Goal: Task Accomplishment & Management: Complete application form

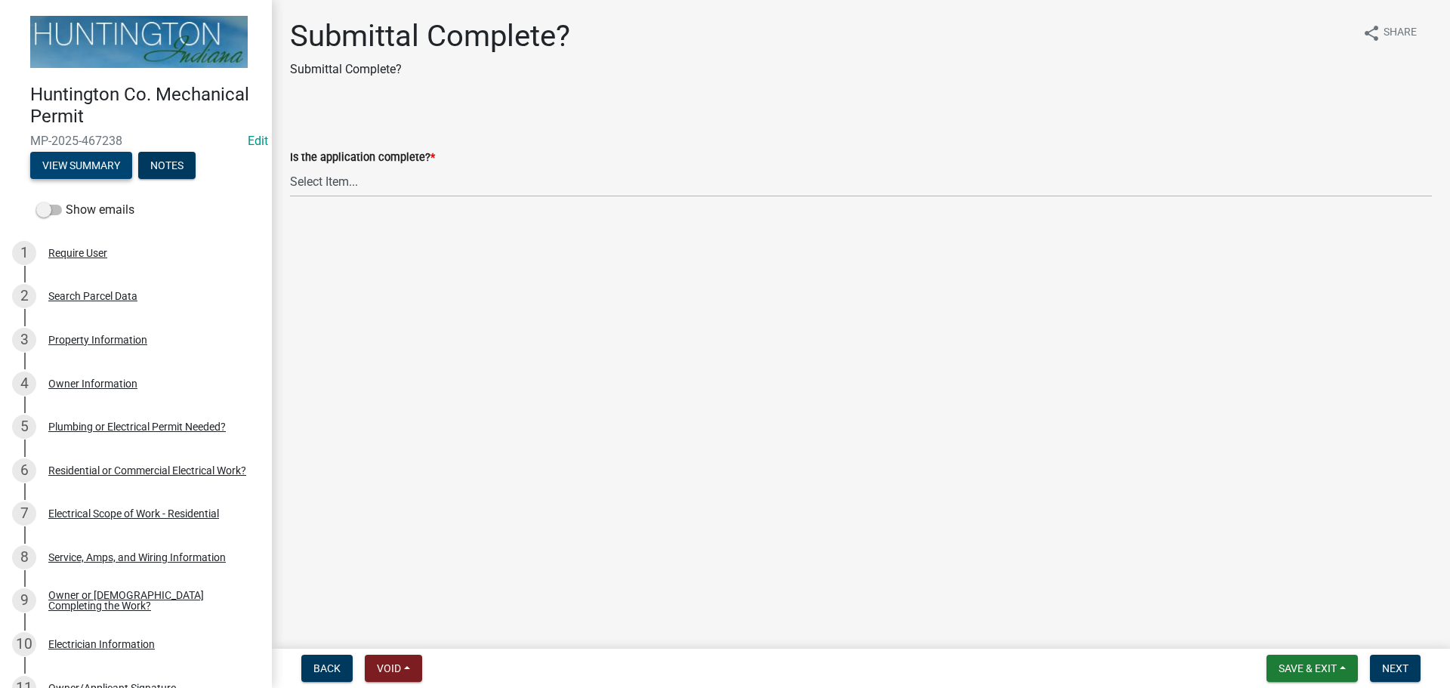
click at [56, 161] on button "View Summary" at bounding box center [81, 165] width 102 height 27
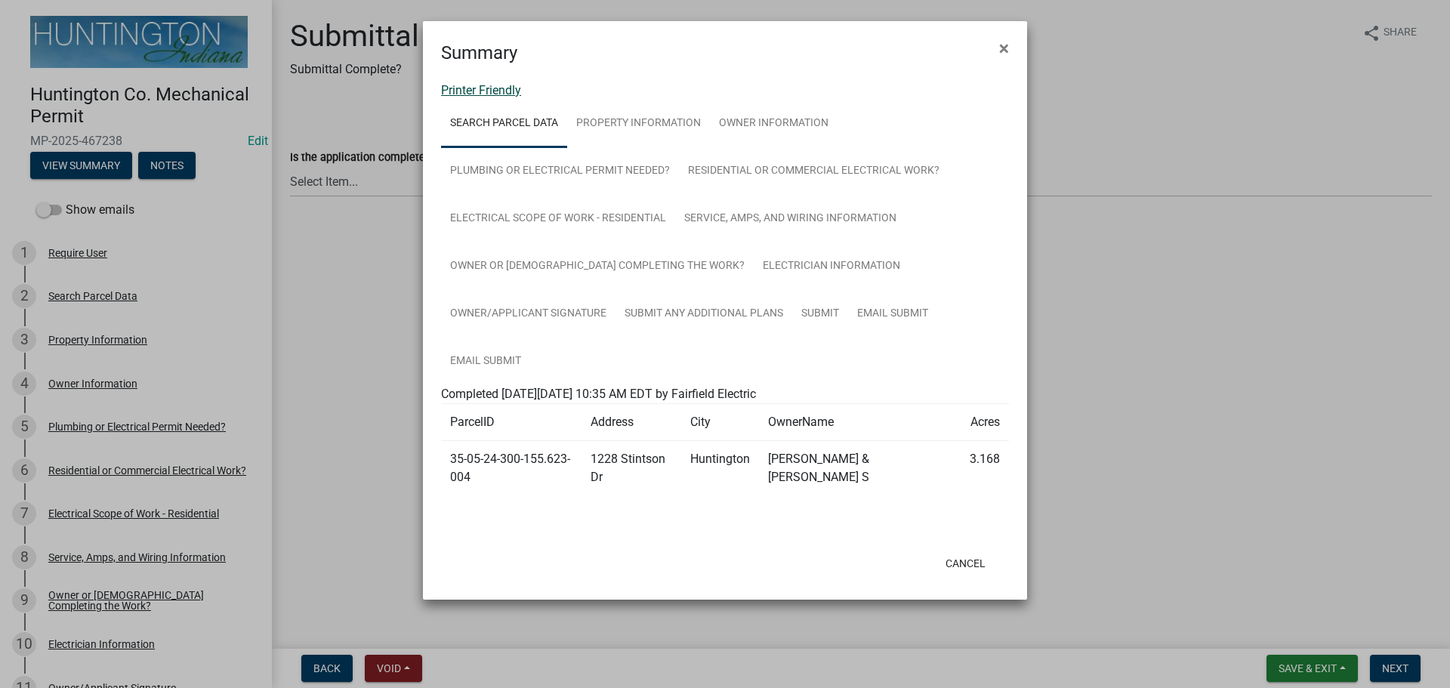
click at [472, 97] on link "Printer Friendly" at bounding box center [481, 90] width 80 height 14
click at [997, 48] on button "×" at bounding box center [1004, 48] width 34 height 42
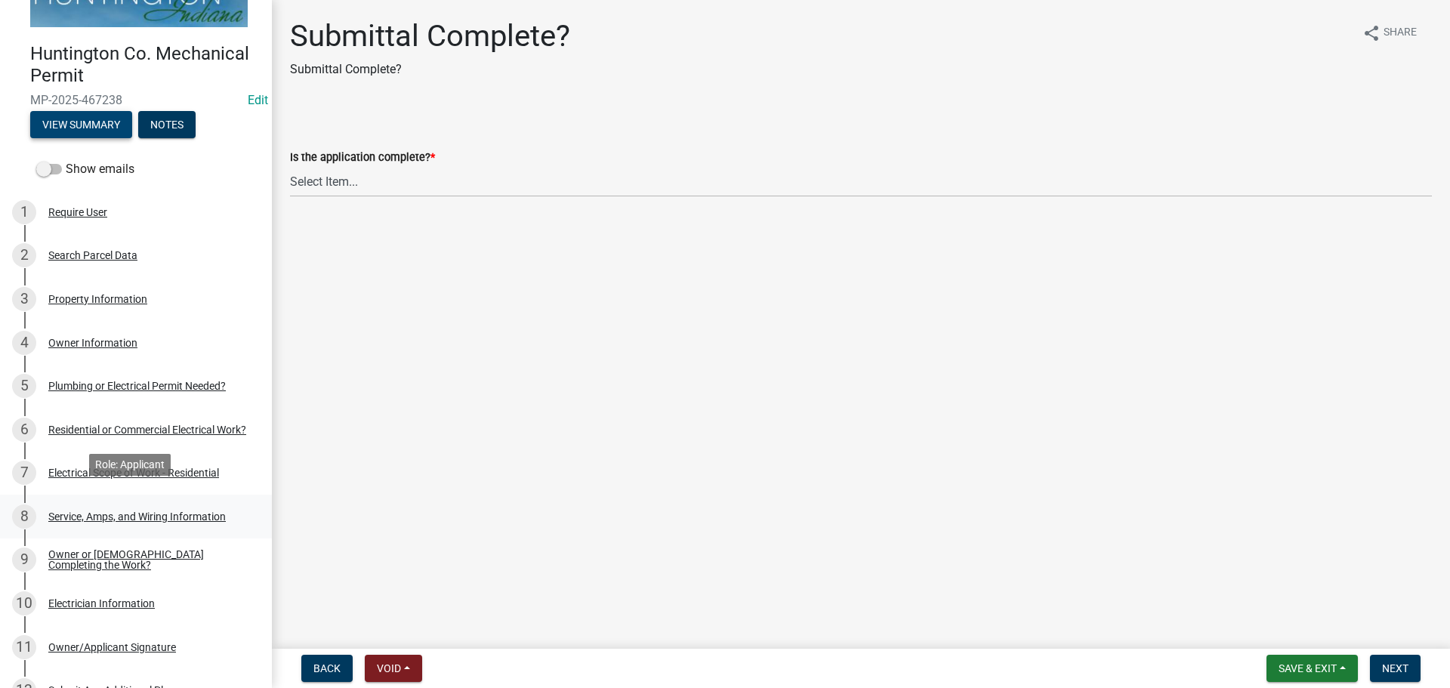
scroll to position [151, 0]
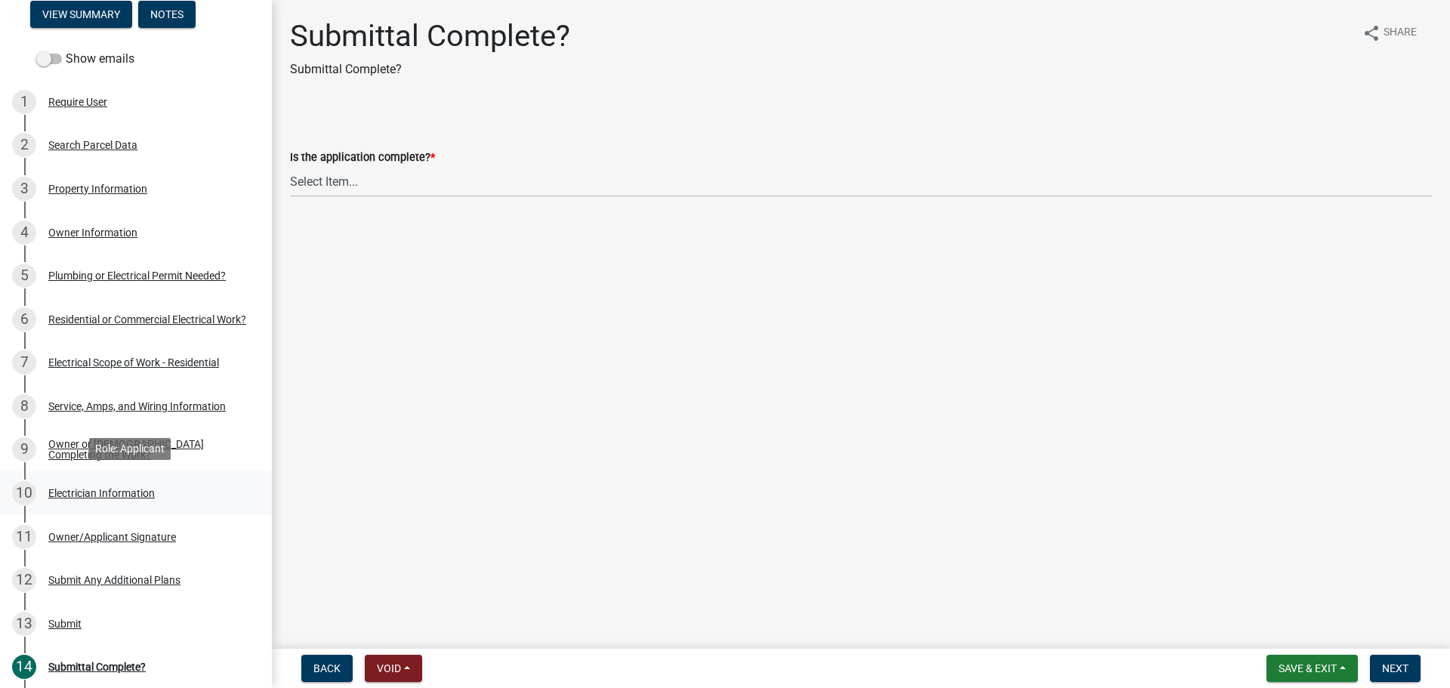
click at [88, 498] on div "10 Electrician Information" at bounding box center [130, 493] width 236 height 24
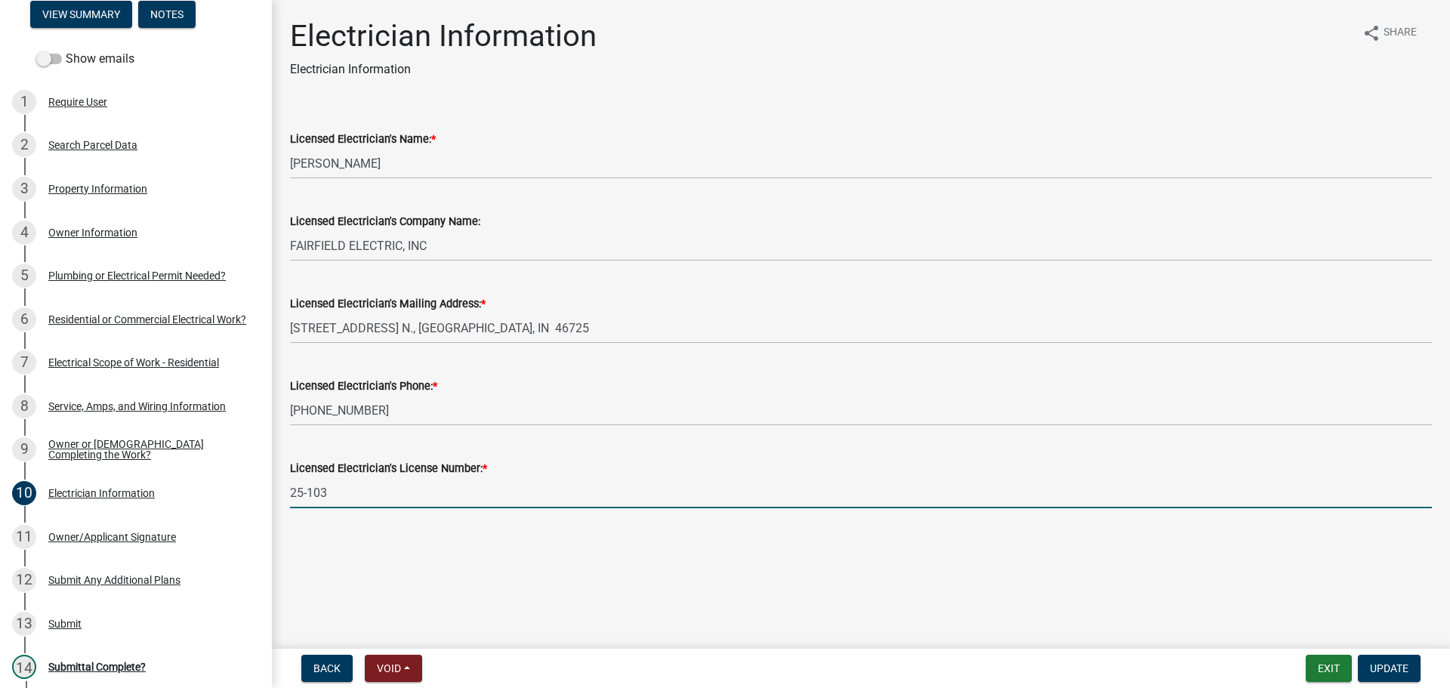
click at [340, 491] on input "25-103" at bounding box center [860, 492] width 1141 height 31
type input "25-135"
drag, startPoint x: 1397, startPoint y: 659, endPoint x: 1203, endPoint y: 360, distance: 356.4
click at [1397, 659] on button "Update" at bounding box center [1388, 668] width 63 height 27
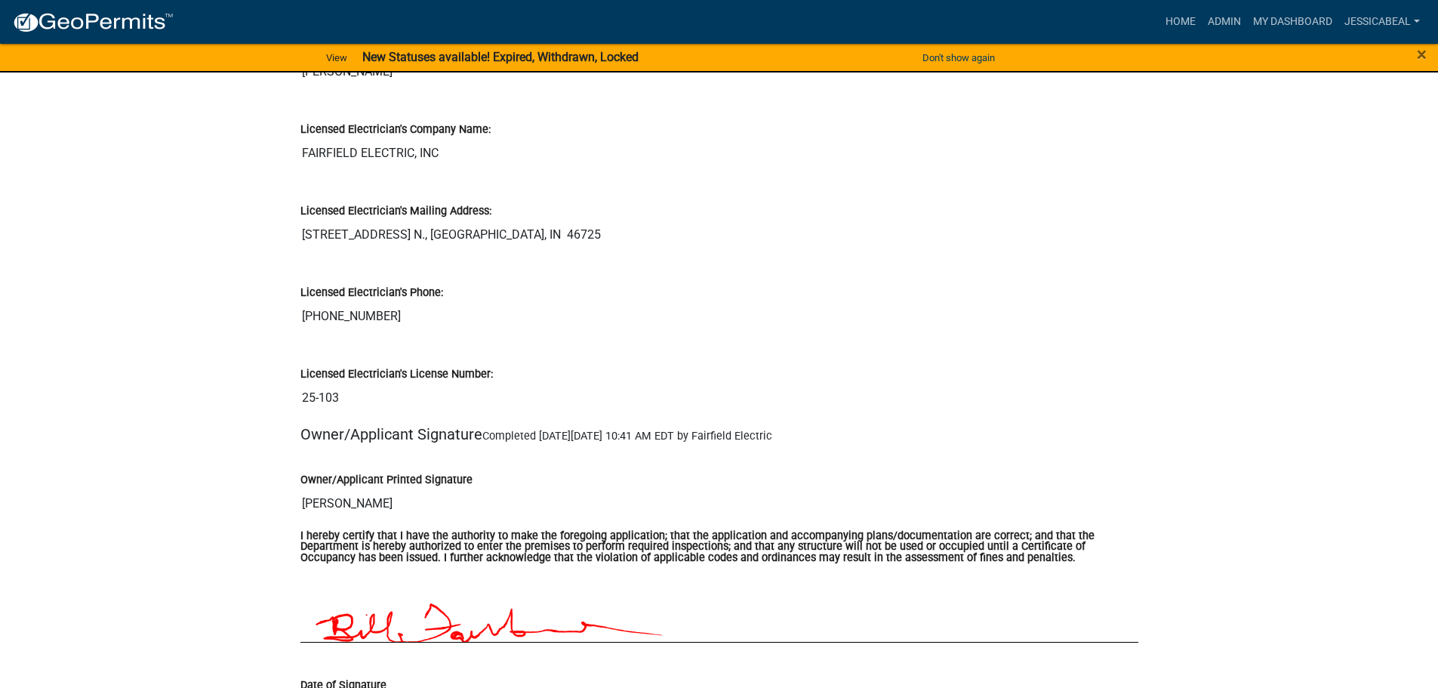
scroll to position [2793, 0]
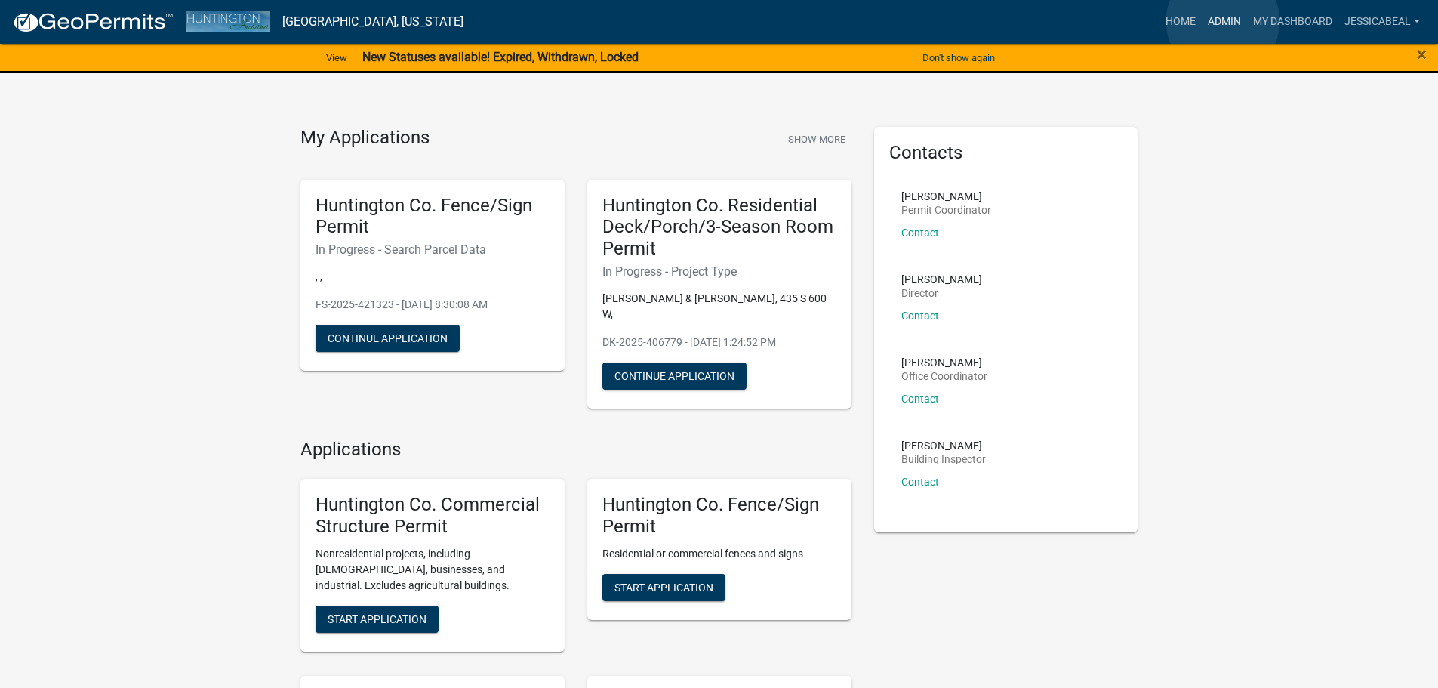
click at [1223, 21] on link "Admin" at bounding box center [1224, 22] width 45 height 29
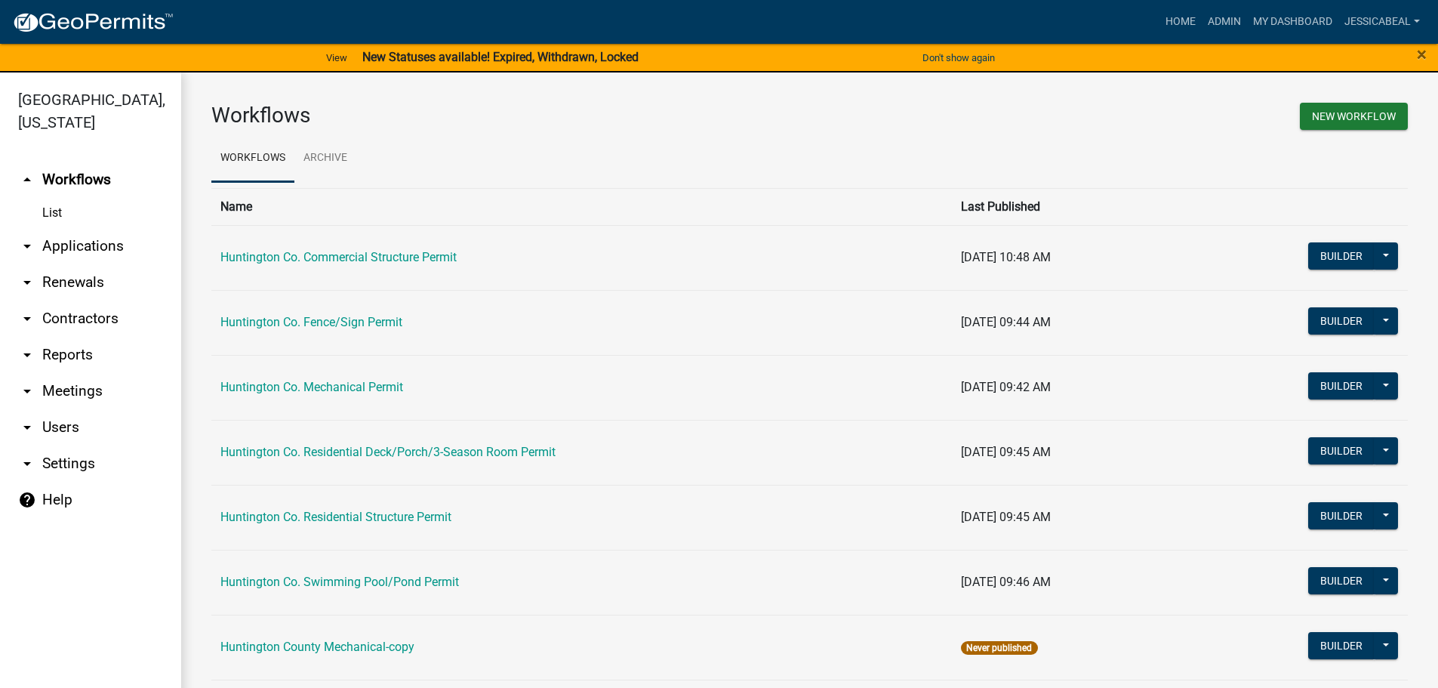
click at [54, 241] on link "arrow_drop_down Applications" at bounding box center [90, 246] width 181 height 36
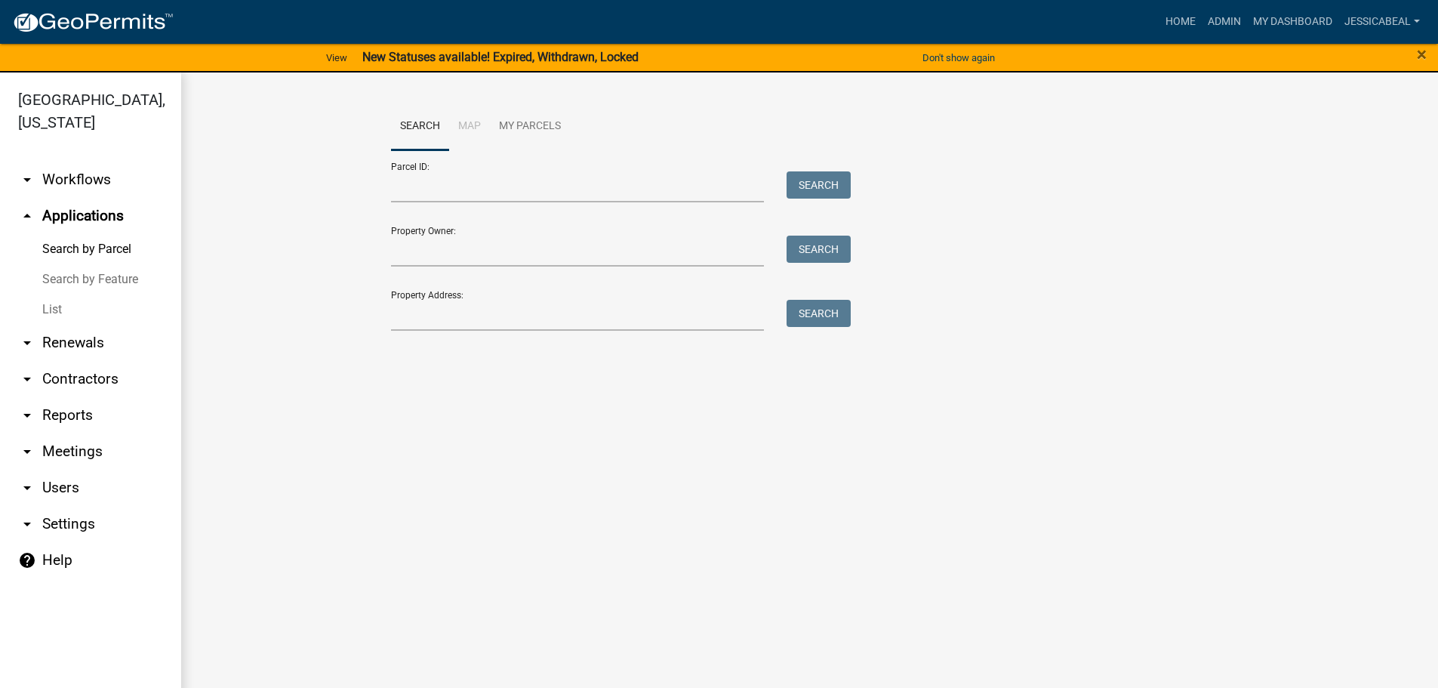
drag, startPoint x: 67, startPoint y: 303, endPoint x: 103, endPoint y: 297, distance: 36.7
click at [69, 303] on link "List" at bounding box center [90, 309] width 181 height 30
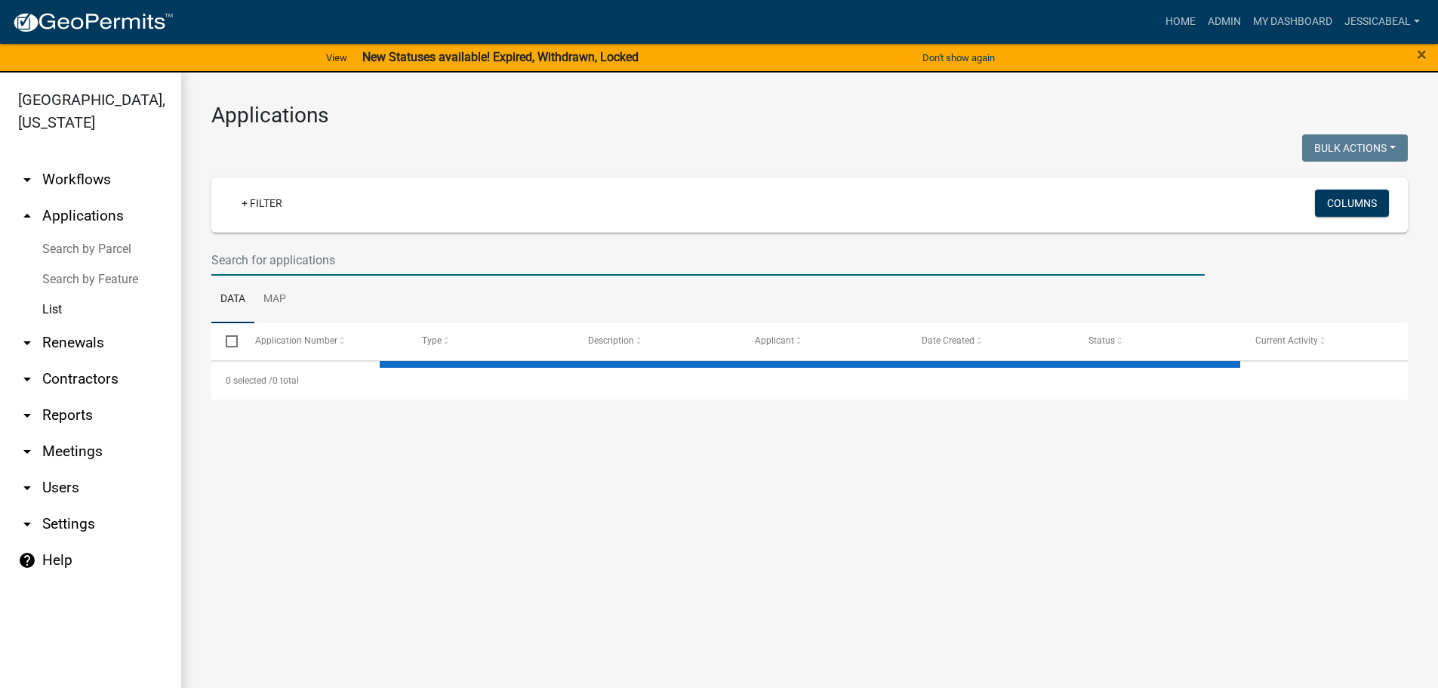
click at [285, 266] on input "text" at bounding box center [708, 260] width 994 height 31
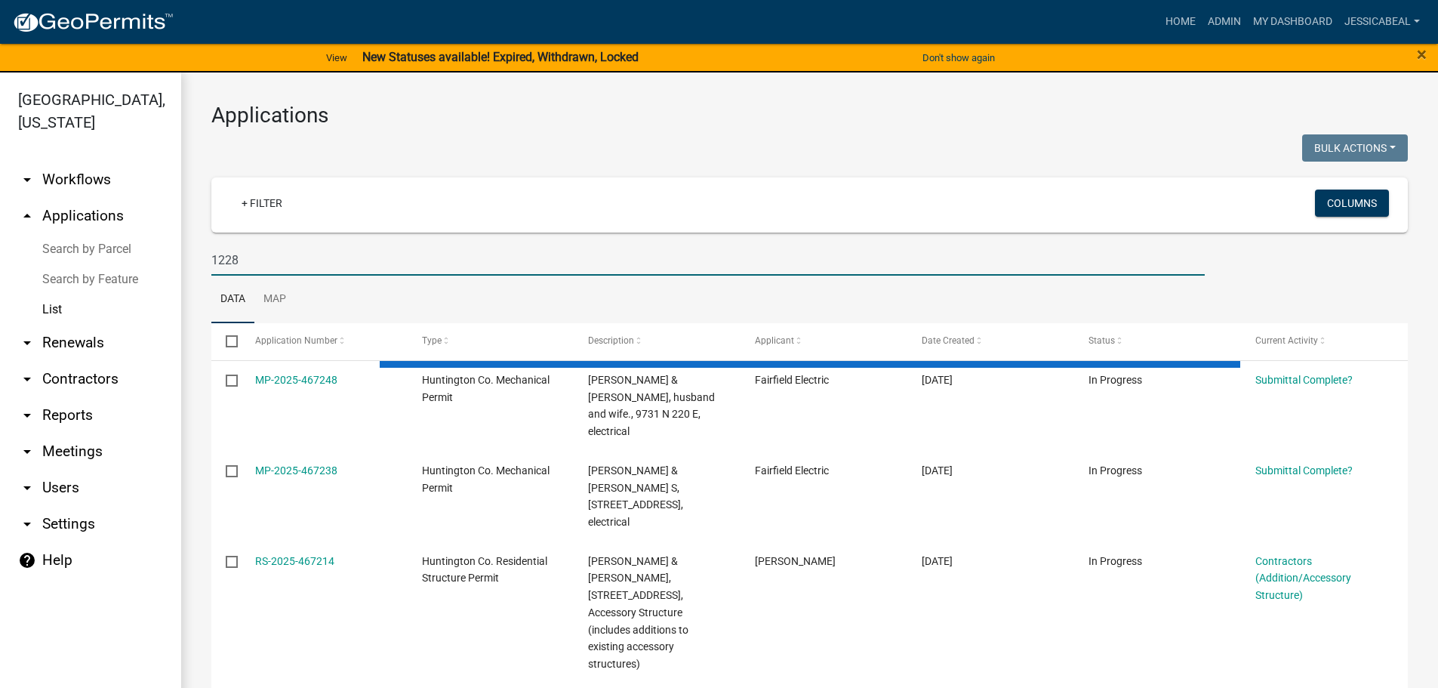
type input "1228"
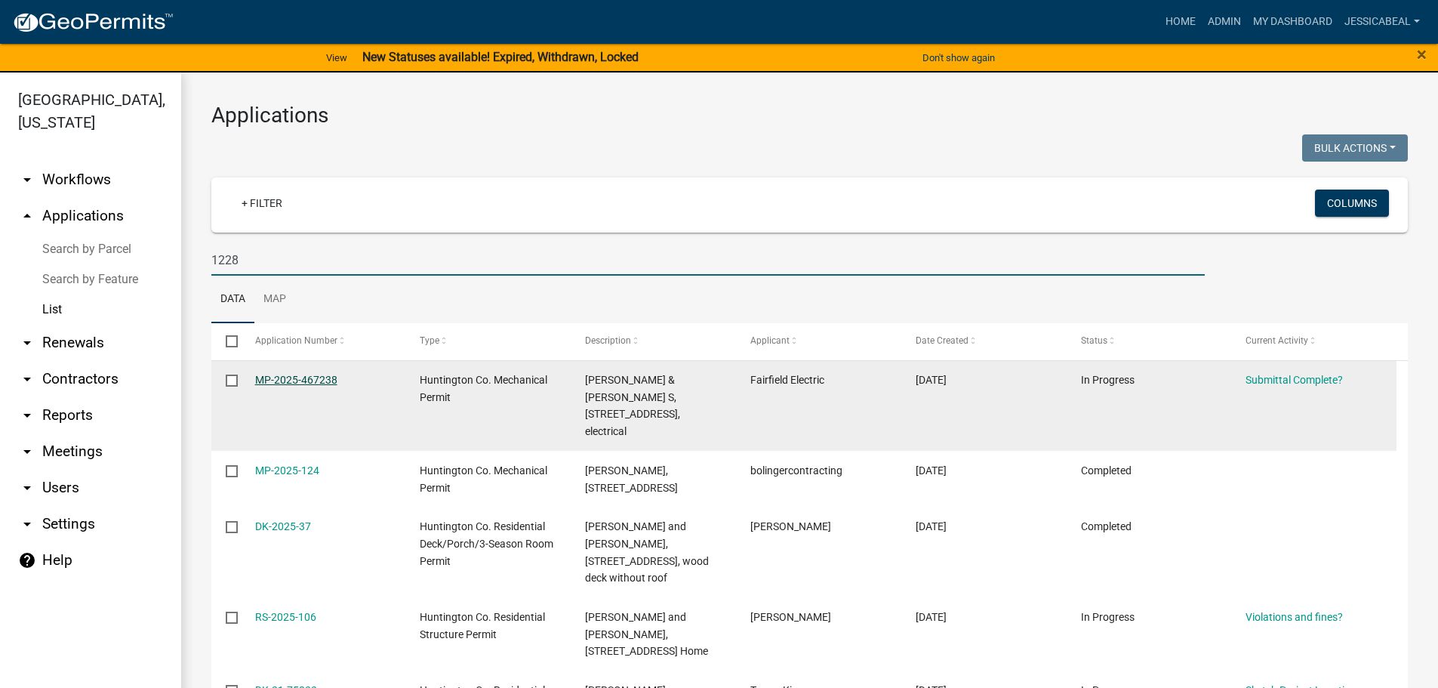
click at [270, 377] on link "MP-2025-467238" at bounding box center [296, 380] width 82 height 12
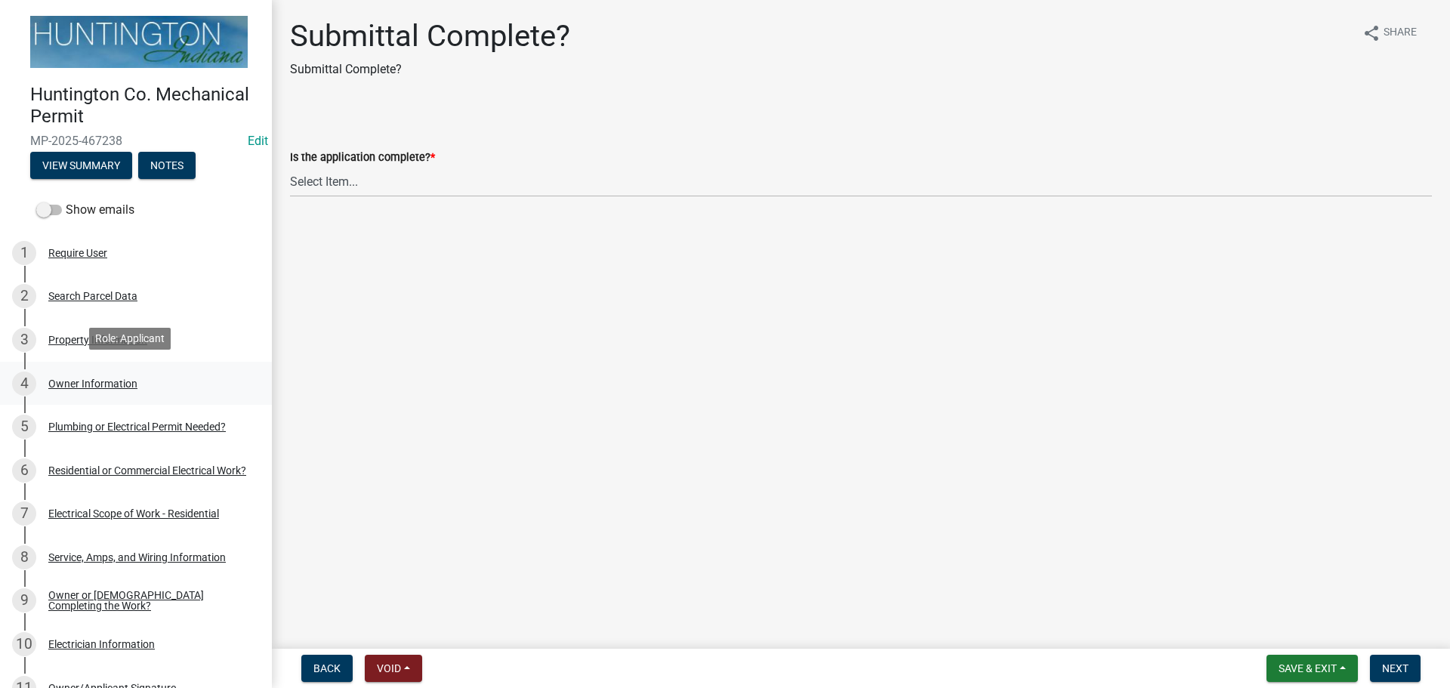
click at [84, 381] on div "Owner Information" at bounding box center [92, 383] width 89 height 11
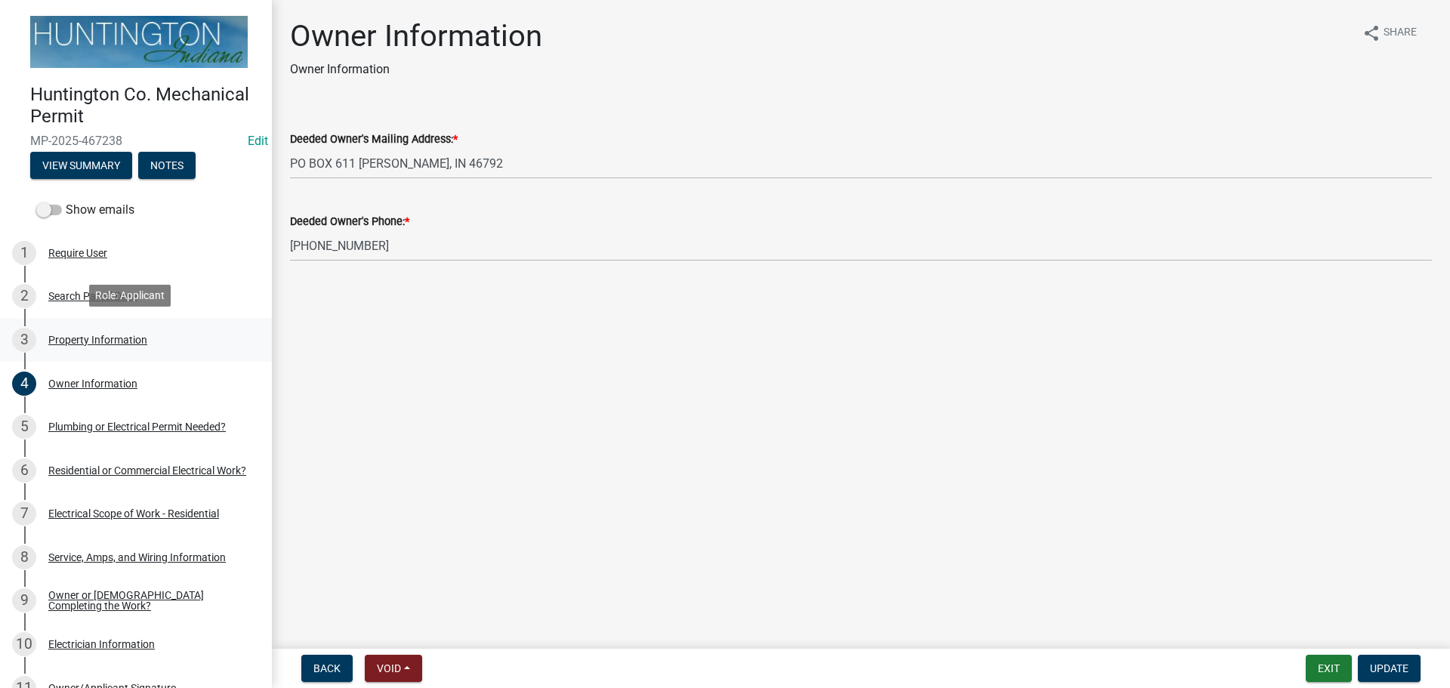
click at [82, 349] on div "3 Property Information" at bounding box center [130, 340] width 236 height 24
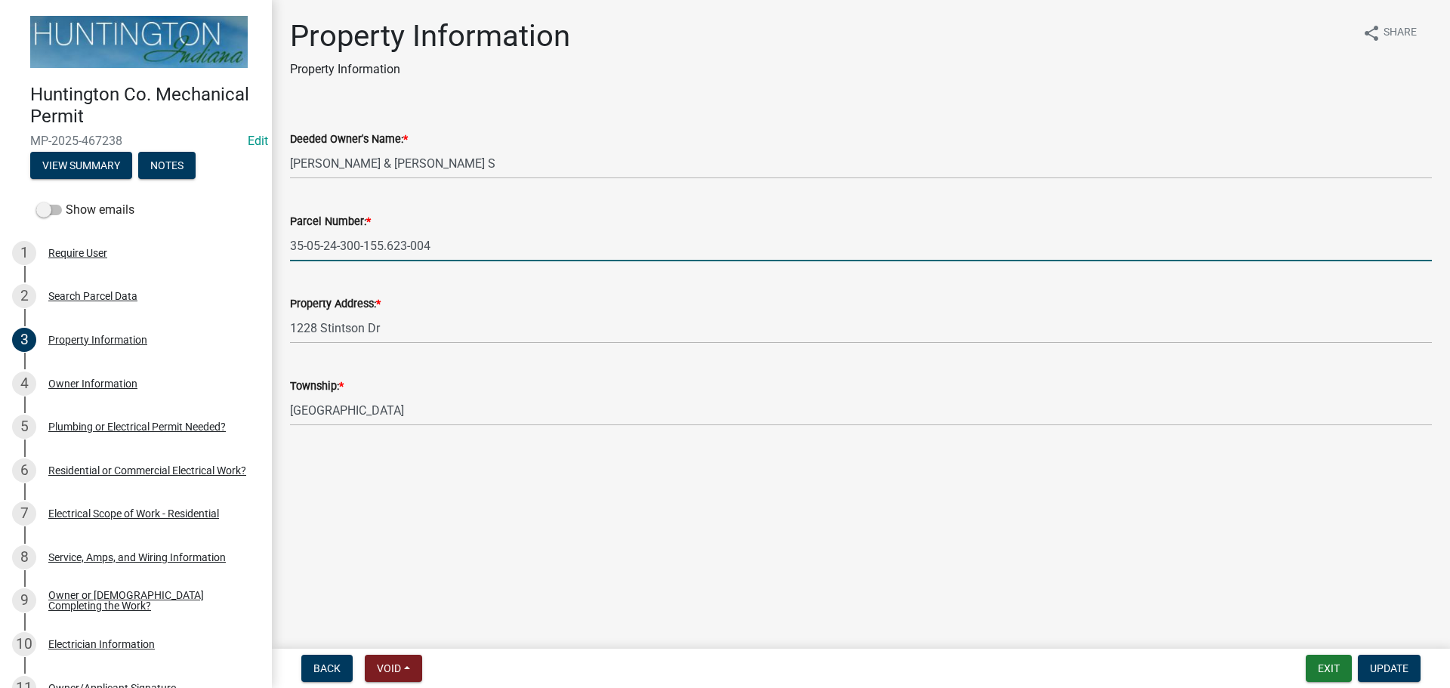
click at [384, 242] on input "35-05-24-300-155.623-004" at bounding box center [860, 245] width 1141 height 31
type input "35-05-24-300-155.623-004"
click at [79, 284] on div "2 Search Parcel Data" at bounding box center [130, 296] width 236 height 24
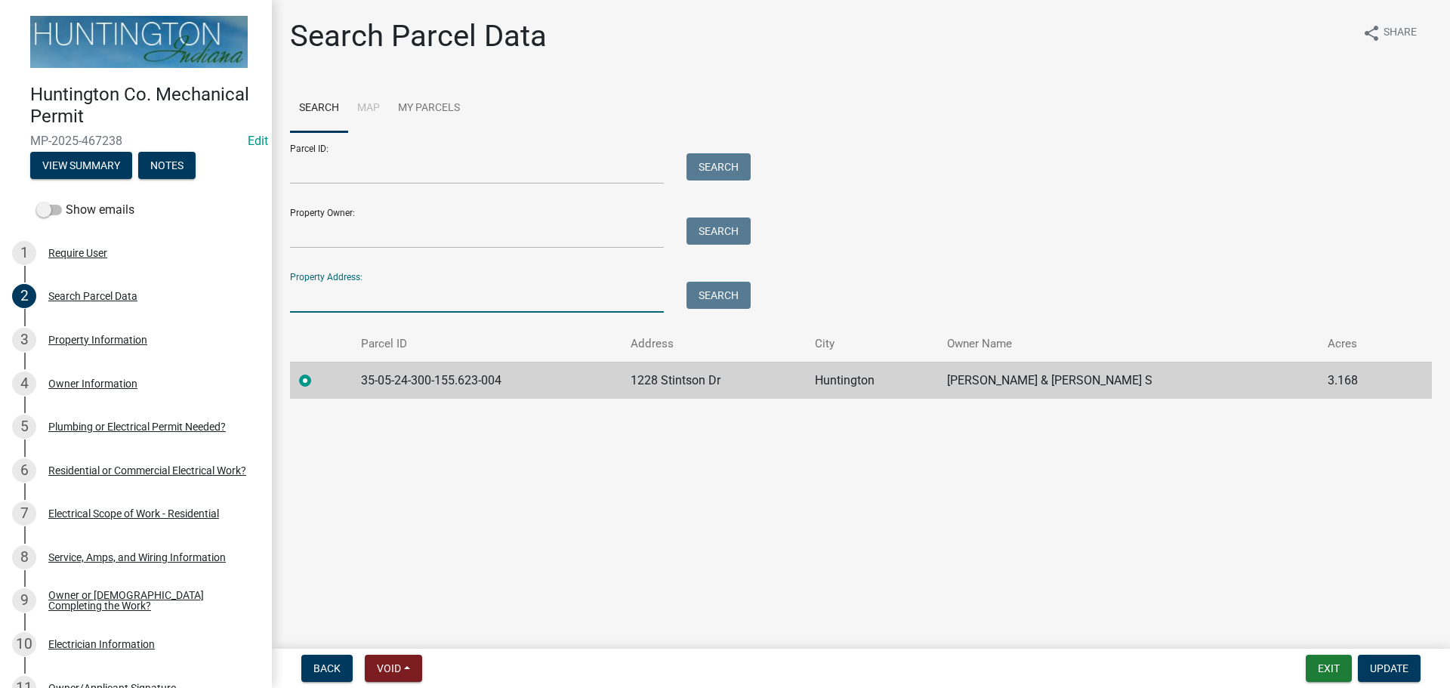
click at [319, 294] on input "Property Address:" at bounding box center [477, 297] width 374 height 31
type input "1228"
click at [728, 297] on button "Search" at bounding box center [718, 295] width 64 height 27
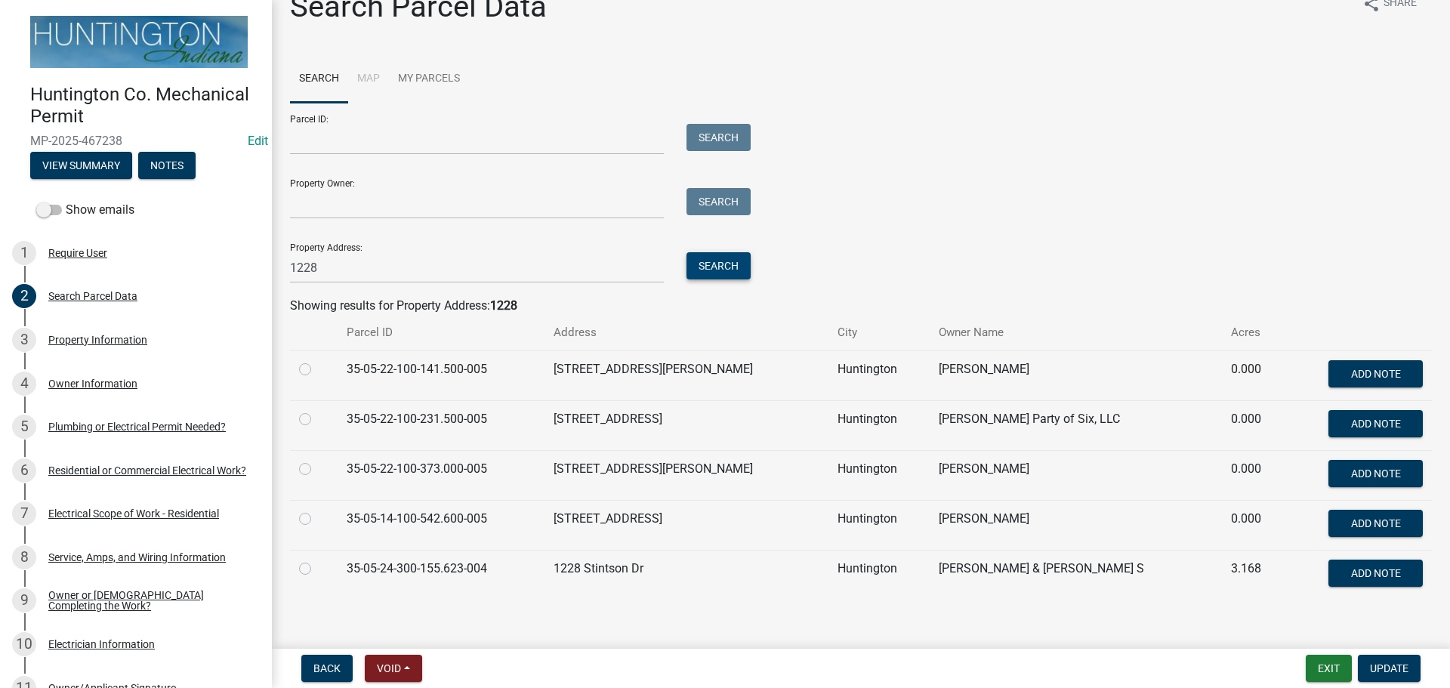
scroll to position [45, 0]
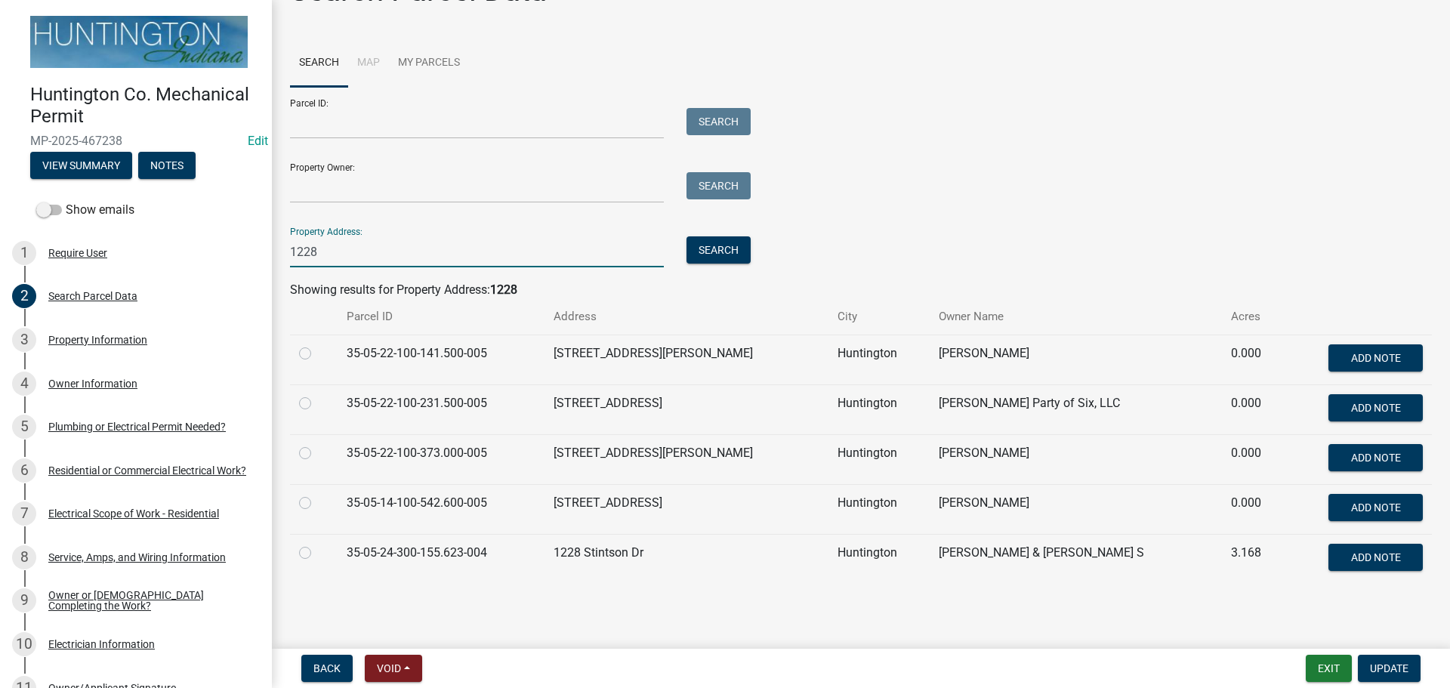
drag, startPoint x: 317, startPoint y: 251, endPoint x: 270, endPoint y: 251, distance: 46.8
click at [270, 251] on div "Huntington Co. Mechanical Permit MP-2025-467238 Edit View Summary Notes Show em…" at bounding box center [725, 344] width 1450 height 688
click at [299, 168] on div "Property Owner: Search" at bounding box center [516, 177] width 453 height 52
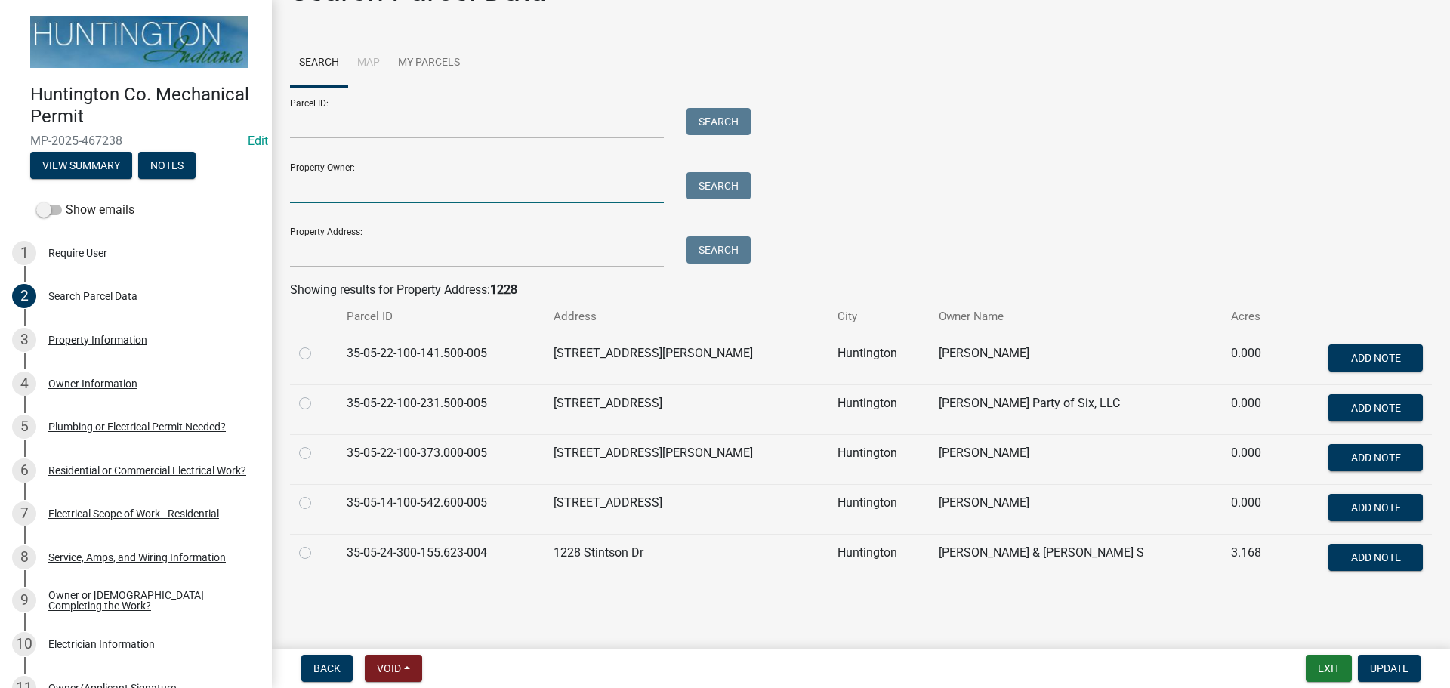
click at [306, 187] on input "Property Owner:" at bounding box center [477, 187] width 374 height 31
type input "Stebing"
click at [697, 181] on button "Search" at bounding box center [718, 185] width 64 height 27
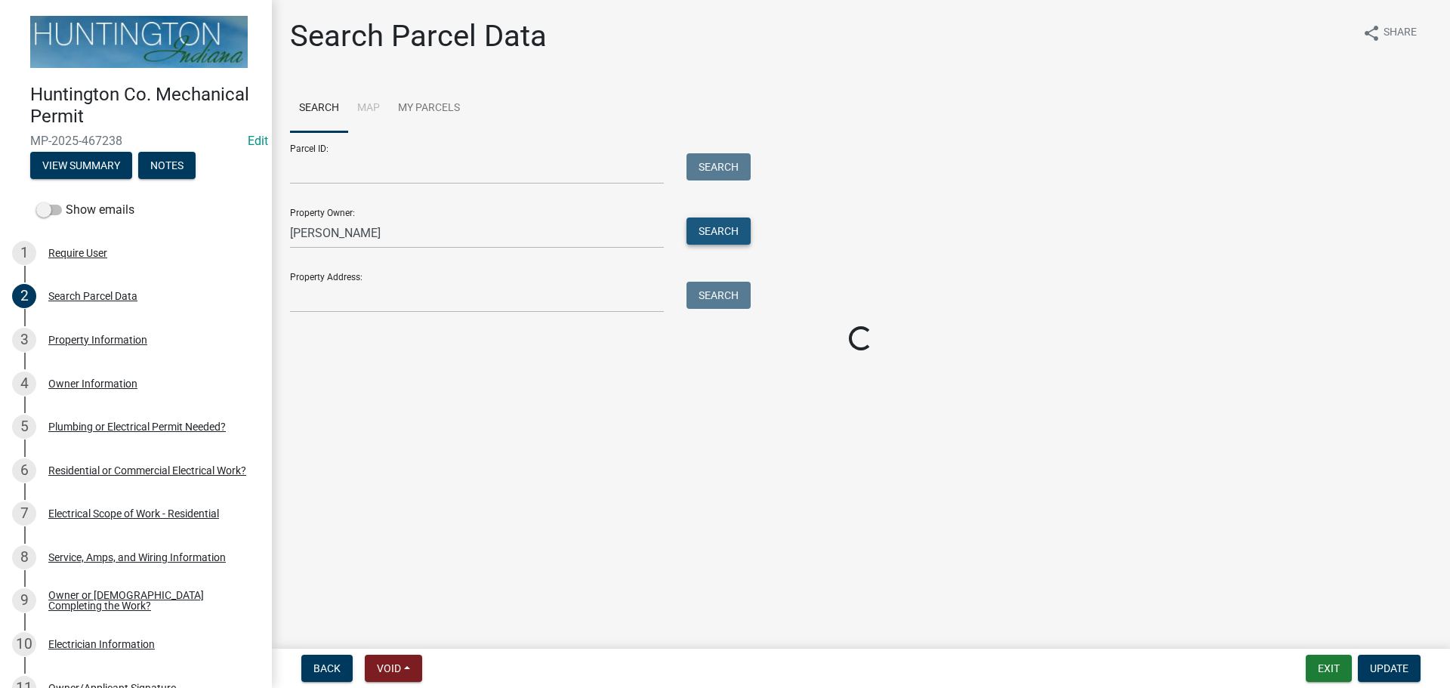
scroll to position [0, 0]
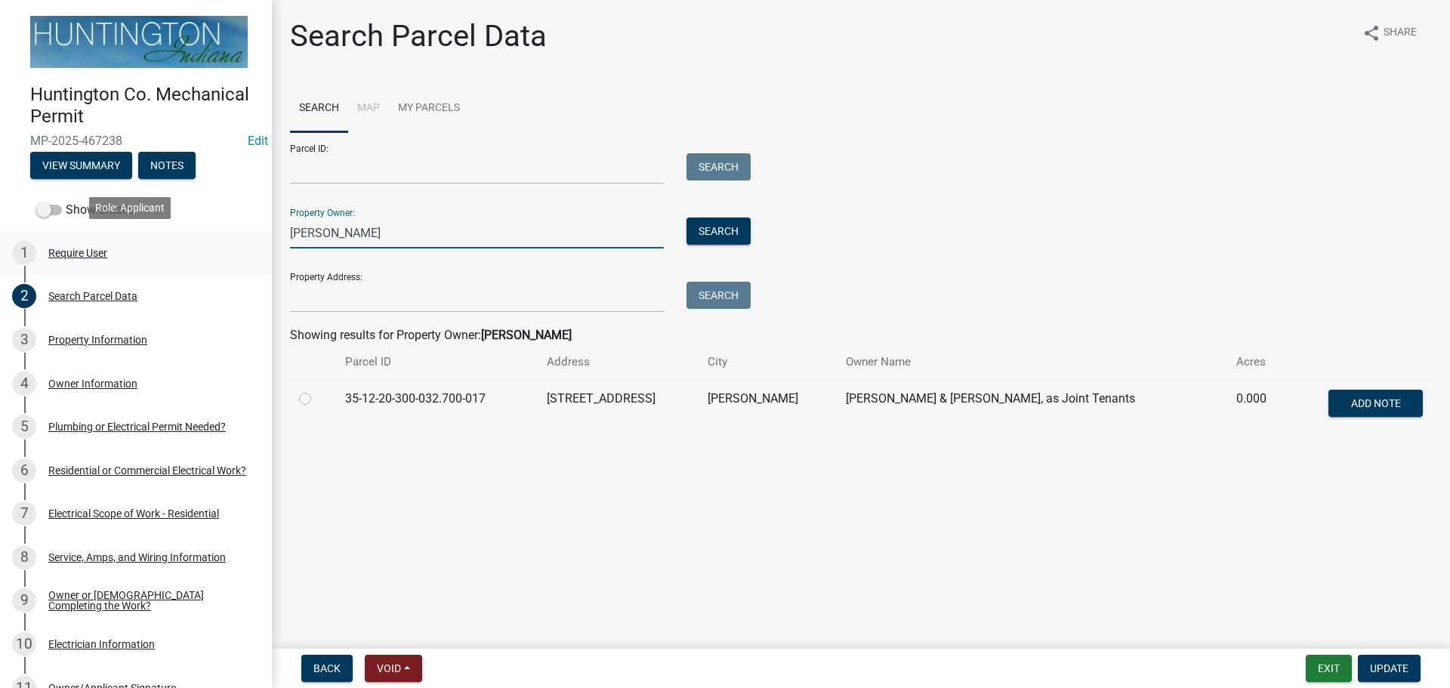
drag, startPoint x: 358, startPoint y: 231, endPoint x: 244, endPoint y: 235, distance: 114.1
click at [244, 235] on div "Huntington Co. Mechanical Permit MP-2025-467238 Edit View Summary Notes Show em…" at bounding box center [725, 344] width 1450 height 688
click at [107, 342] on div "Property Information" at bounding box center [97, 339] width 99 height 11
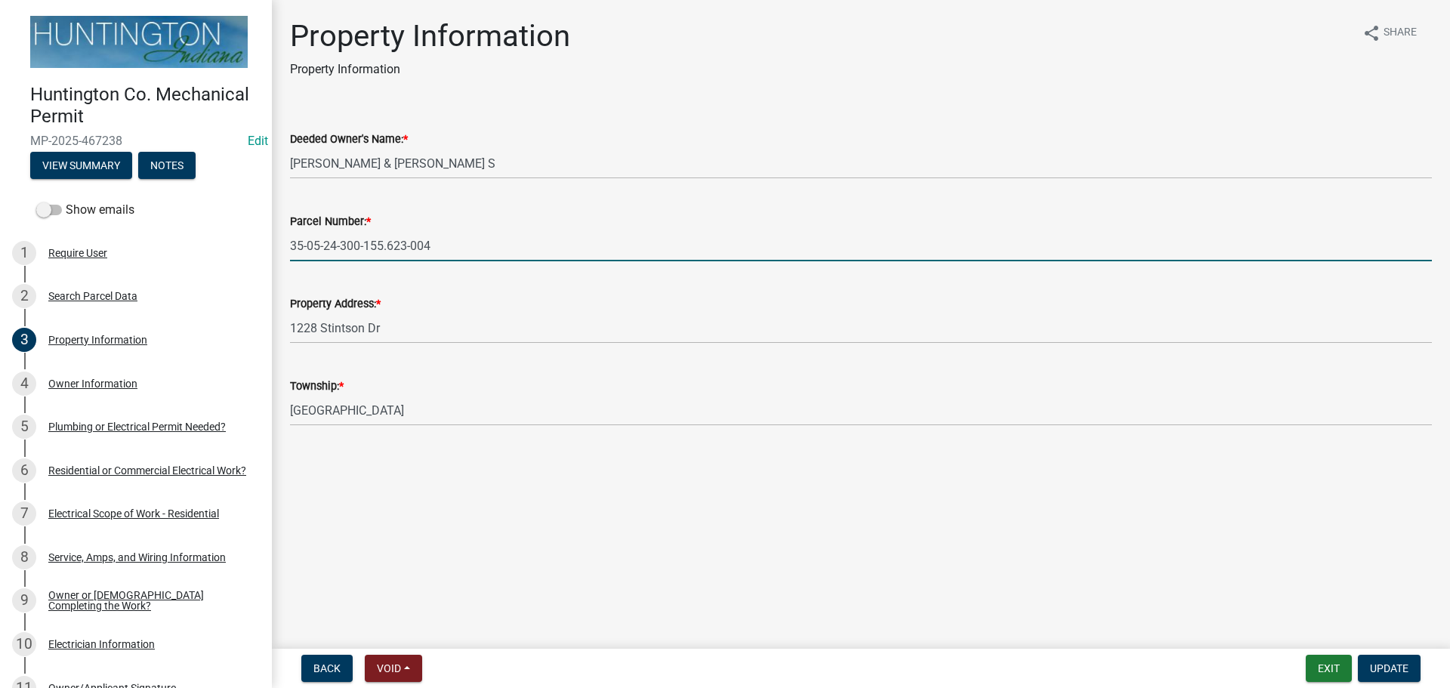
click at [383, 244] on input "35-05-24-300-155.623-004" at bounding box center [860, 245] width 1141 height 31
type input "35-05-24-300-166.623-004"
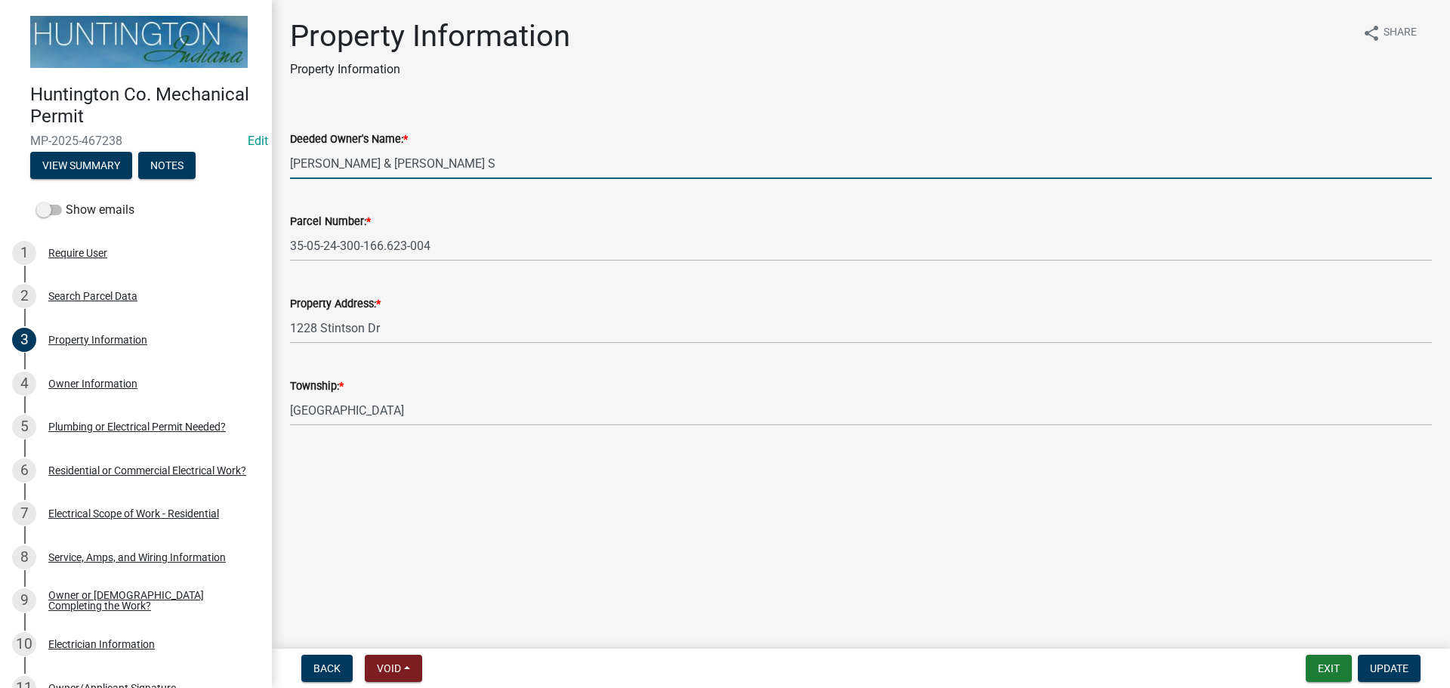
drag, startPoint x: 458, startPoint y: 162, endPoint x: 279, endPoint y: 178, distance: 179.7
click at [279, 178] on div "Deeded Owner's Name: * Moser, Keith W & Cathleen S" at bounding box center [861, 144] width 1164 height 70
type input "Brandon and Elizabeth Stebing"
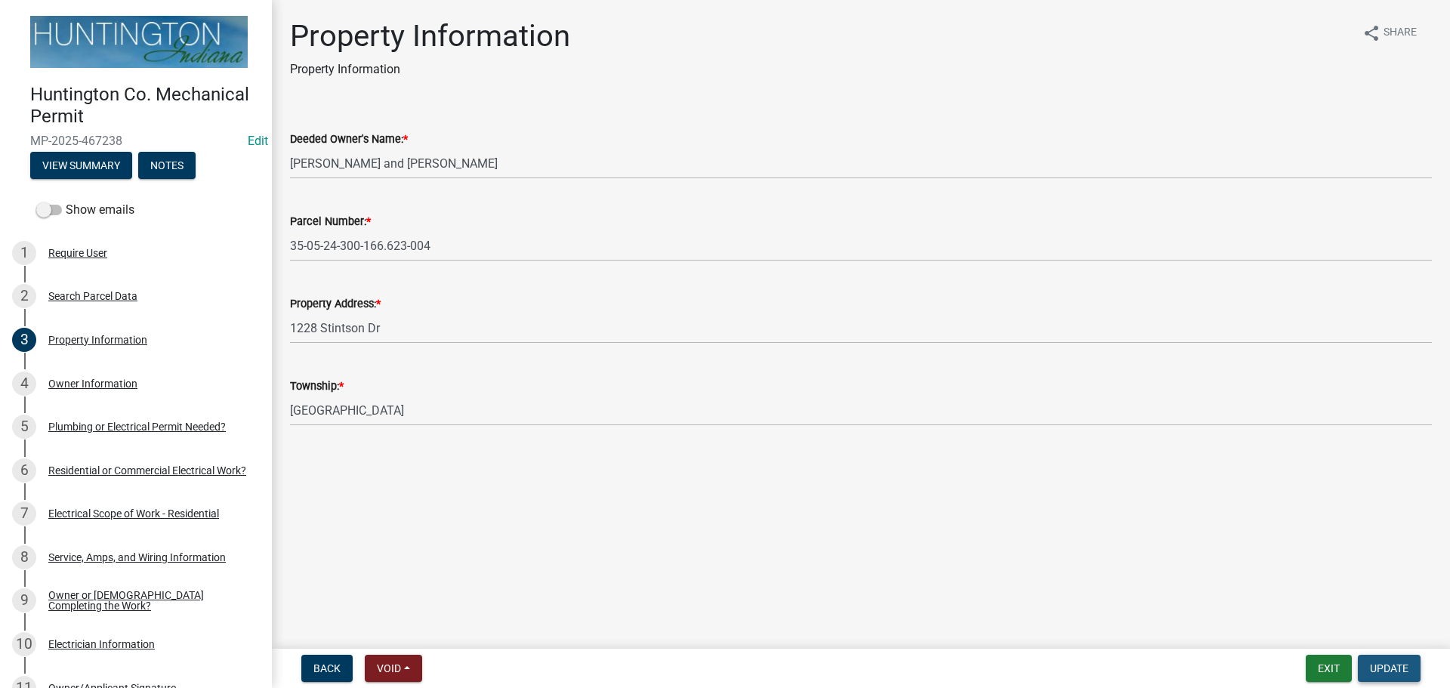
drag, startPoint x: 1404, startPoint y: 660, endPoint x: 737, endPoint y: 602, distance: 669.8
click at [1404, 658] on button "Update" at bounding box center [1388, 668] width 63 height 27
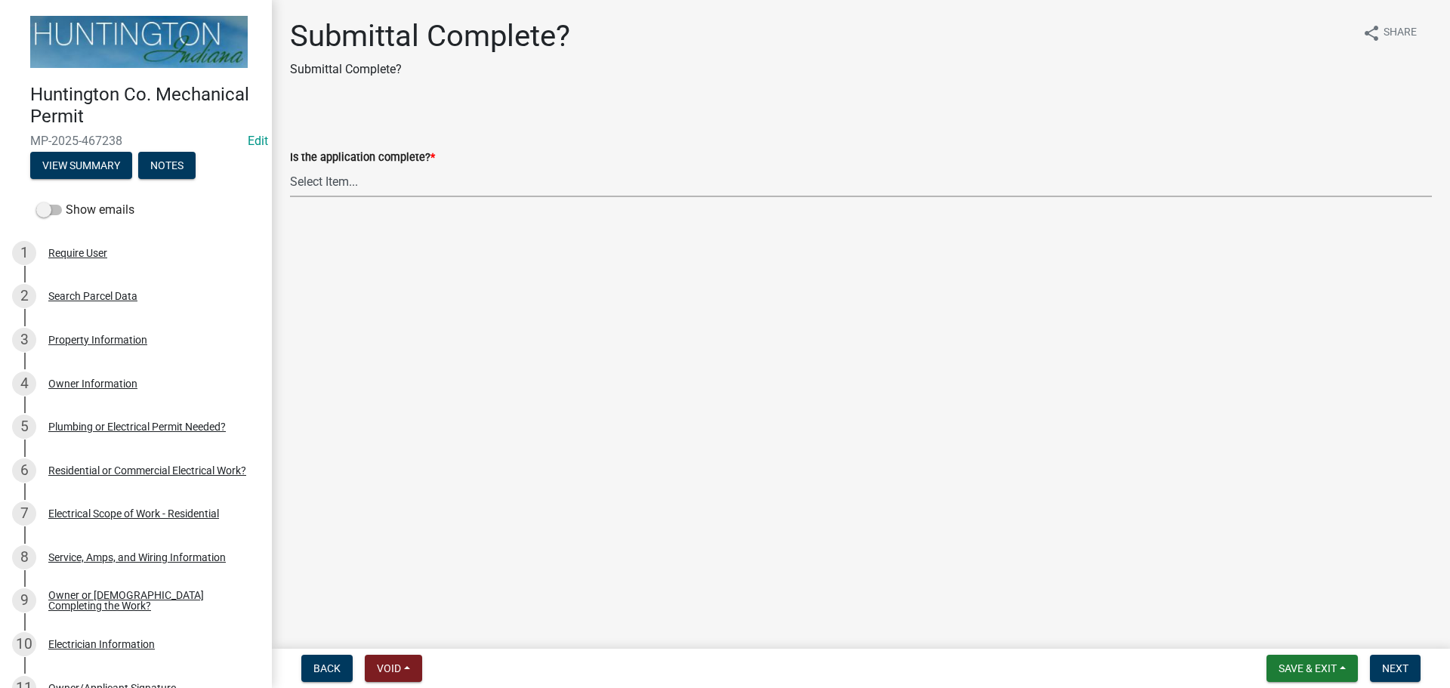
click at [347, 183] on select "Select Item... Yes No" at bounding box center [860, 181] width 1141 height 31
click at [290, 166] on select "Select Item... Yes No" at bounding box center [860, 181] width 1141 height 31
select select "1782a9c7-7323-4da6-ac5b-f89a69a3d723"
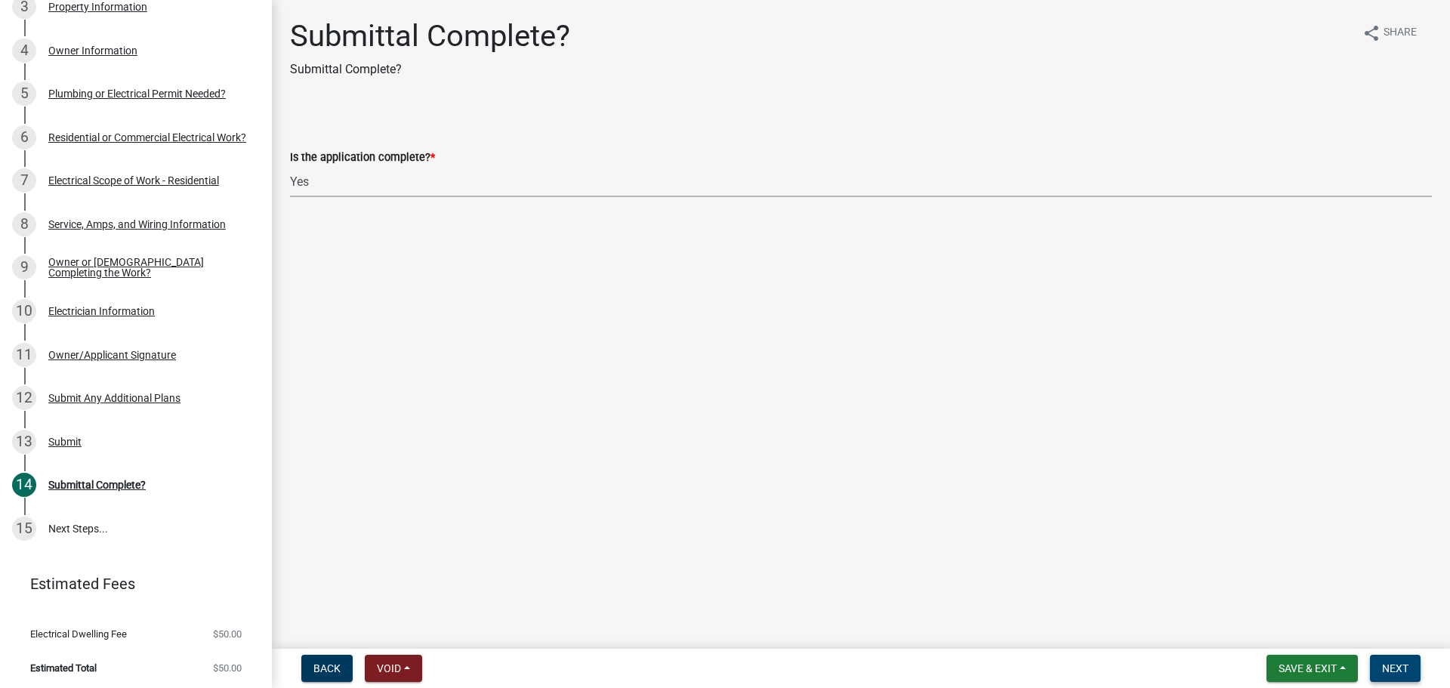
click at [1387, 661] on button "Next" at bounding box center [1394, 668] width 51 height 27
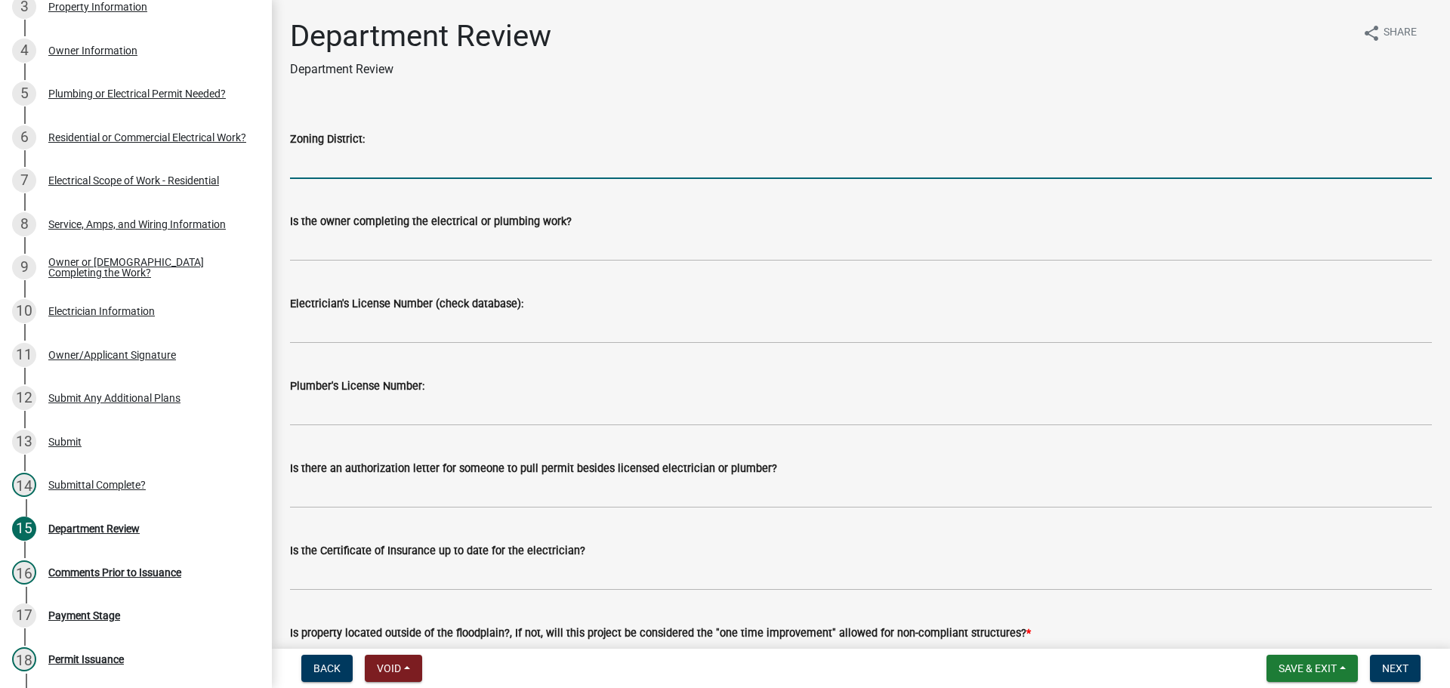
click at [406, 174] on input "Zoning District:" at bounding box center [860, 163] width 1141 height 31
type input "R-4"
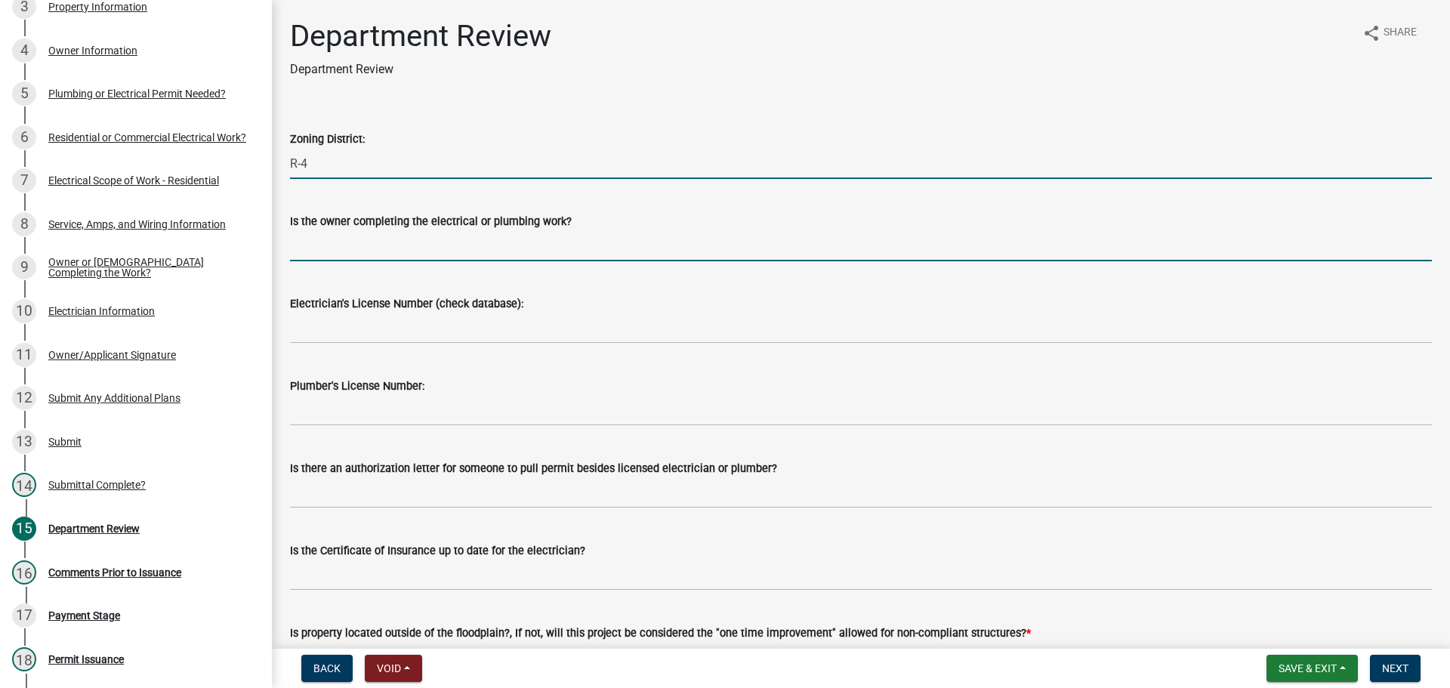
click at [392, 236] on input "Is the owner completing the electrical or plumbing work?" at bounding box center [860, 245] width 1141 height 31
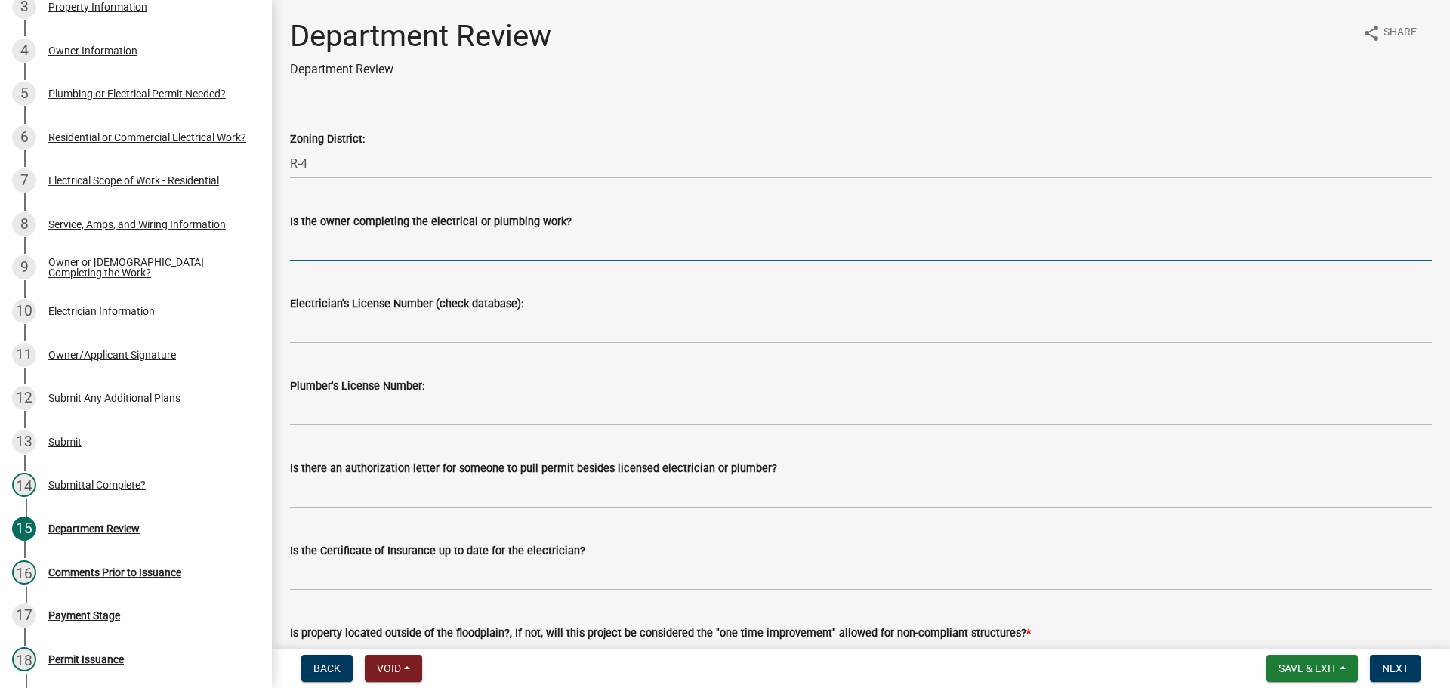
type input "no"
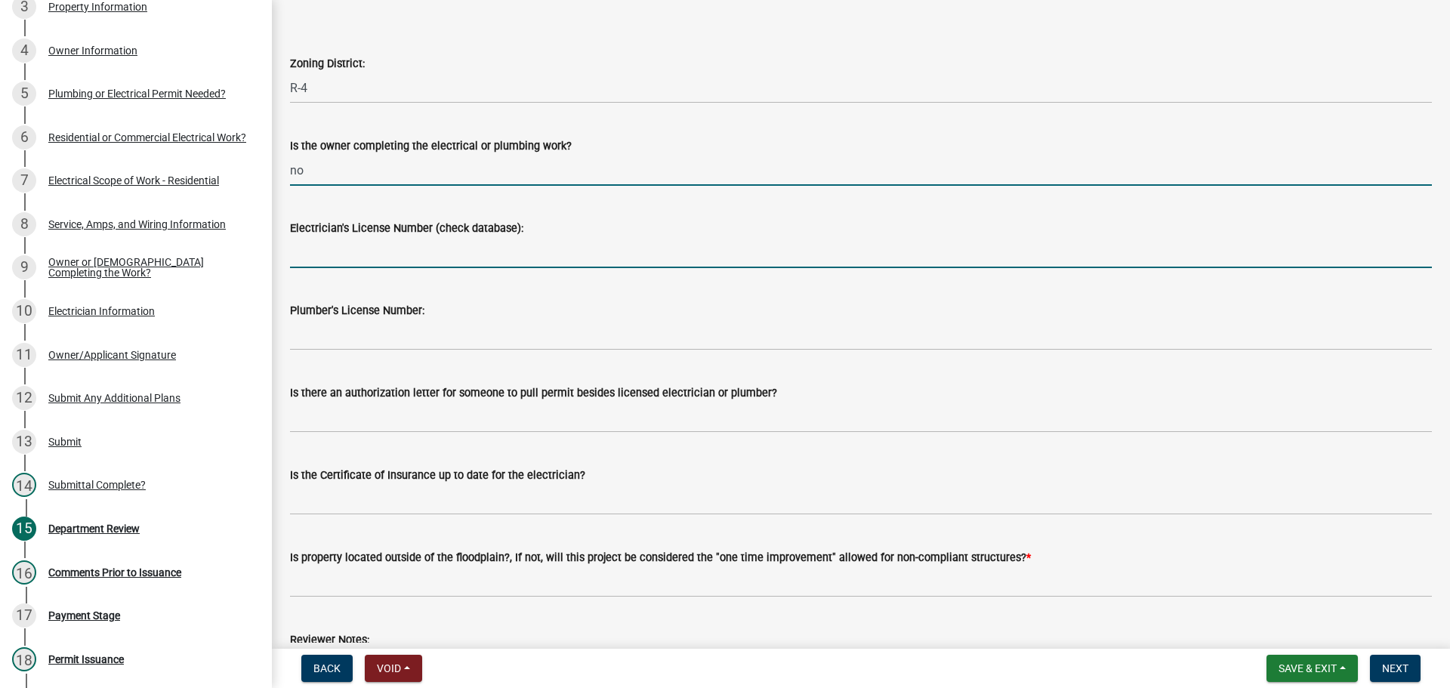
click at [359, 251] on input "Electrician's License Number (check database):" at bounding box center [860, 252] width 1141 height 31
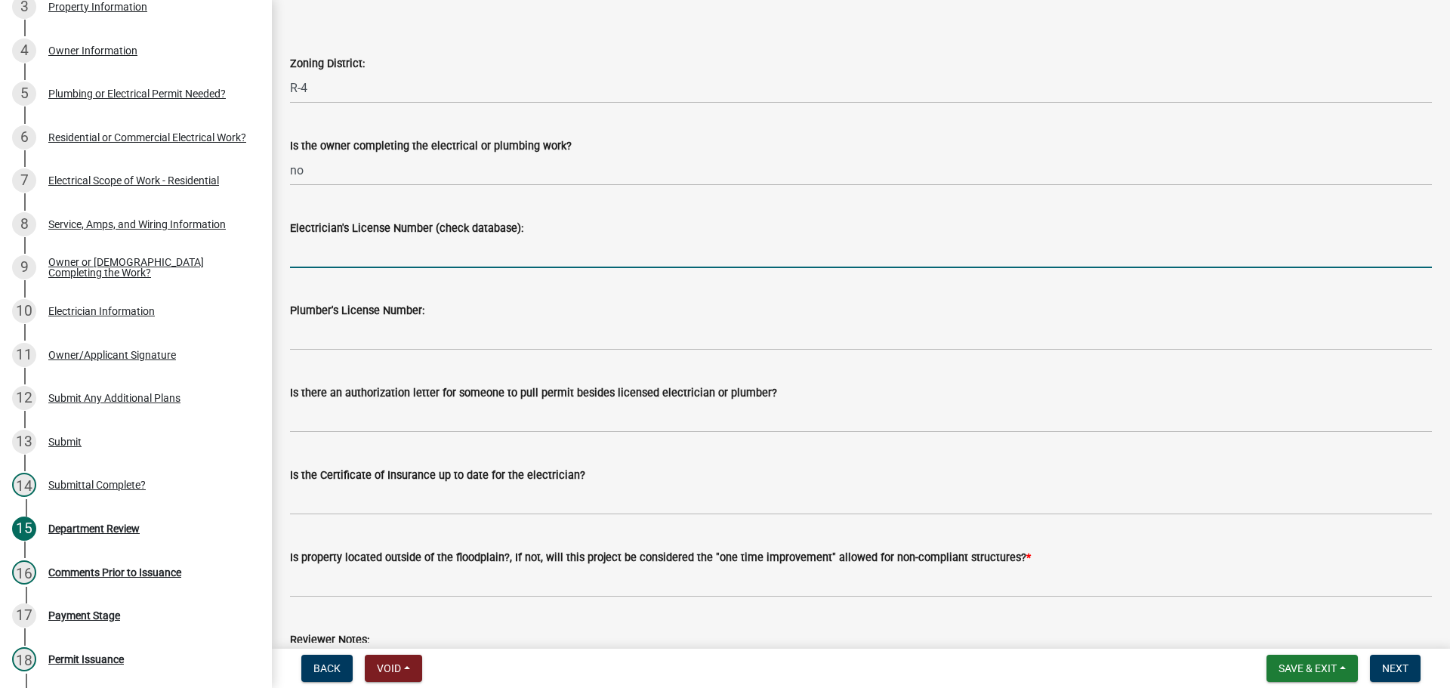
paste input "25-135"
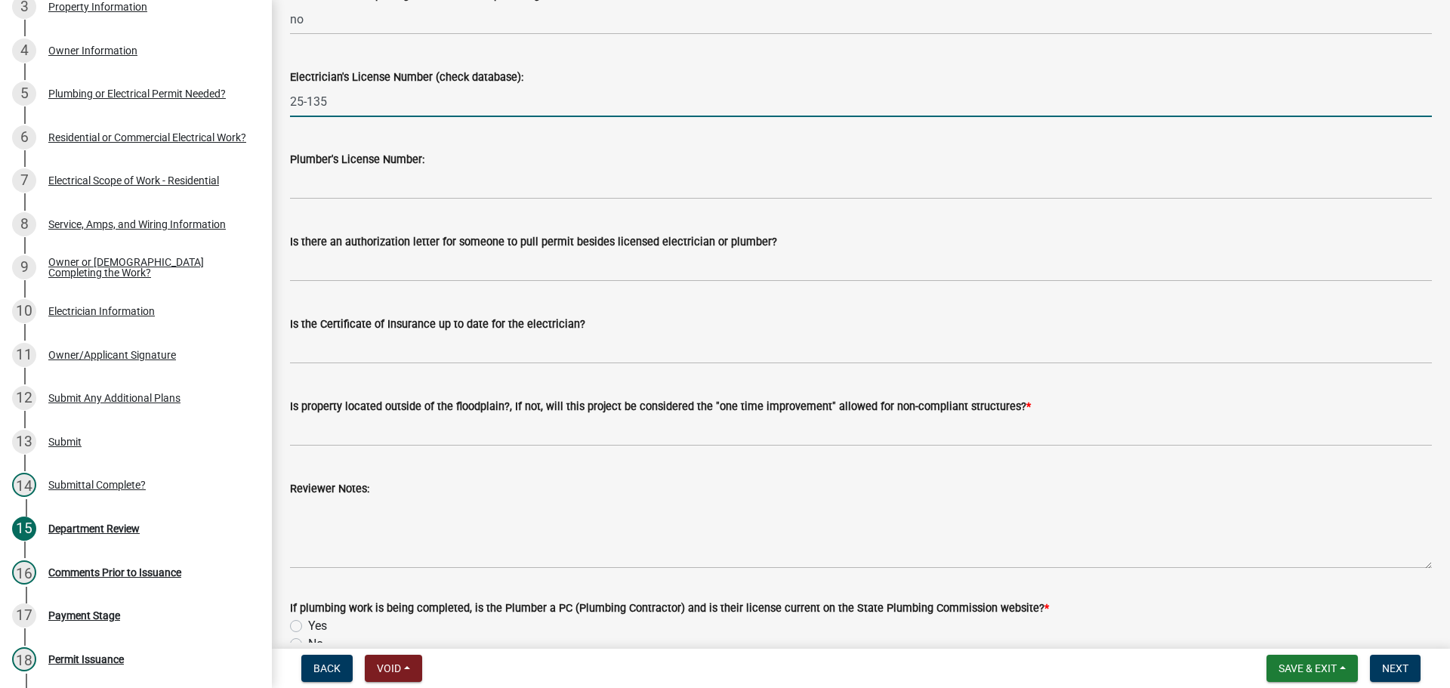
type input "25-135"
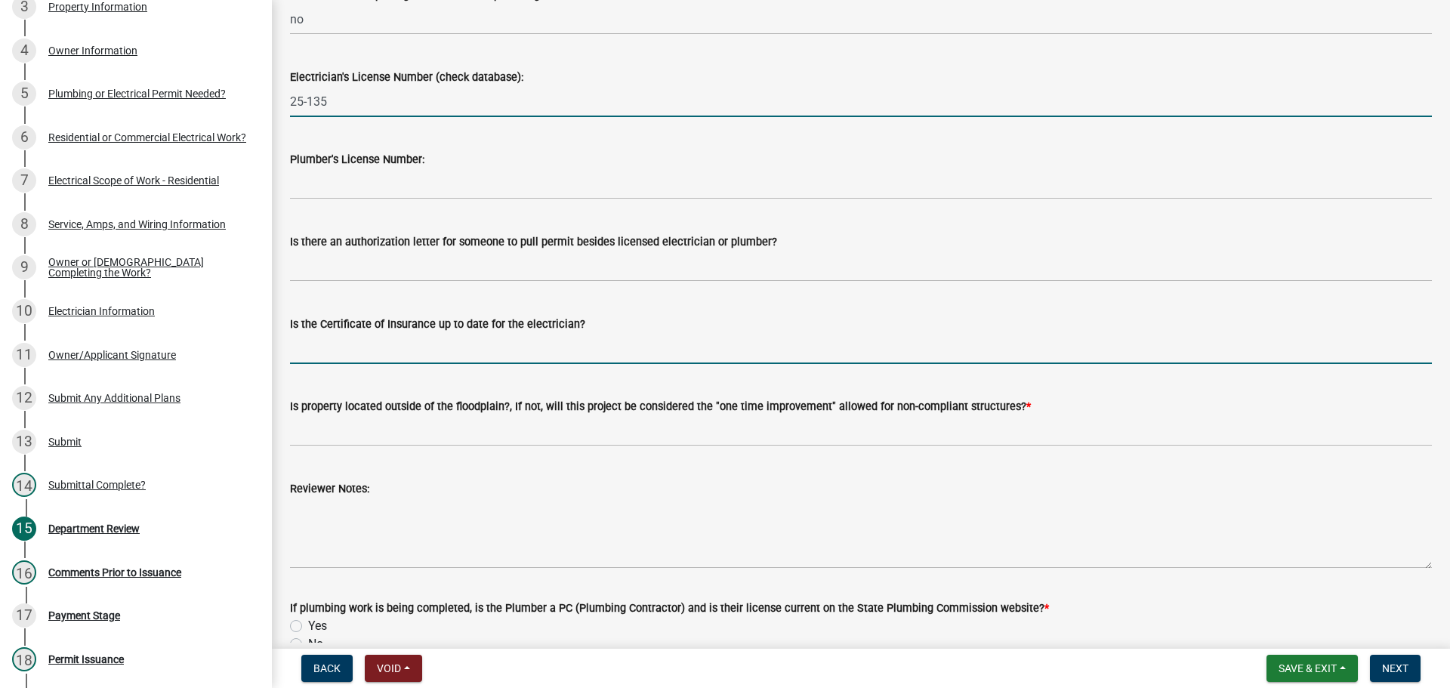
click at [347, 359] on input "Is the Certificate of Insurance up to date for the electrician?" at bounding box center [860, 348] width 1141 height 31
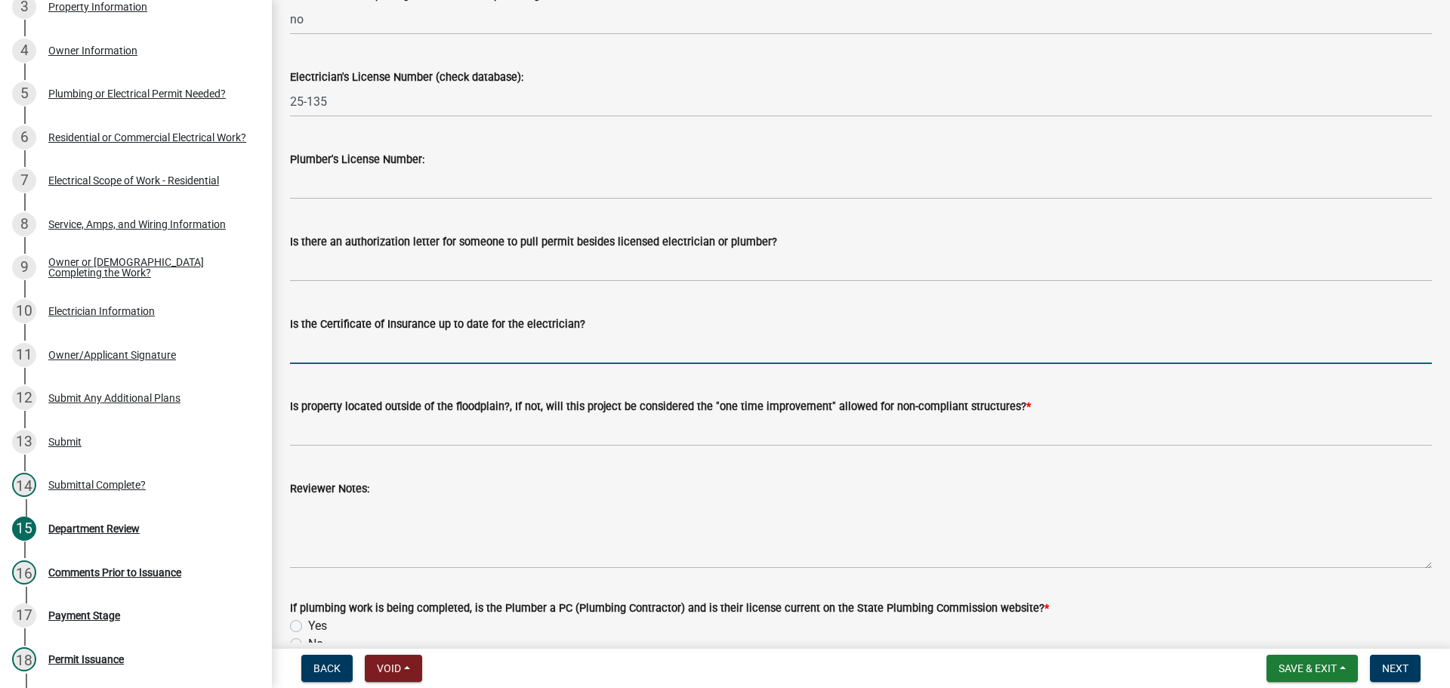
type input "yes"
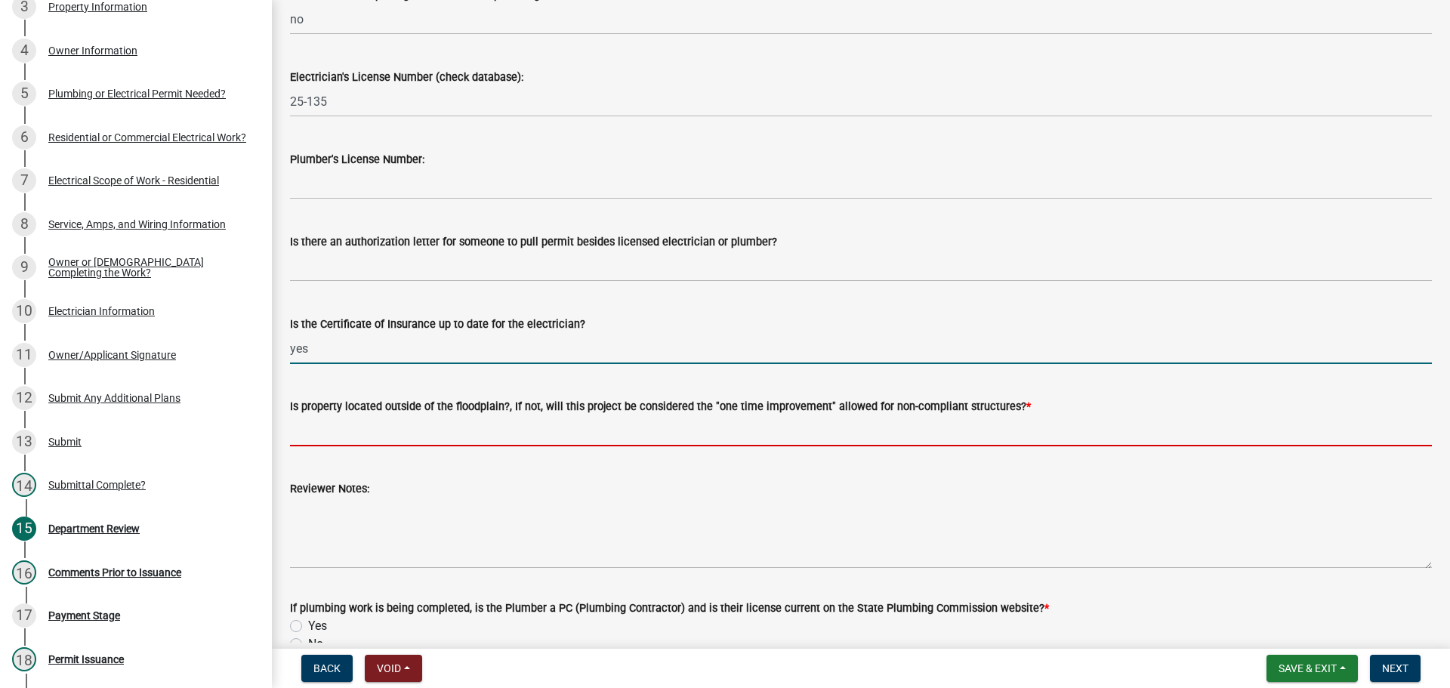
click at [384, 428] on input "Is property located outside of the floodplain?, If not, will this project be co…" at bounding box center [860, 430] width 1141 height 31
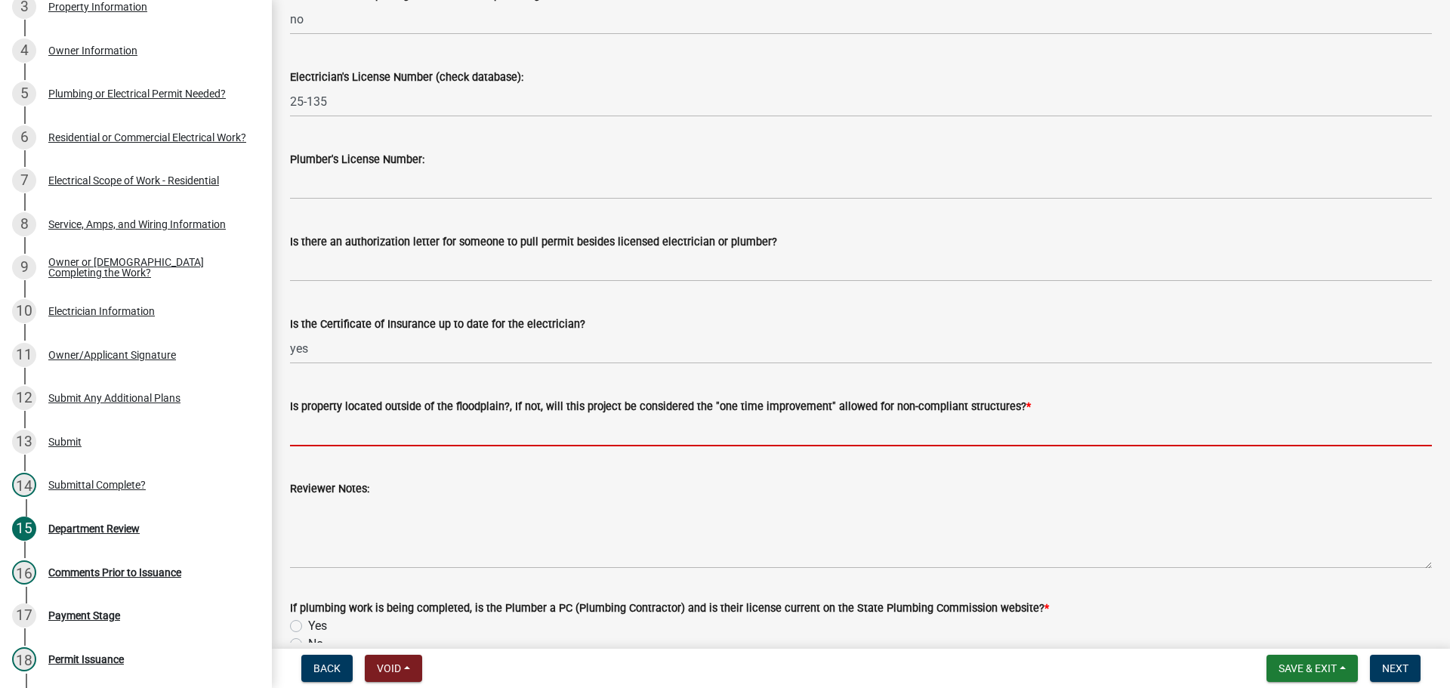
type input "yes"
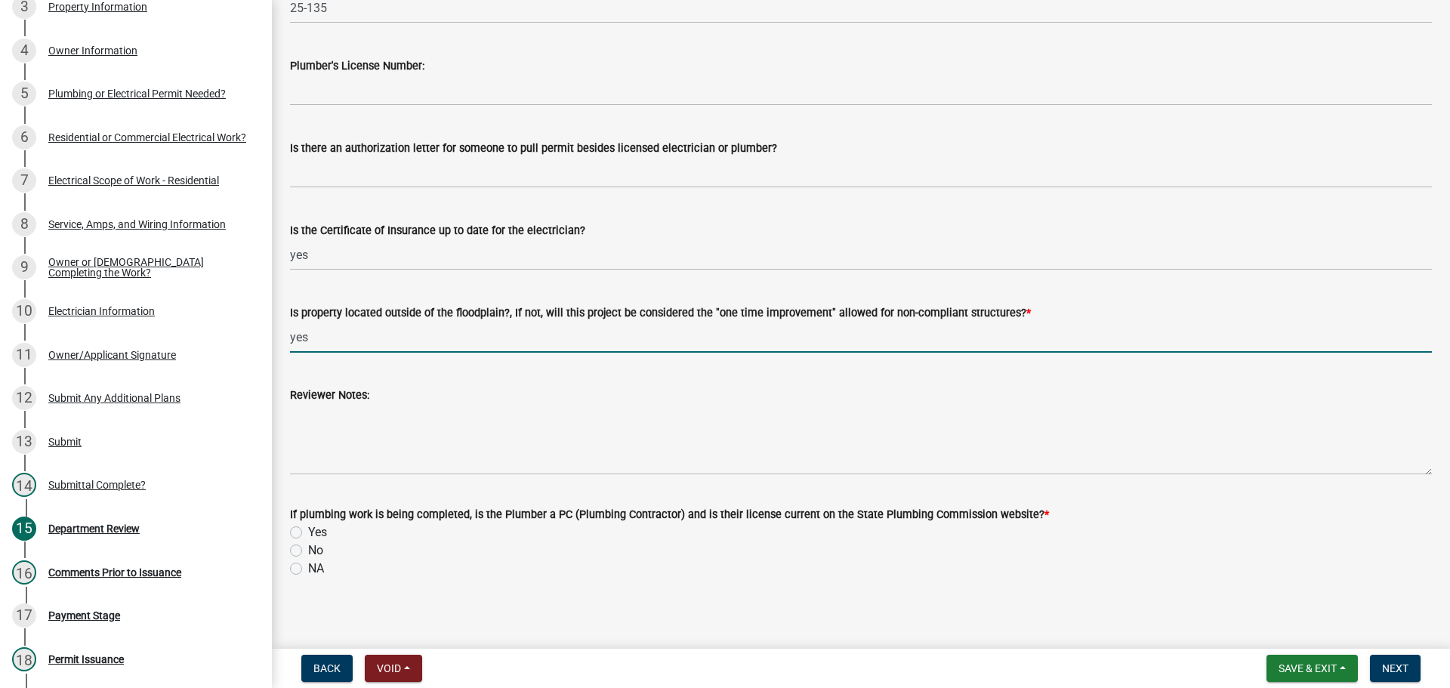
scroll to position [328, 0]
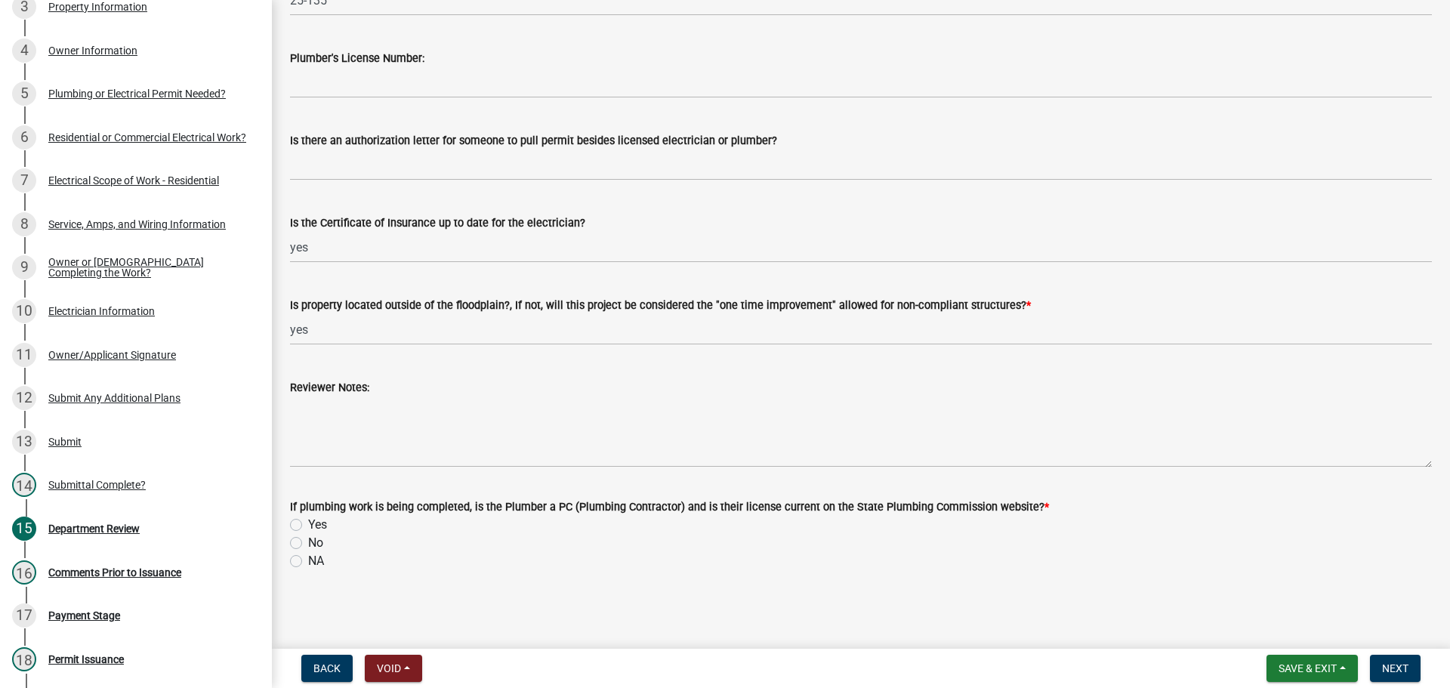
click at [308, 562] on label "NA" at bounding box center [316, 561] width 16 height 18
click at [308, 562] on input "NA" at bounding box center [313, 557] width 10 height 10
radio input "true"
click at [1400, 667] on span "Next" at bounding box center [1395, 668] width 26 height 12
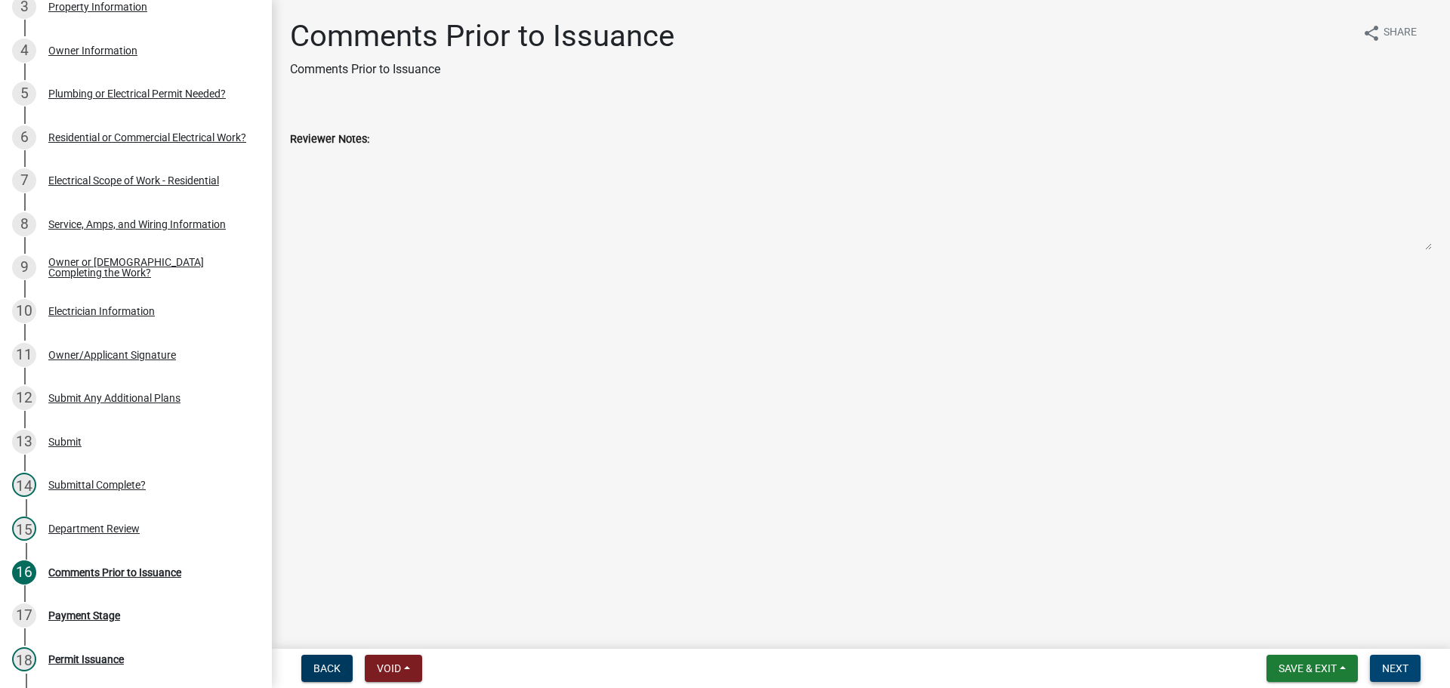
click at [1400, 667] on span "Next" at bounding box center [1395, 668] width 26 height 12
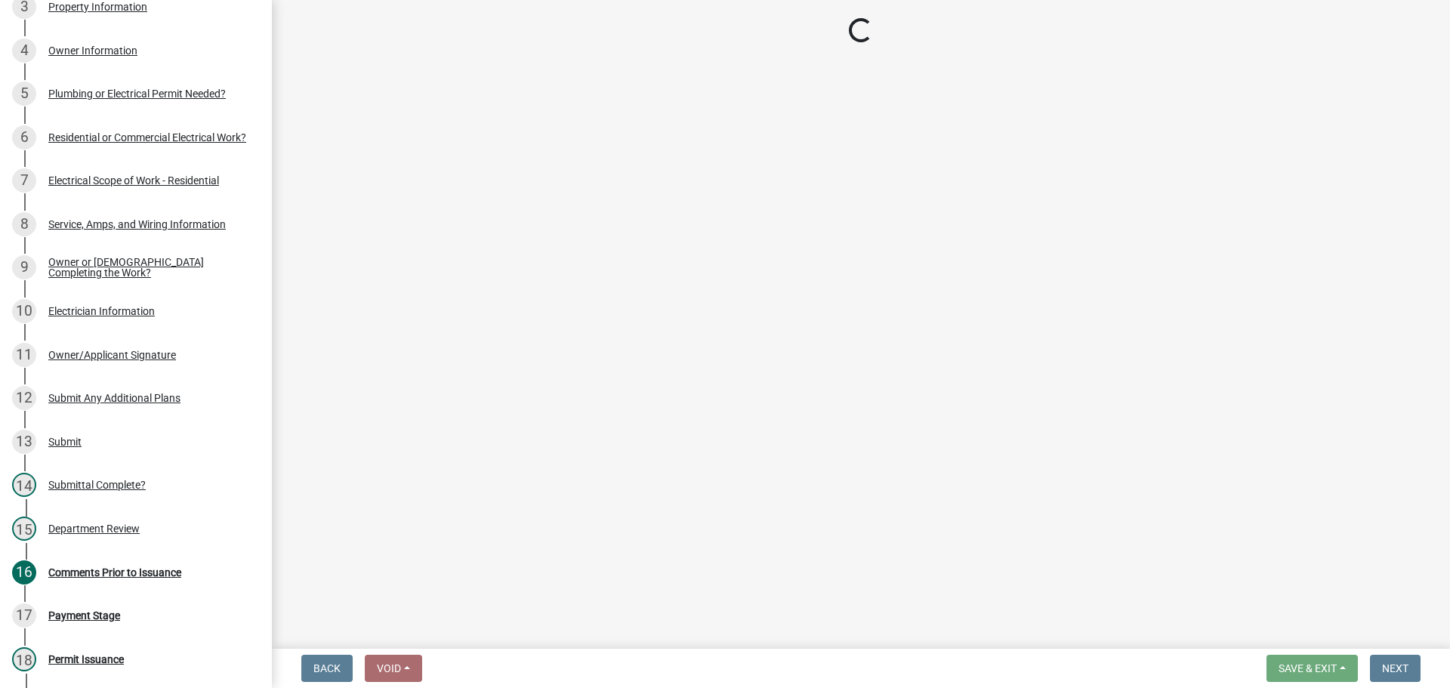
select select "3: 3"
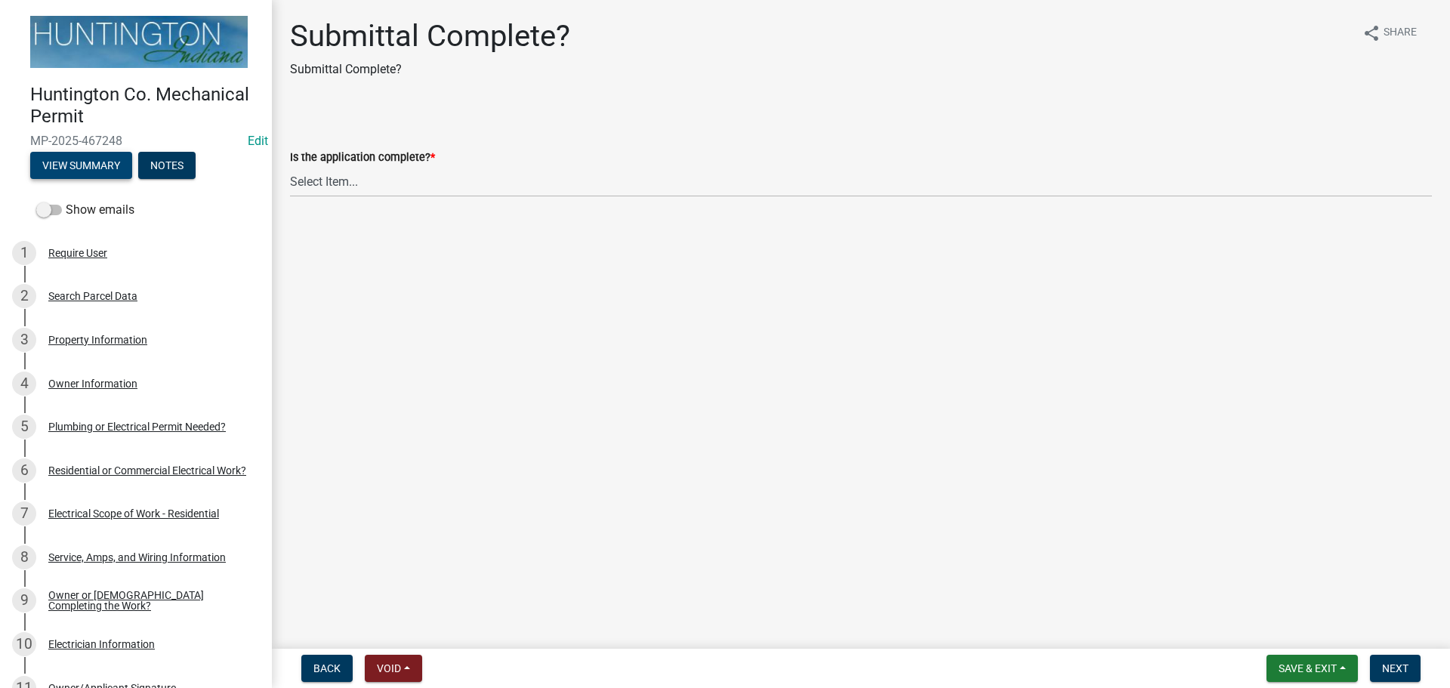
click at [85, 162] on button "View Summary" at bounding box center [81, 165] width 102 height 27
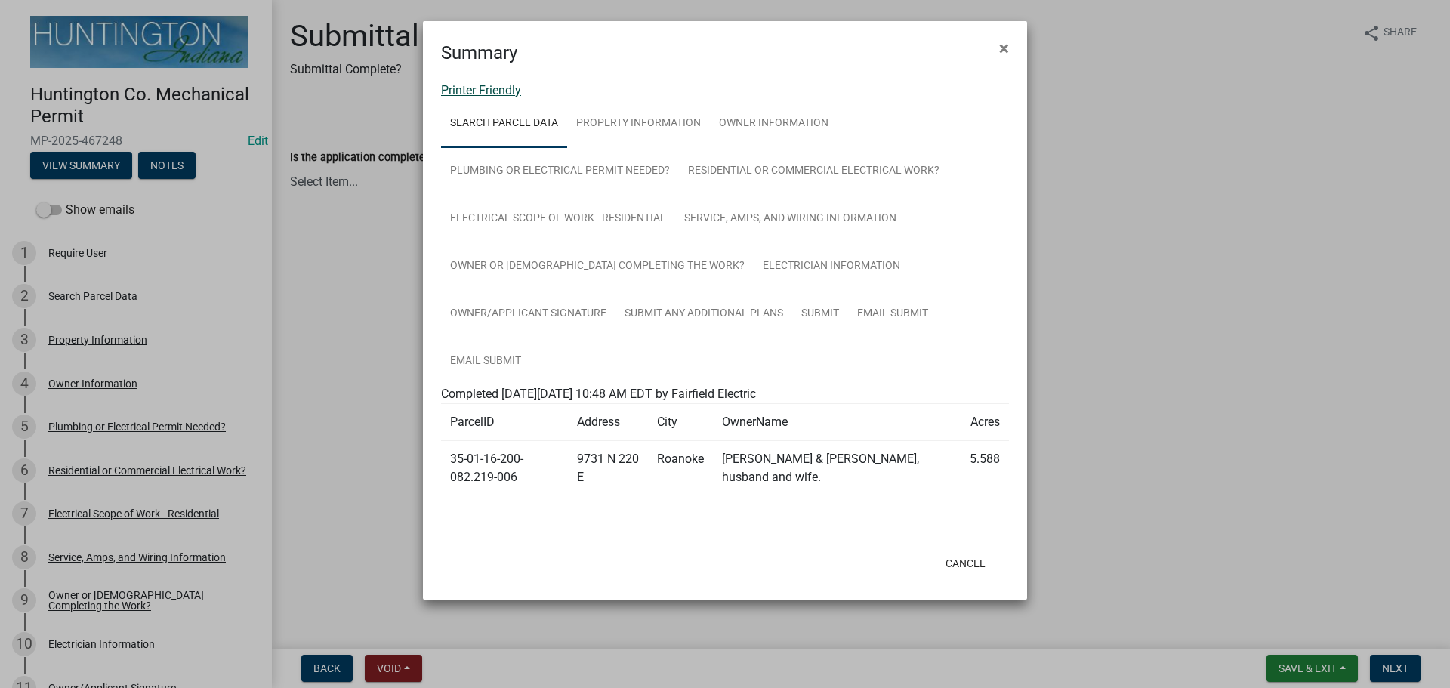
click at [485, 94] on link "Printer Friendly" at bounding box center [481, 90] width 80 height 14
click at [1009, 49] on button "×" at bounding box center [1004, 48] width 34 height 42
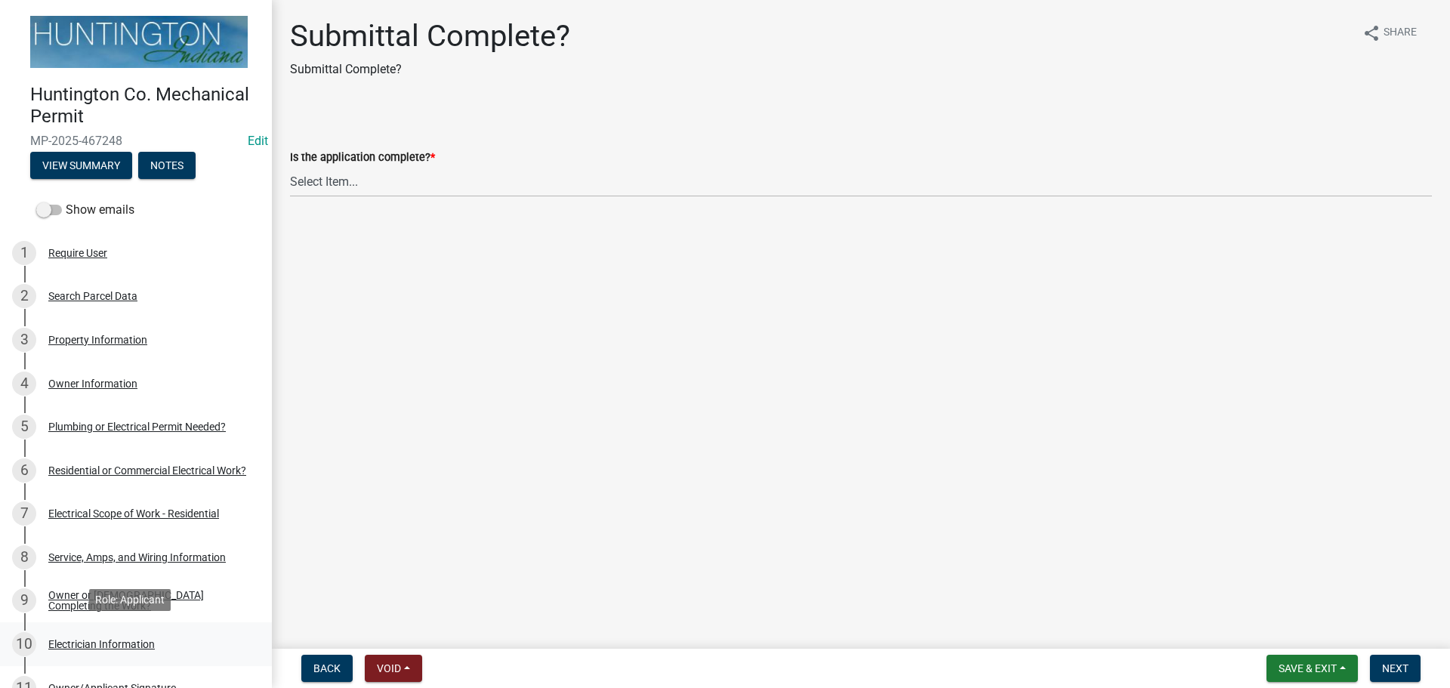
click at [115, 647] on div "10 Electrician Information" at bounding box center [130, 644] width 236 height 24
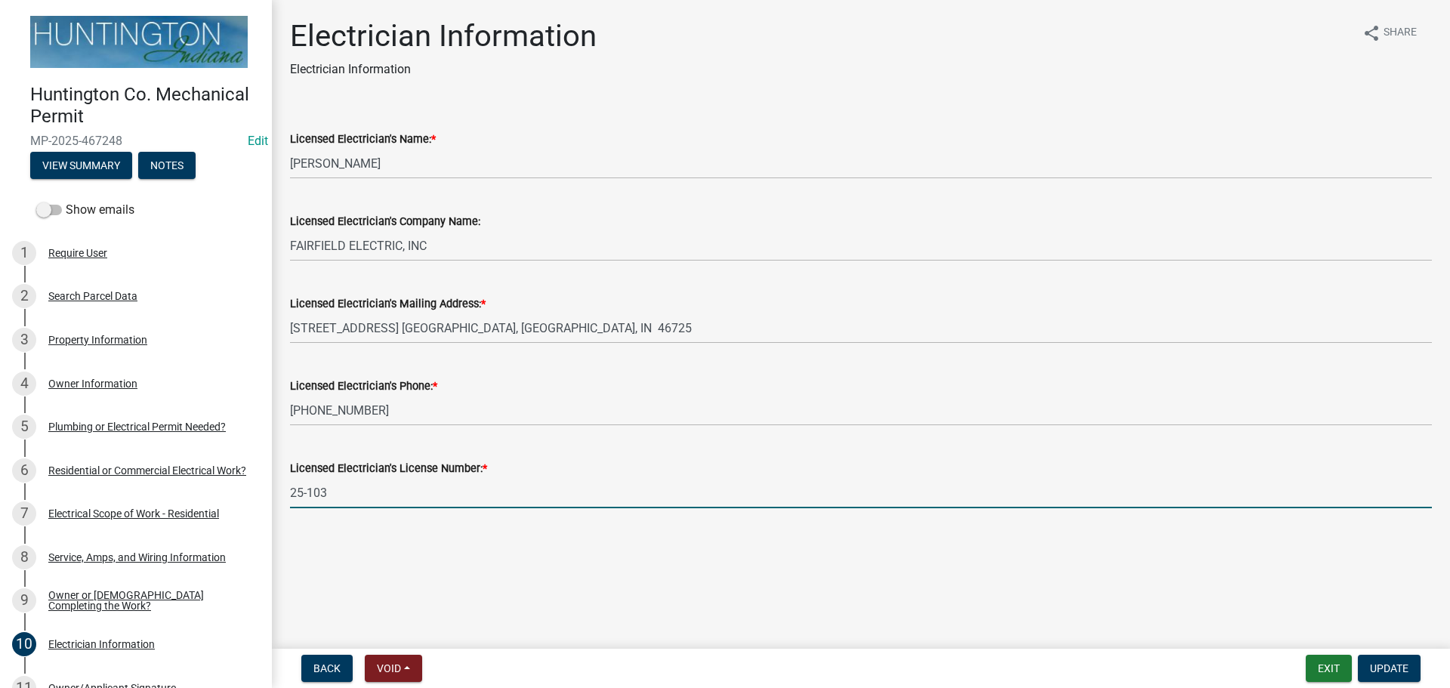
drag, startPoint x: 356, startPoint y: 489, endPoint x: 291, endPoint y: 486, distance: 65.0
click at [291, 486] on input "25-103" at bounding box center [860, 492] width 1141 height 31
paste input "35"
type input "25-135"
click at [1408, 658] on button "Update" at bounding box center [1388, 668] width 63 height 27
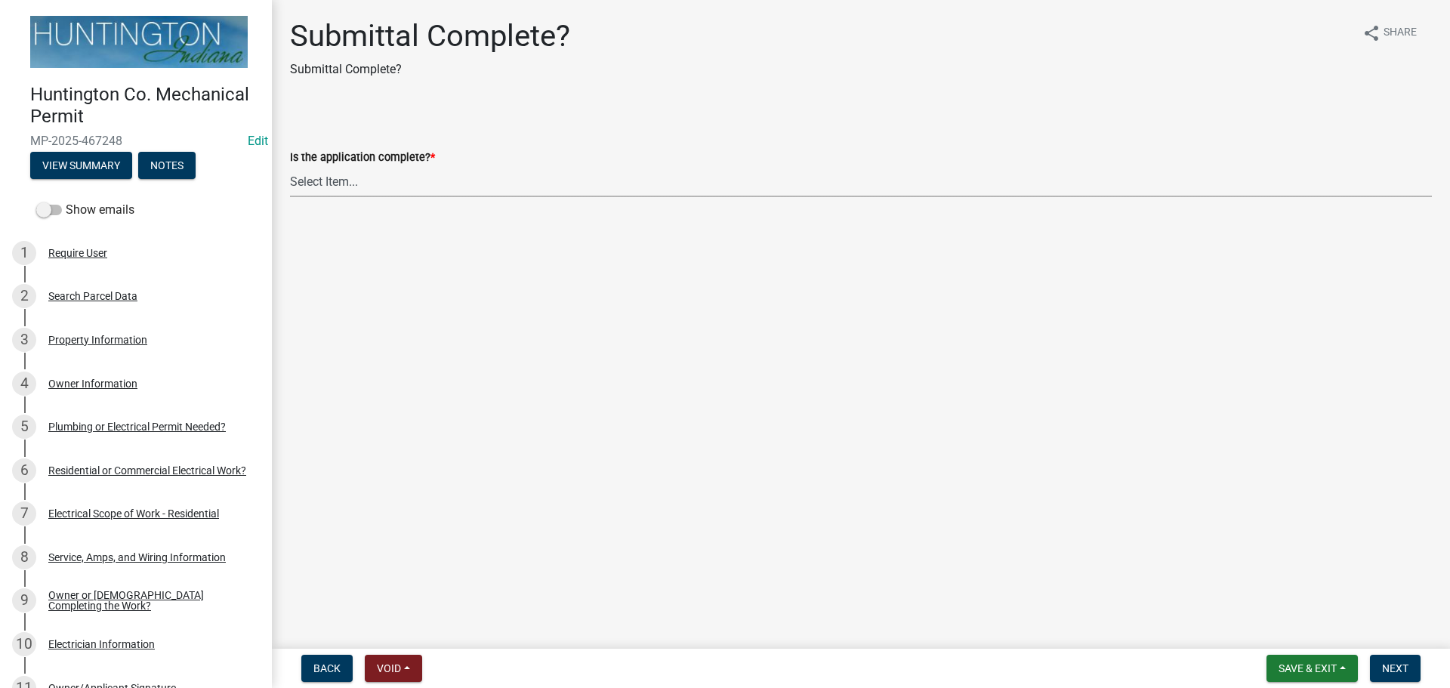
click at [341, 180] on select "Select Item... Yes No" at bounding box center [860, 181] width 1141 height 31
click at [290, 166] on select "Select Item... Yes No" at bounding box center [860, 181] width 1141 height 31
select select "1782a9c7-7323-4da6-ac5b-f89a69a3d723"
click at [1379, 667] on button "Next" at bounding box center [1394, 668] width 51 height 27
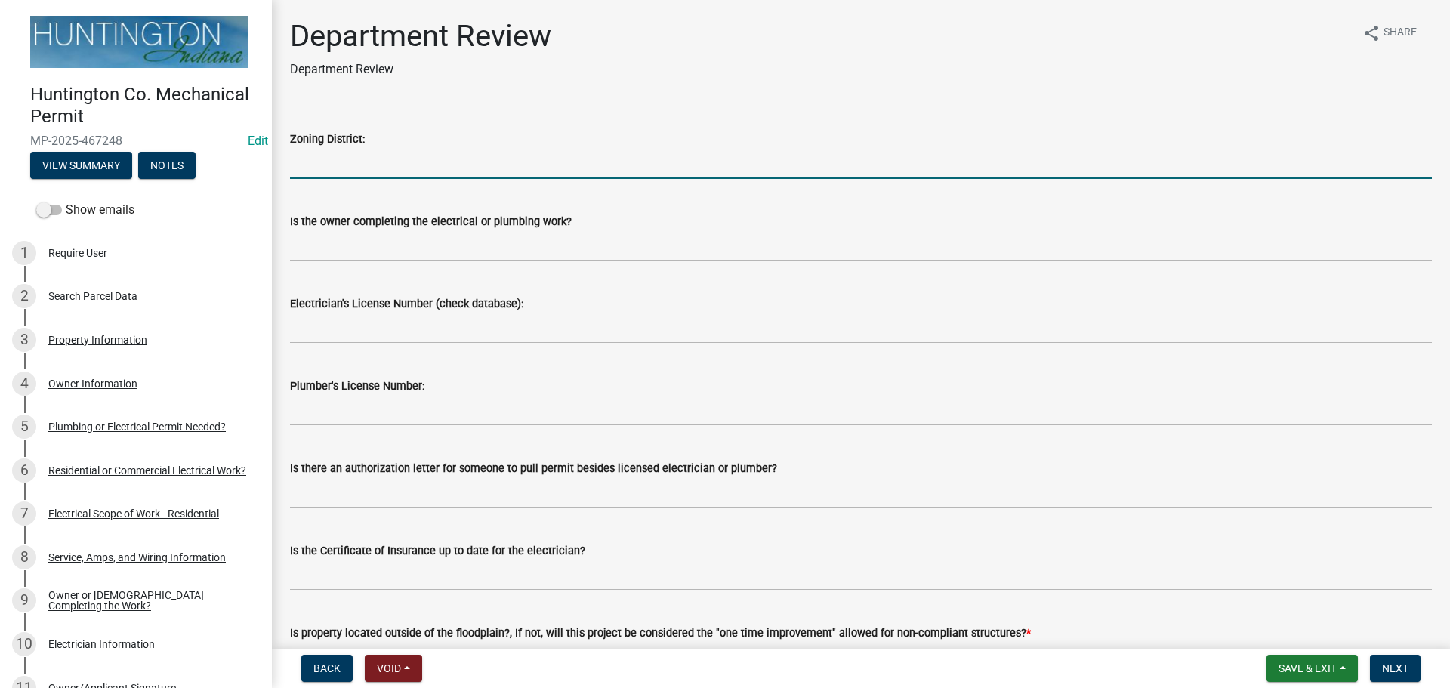
click at [325, 164] on input "Zoning District:" at bounding box center [860, 163] width 1141 height 31
type input "Ag"
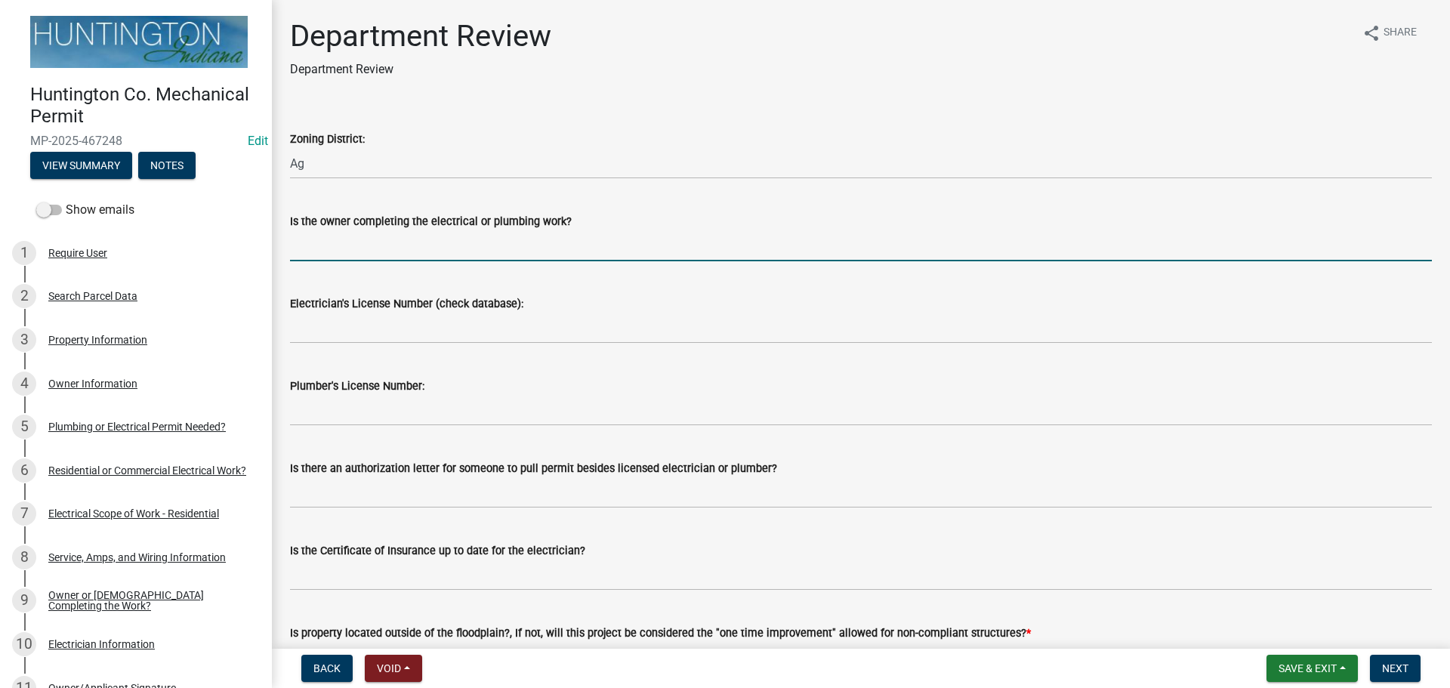
click at [335, 245] on input "Is the owner completing the electrical or plumbing work?" at bounding box center [860, 245] width 1141 height 31
type input "no"
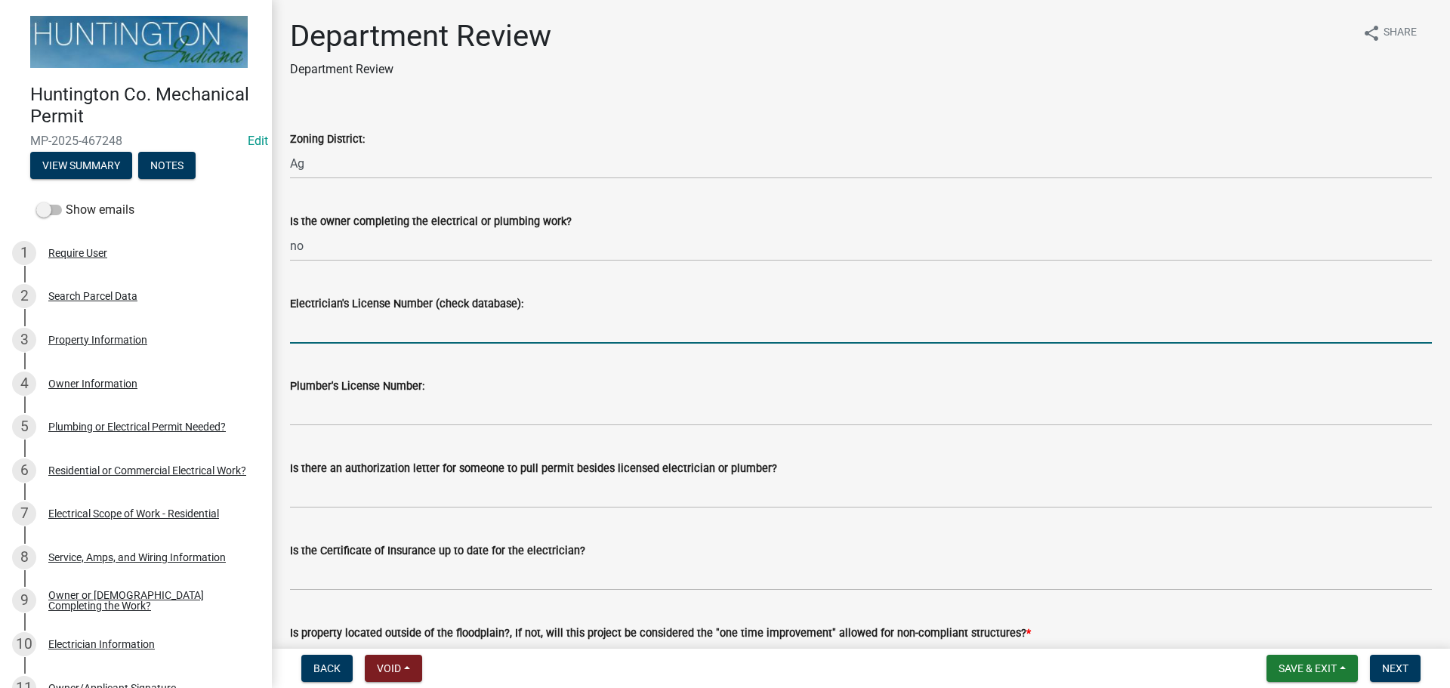
click at [377, 325] on input "Electrician's License Number (check database):" at bounding box center [860, 328] width 1141 height 31
paste input "25-135"
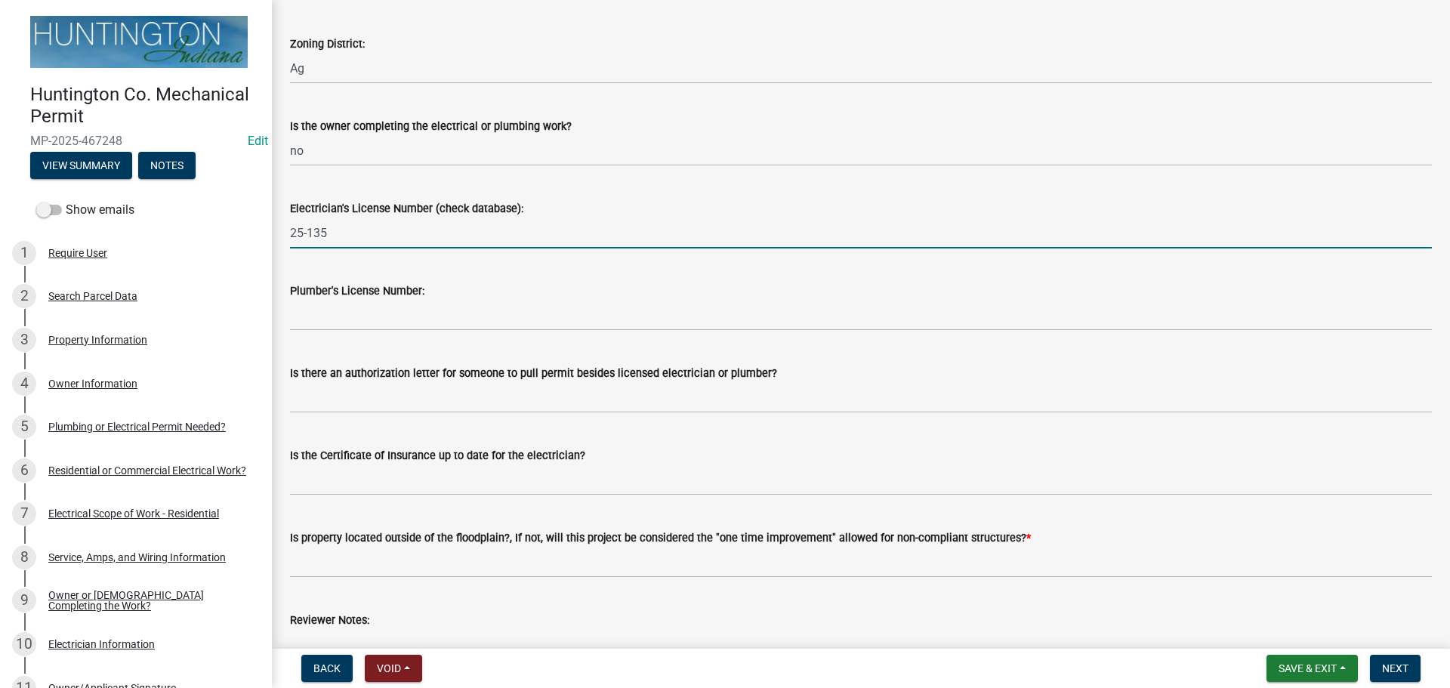
scroll to position [328, 0]
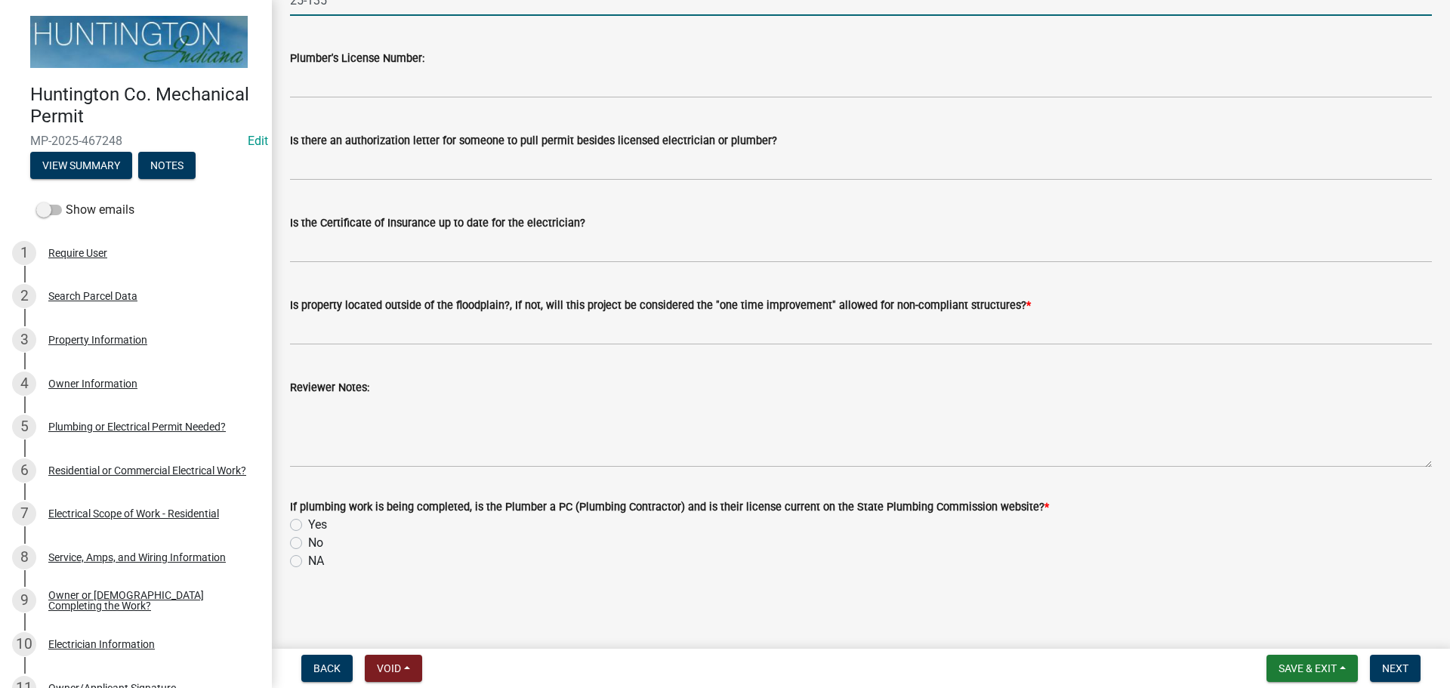
type input "25-135"
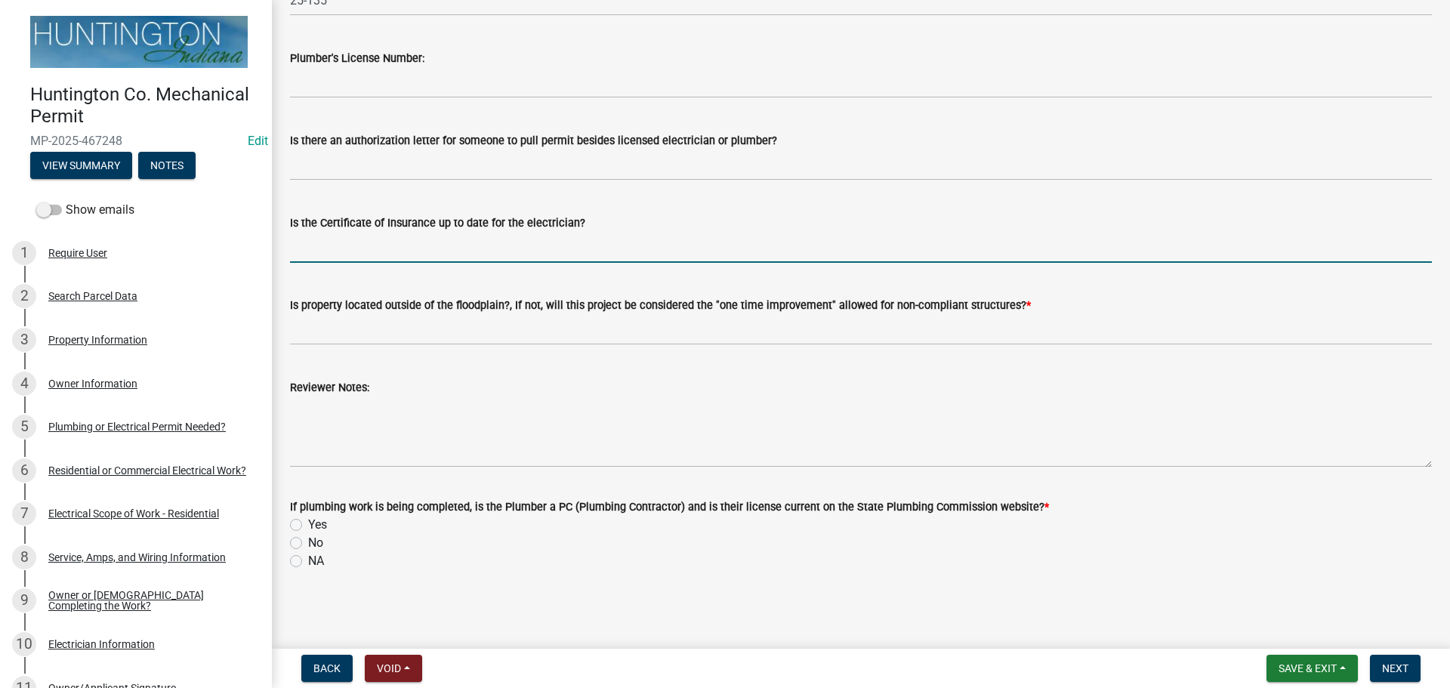
drag, startPoint x: 366, startPoint y: 248, endPoint x: 387, endPoint y: 252, distance: 21.6
click at [377, 249] on input "Is the Certificate of Insurance up to date for the electrician?" at bounding box center [860, 247] width 1141 height 31
type input "yes"
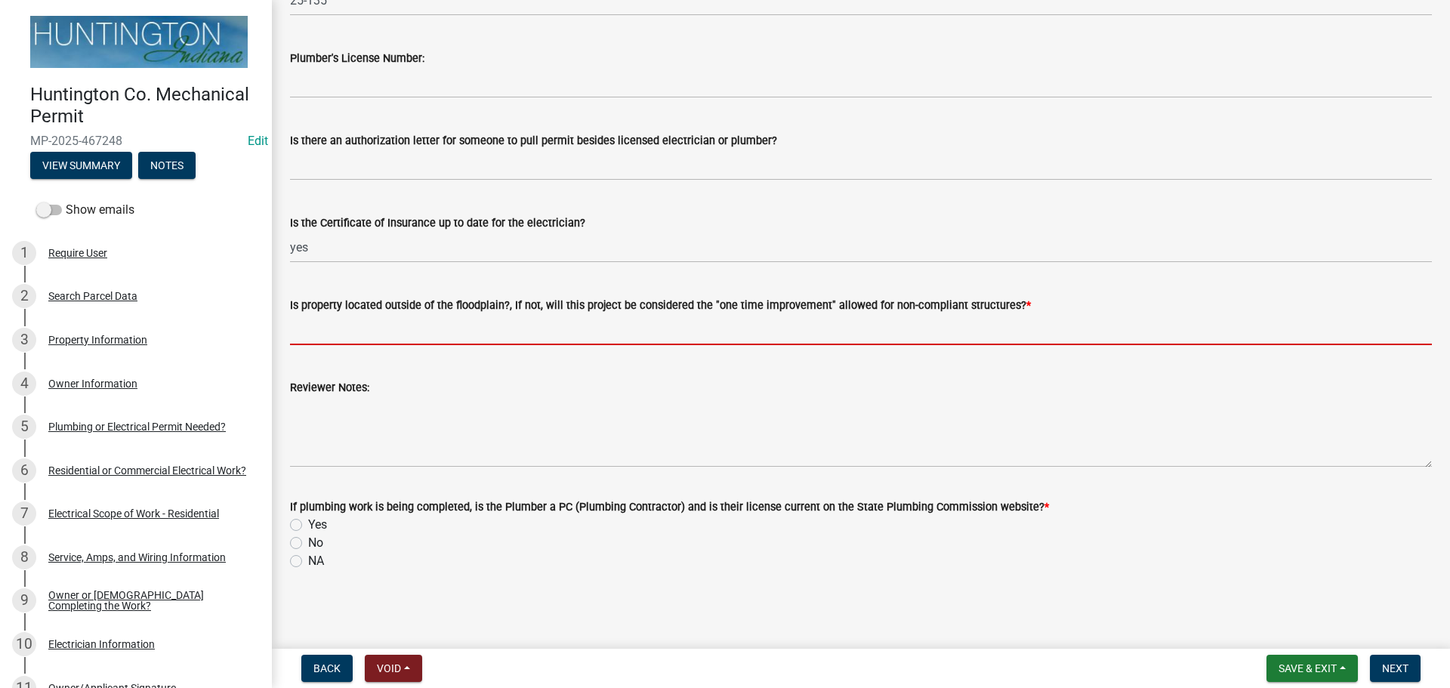
click at [348, 331] on input "Is property located outside of the floodplain?, If not, will this project be co…" at bounding box center [860, 329] width 1141 height 31
type input "yes"
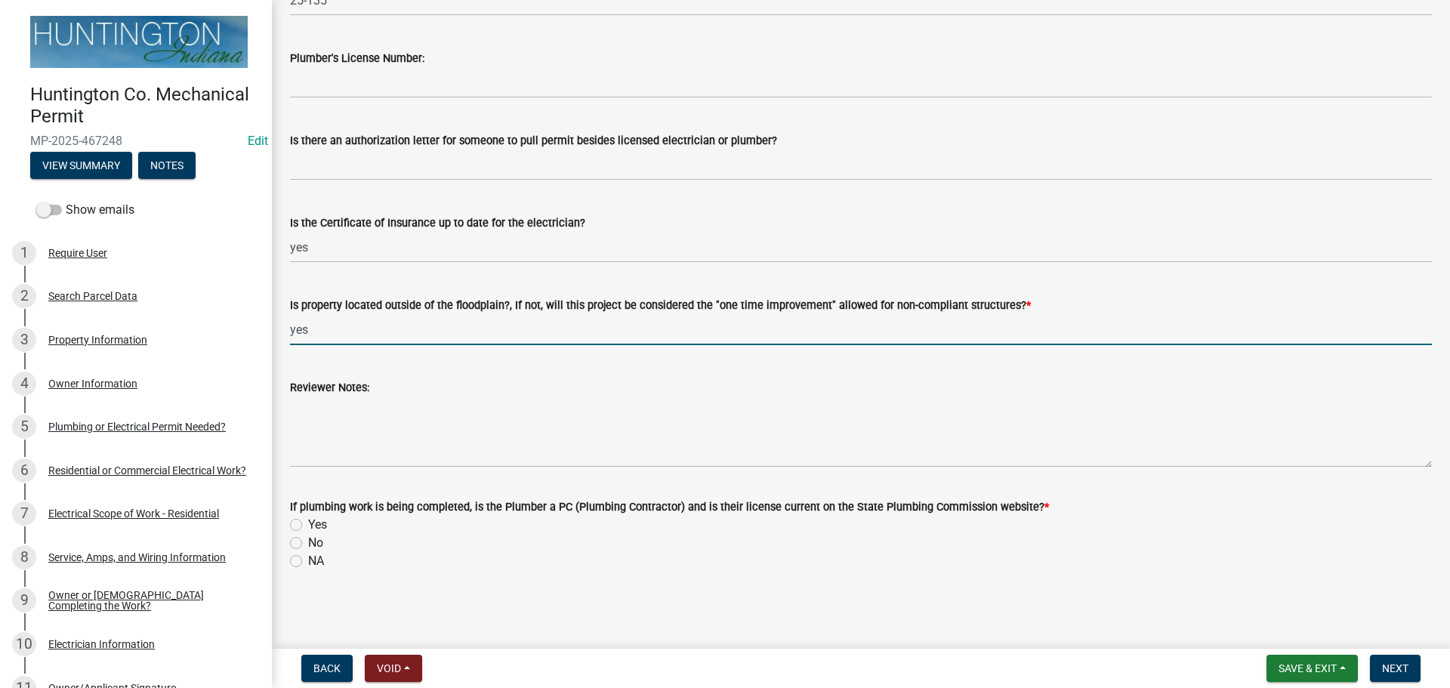
click at [308, 562] on label "NA" at bounding box center [316, 561] width 16 height 18
click at [308, 562] on input "NA" at bounding box center [313, 557] width 10 height 10
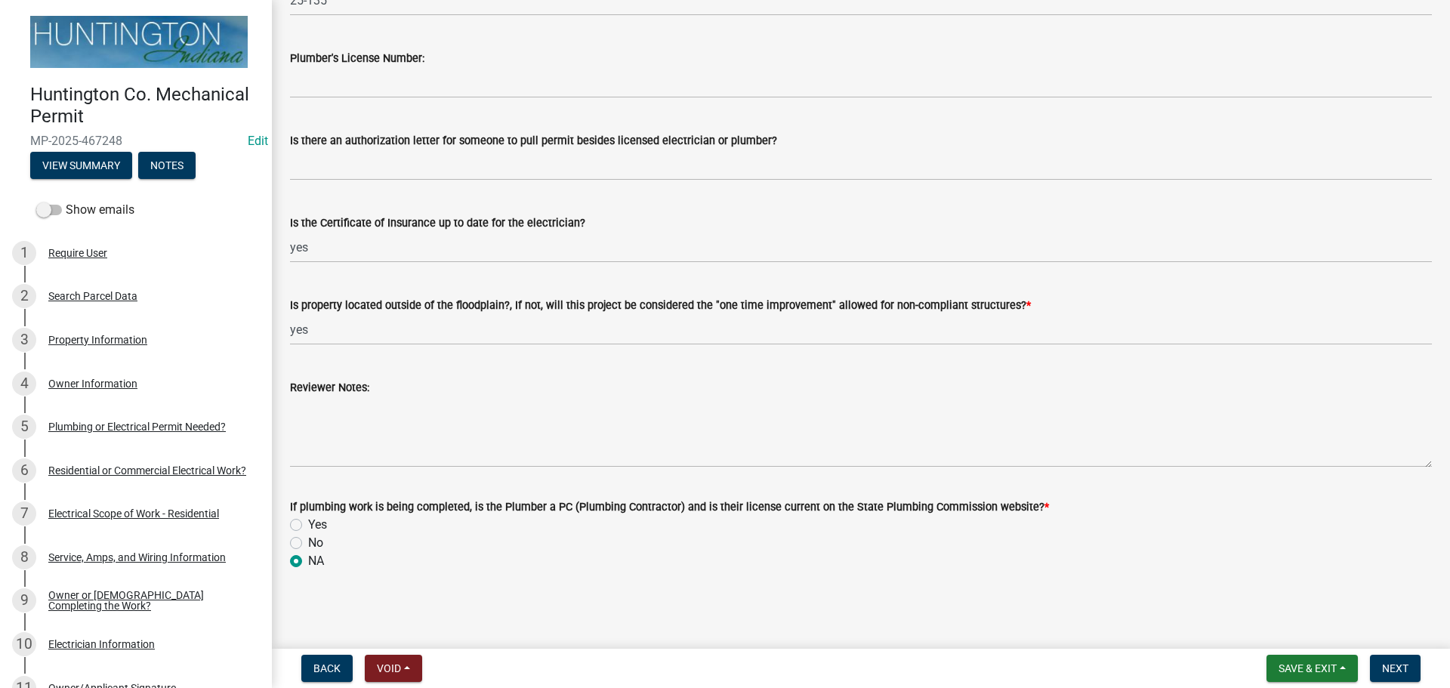
radio input "true"
click at [1382, 662] on span "Next" at bounding box center [1395, 668] width 26 height 12
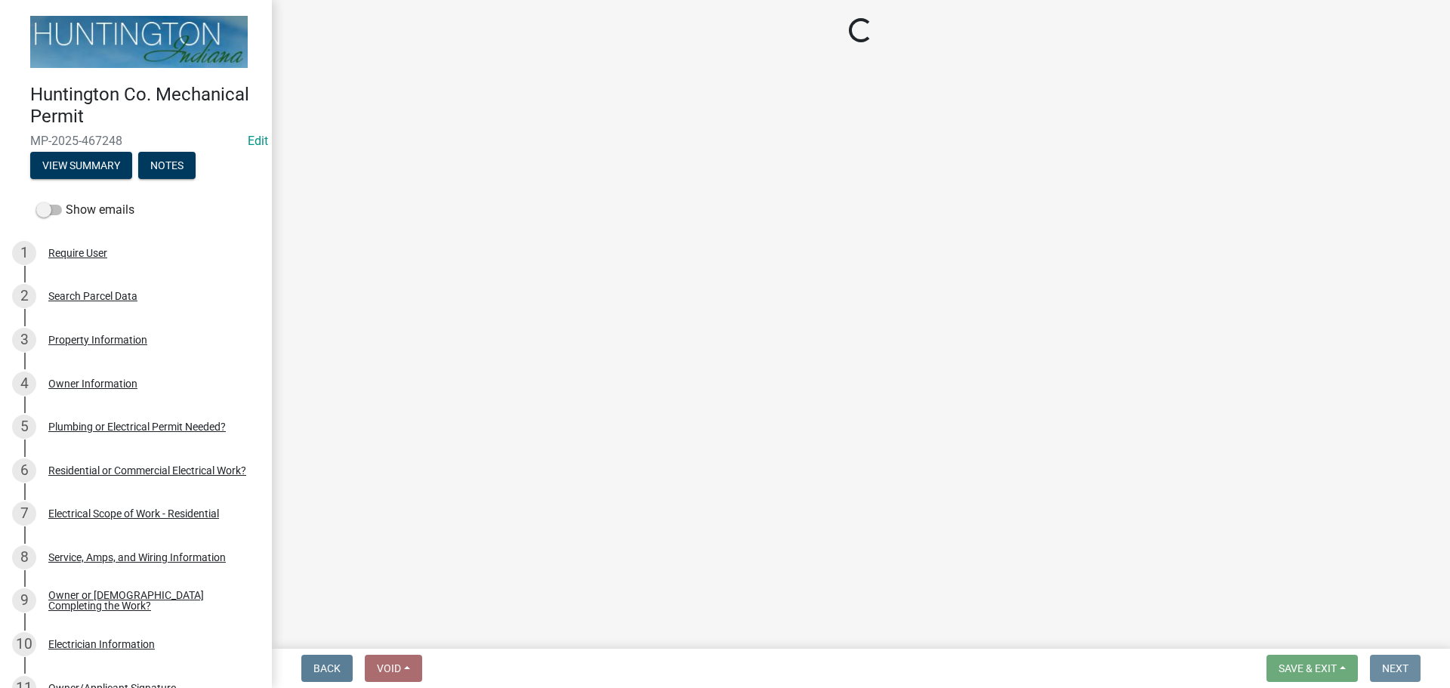
scroll to position [0, 0]
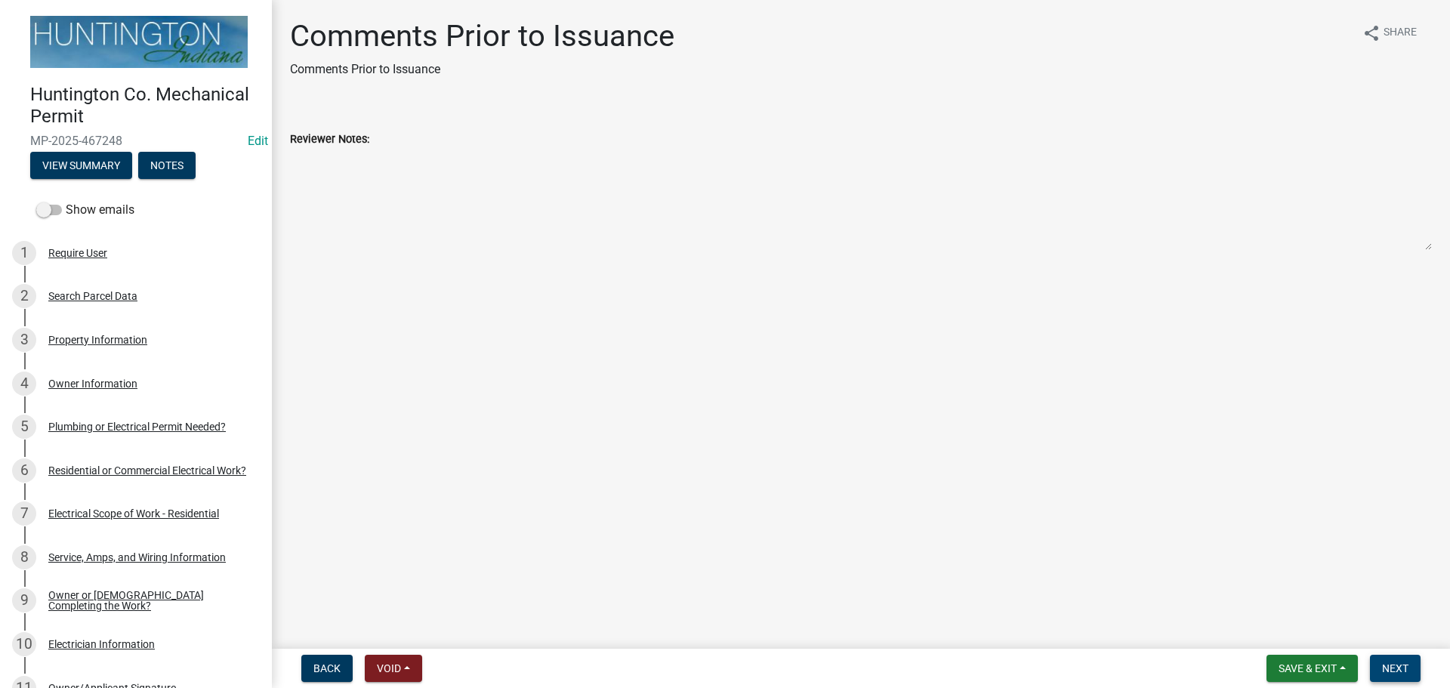
click at [1382, 670] on span "Next" at bounding box center [1395, 668] width 26 height 12
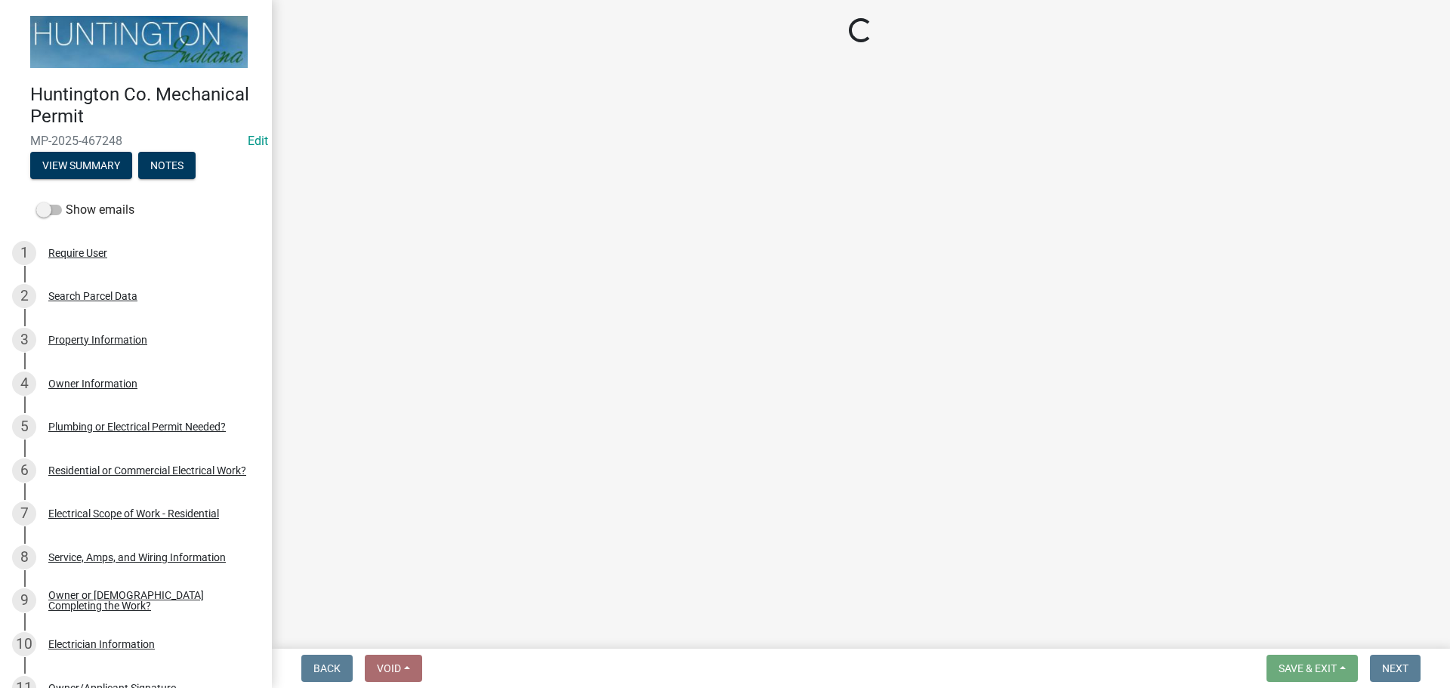
select select "3: 3"
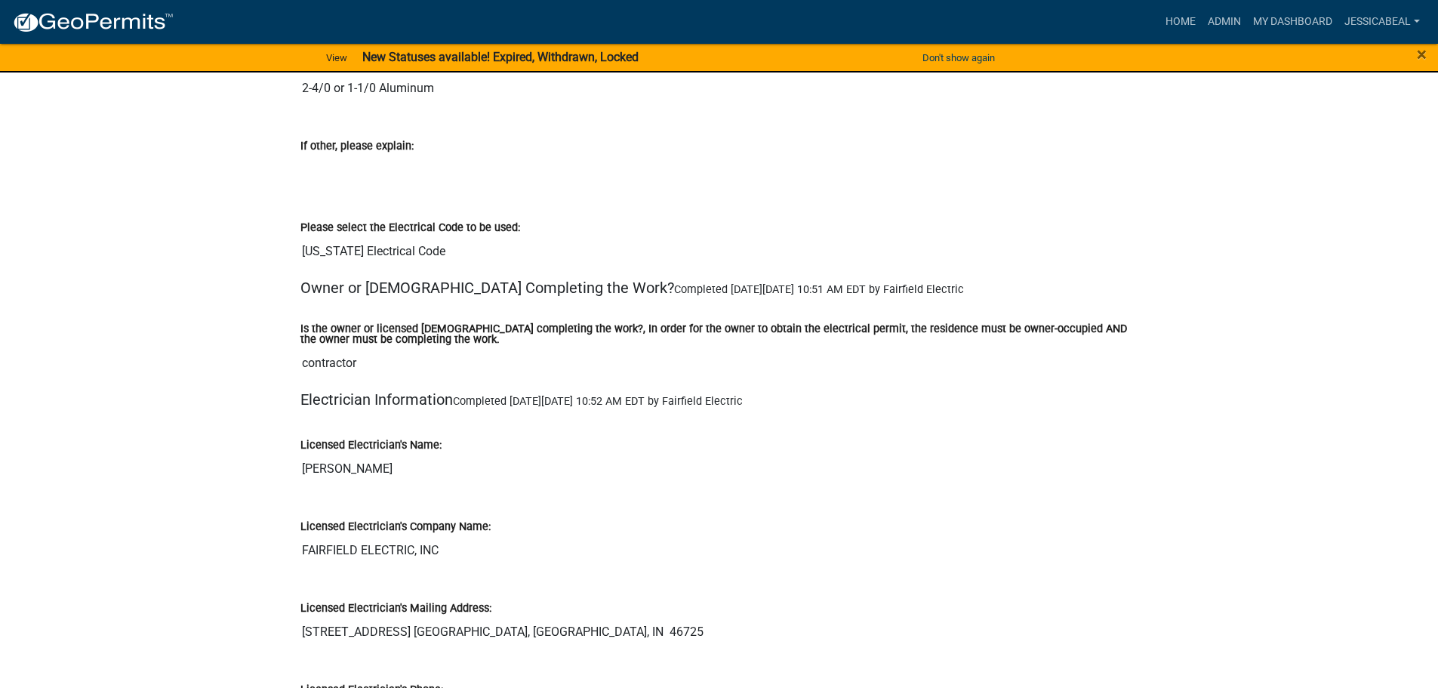
scroll to position [2567, 0]
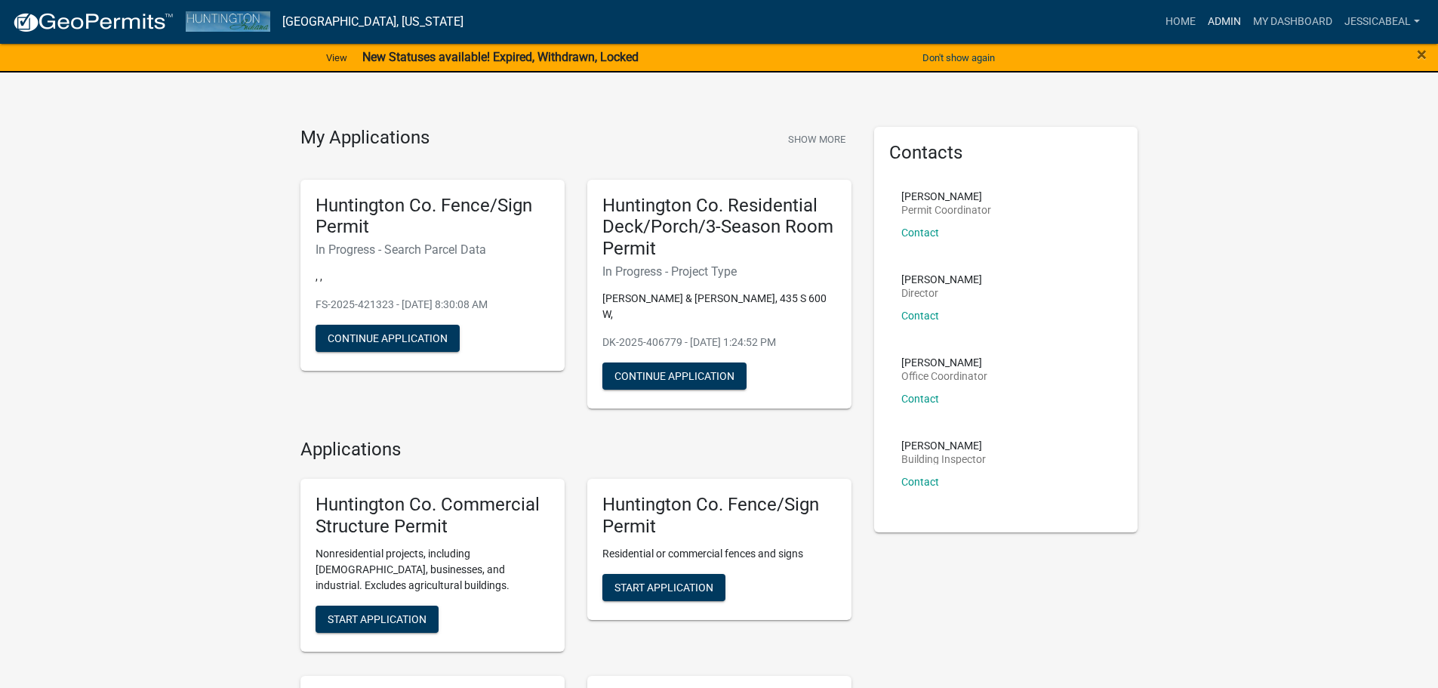
click at [1209, 27] on link "Admin" at bounding box center [1224, 22] width 45 height 29
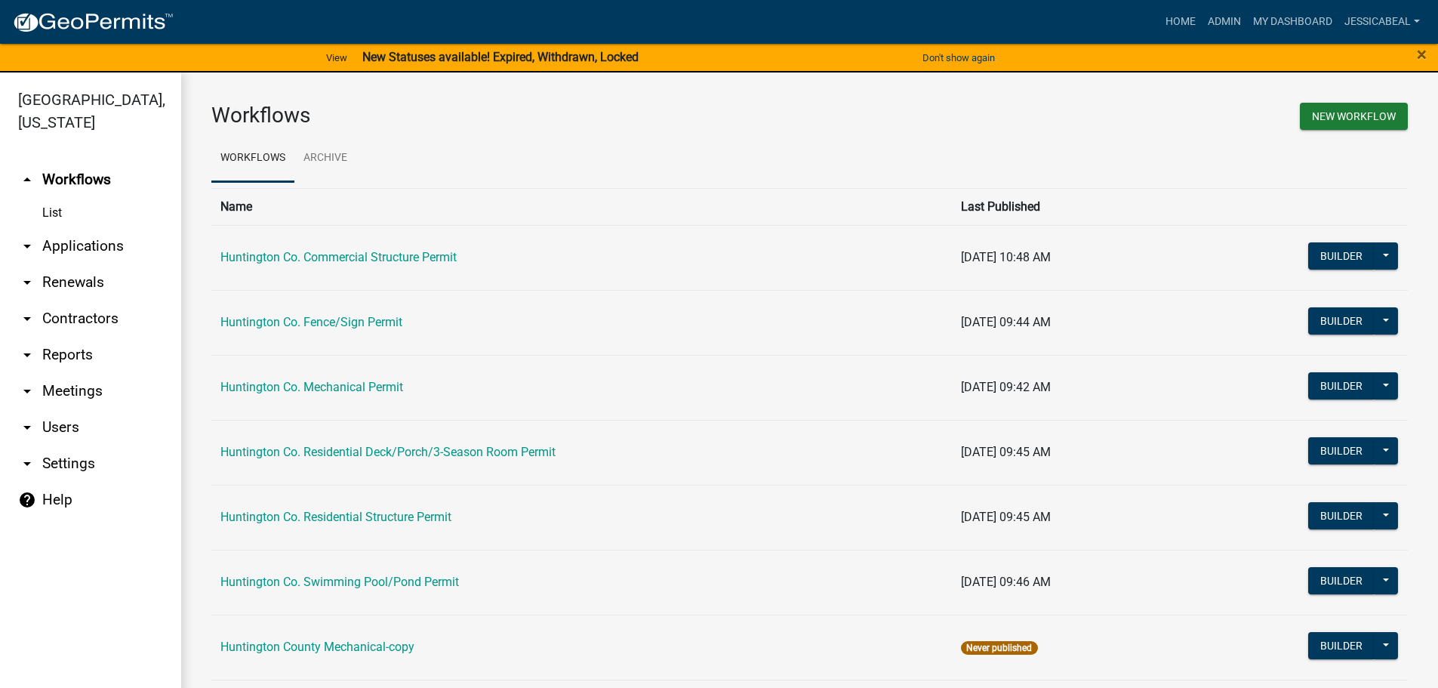
click at [81, 247] on link "arrow_drop_down Applications" at bounding box center [90, 246] width 181 height 36
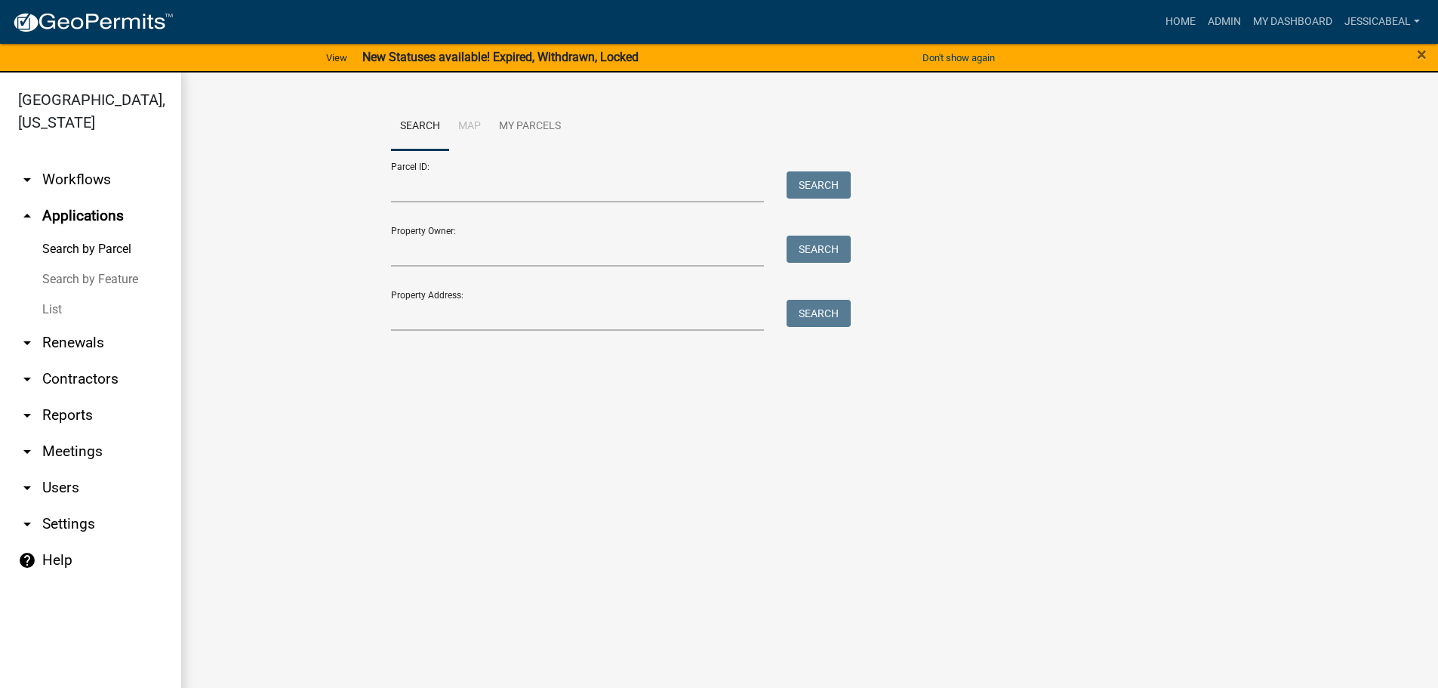
click at [62, 316] on link "List" at bounding box center [90, 309] width 181 height 30
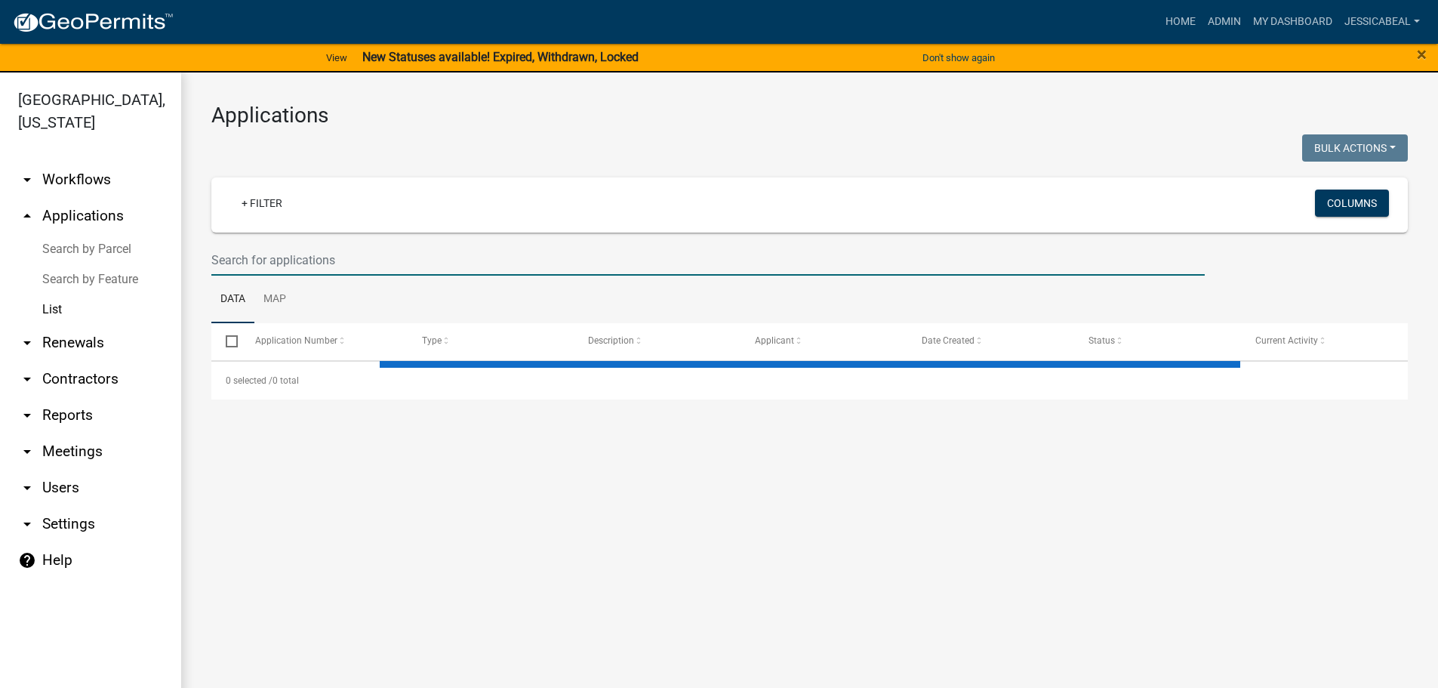
click at [241, 259] on input "text" at bounding box center [708, 260] width 994 height 31
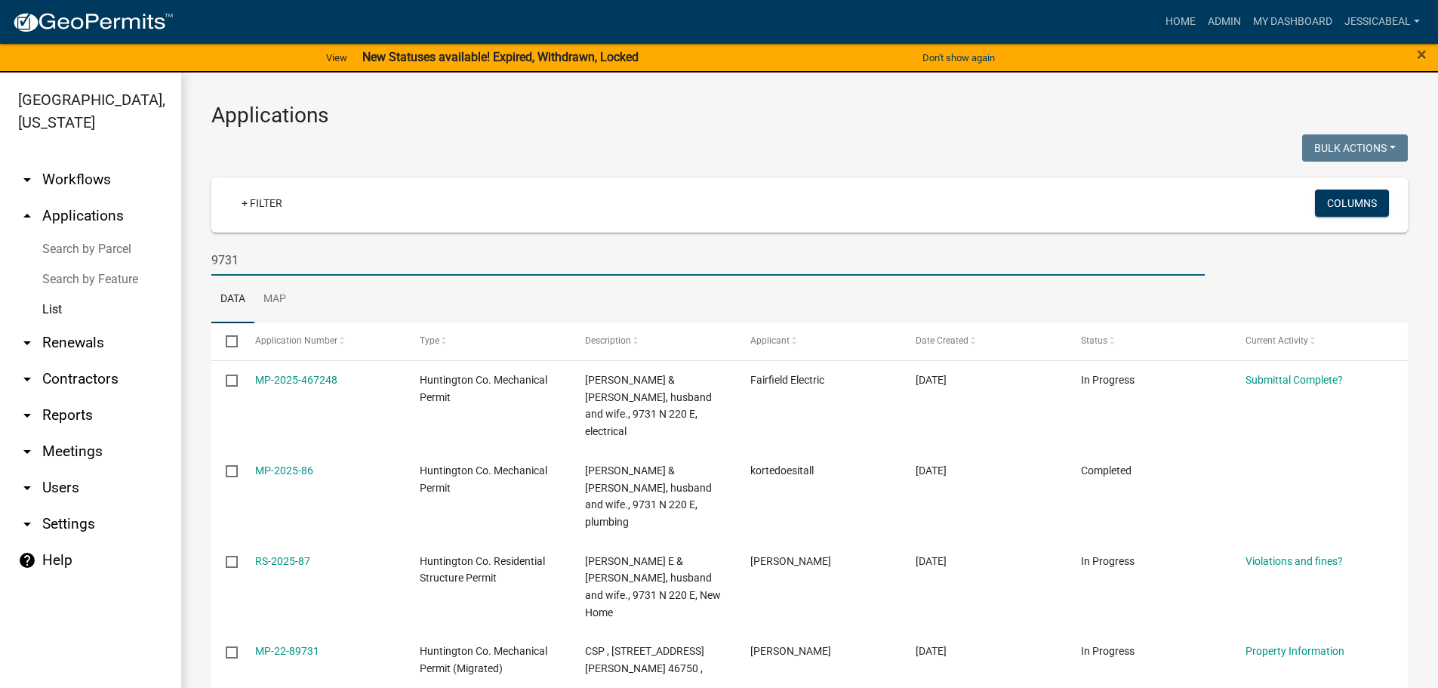
type input "9731"
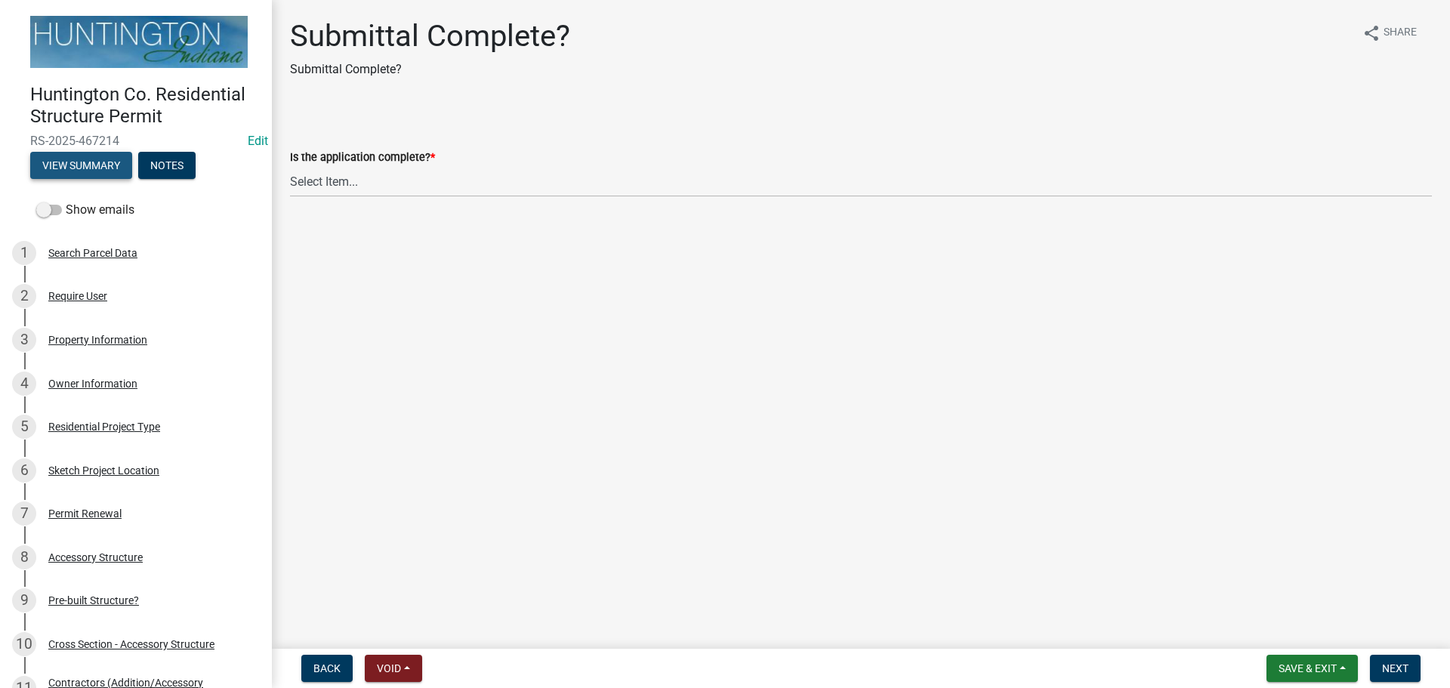
click at [113, 161] on button "View Summary" at bounding box center [81, 165] width 102 height 27
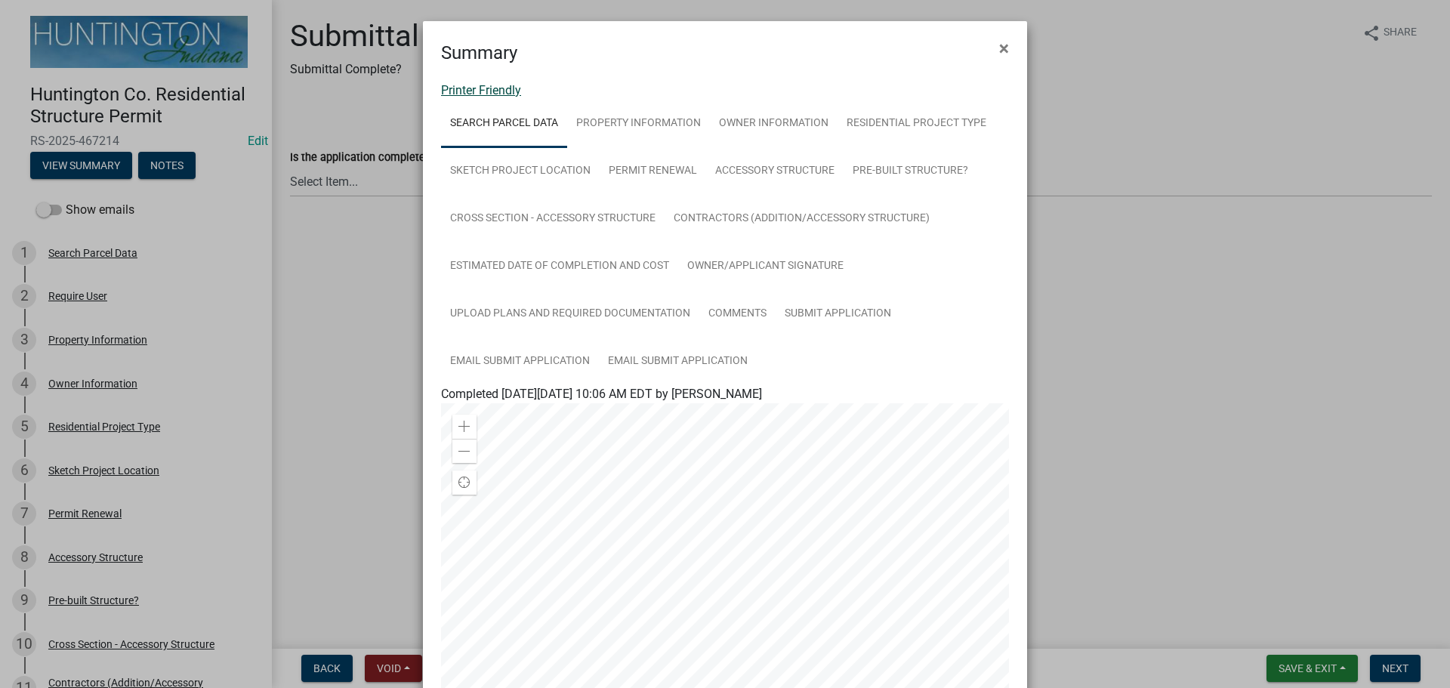
click at [451, 96] on link "Printer Friendly" at bounding box center [481, 90] width 80 height 14
click at [1002, 39] on span "×" at bounding box center [1004, 48] width 10 height 21
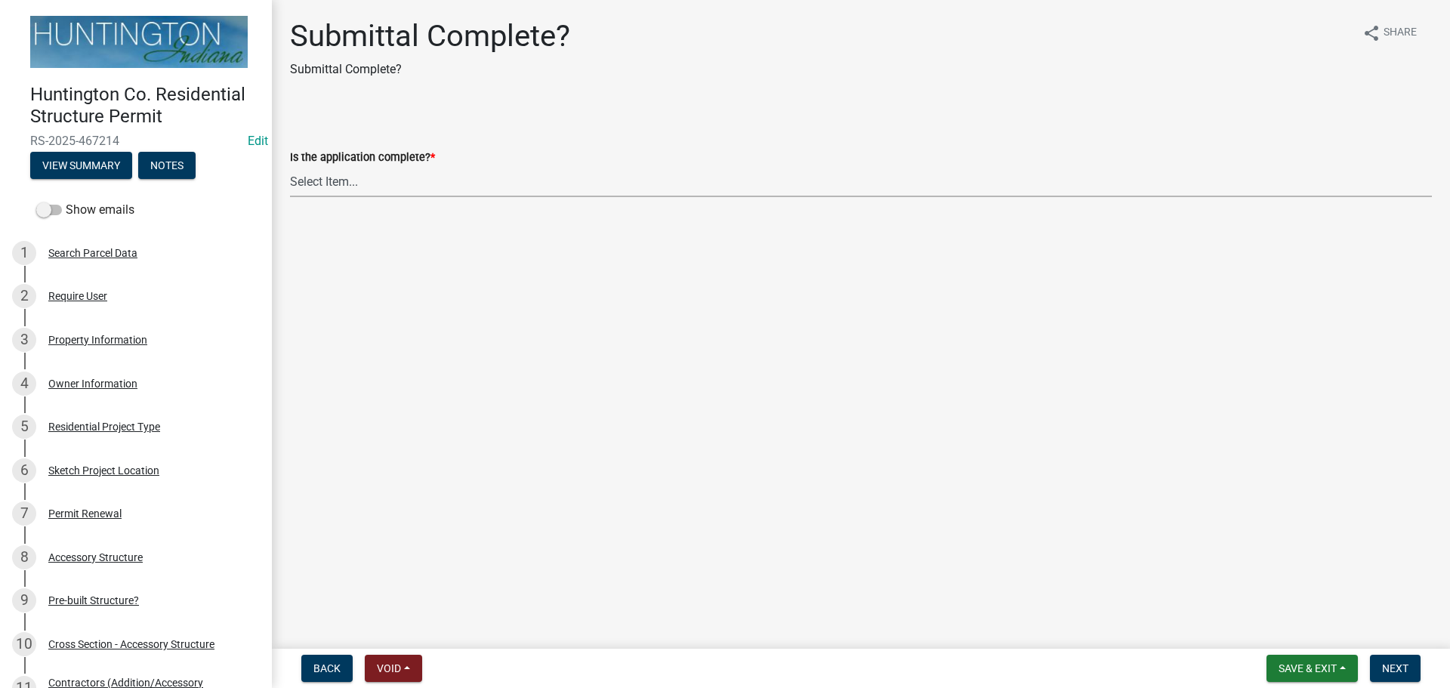
drag, startPoint x: 399, startPoint y: 166, endPoint x: 381, endPoint y: 195, distance: 33.9
click at [399, 166] on select "Select Item... Yes No" at bounding box center [860, 181] width 1141 height 31
click at [290, 166] on select "Select Item... Yes No" at bounding box center [860, 181] width 1141 height 31
select select "315ce2df-ff16-4327-84fc-1d1503341e6e"
click at [1403, 658] on button "Next" at bounding box center [1394, 668] width 51 height 27
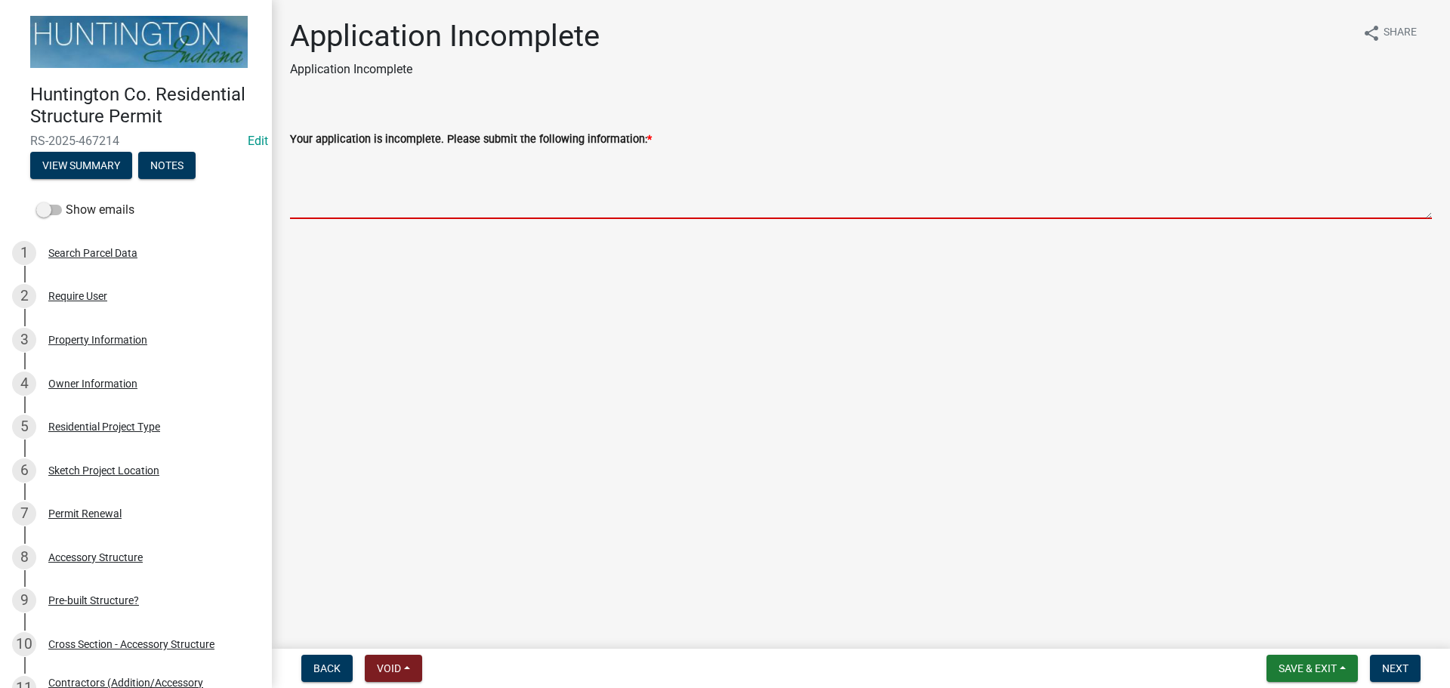
click at [476, 192] on textarea "Your application is incomplete. Please submit the following information: *" at bounding box center [860, 183] width 1141 height 71
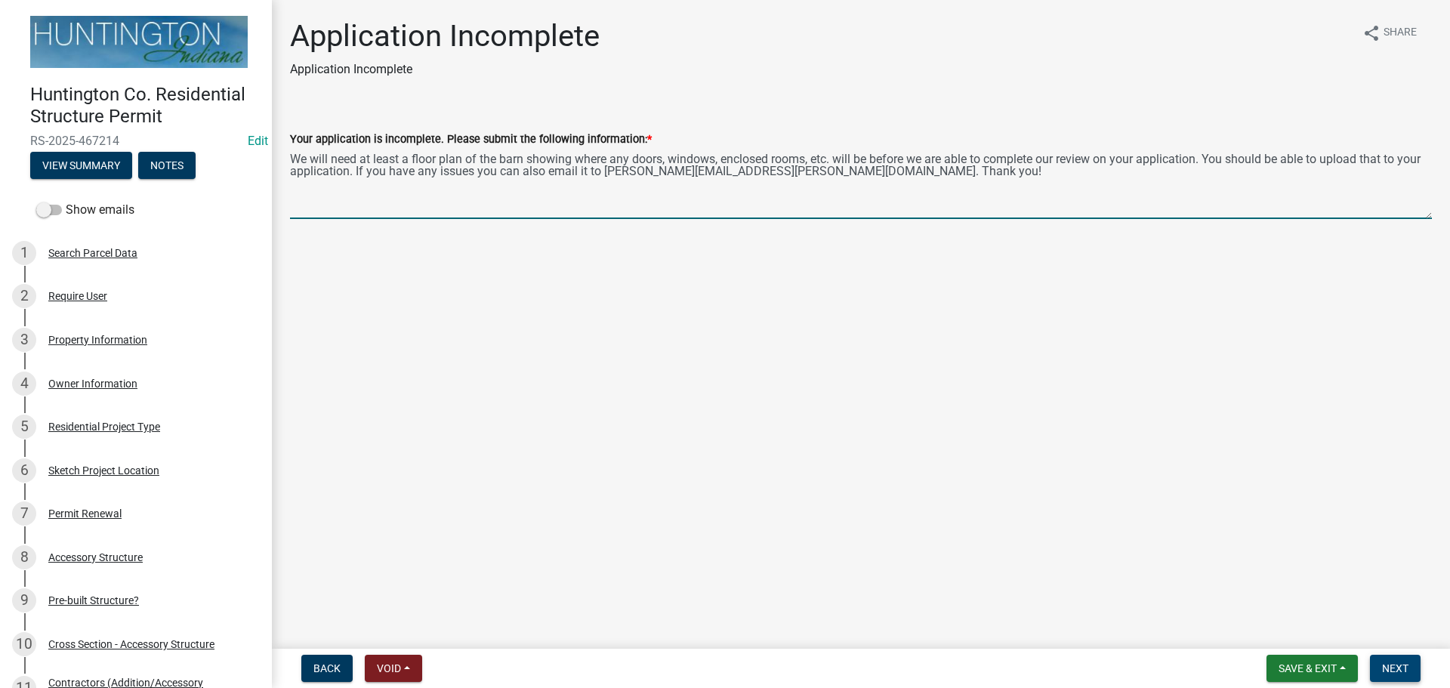
type textarea "We will need at least a floor plan of the barn showing where any doors, windows…"
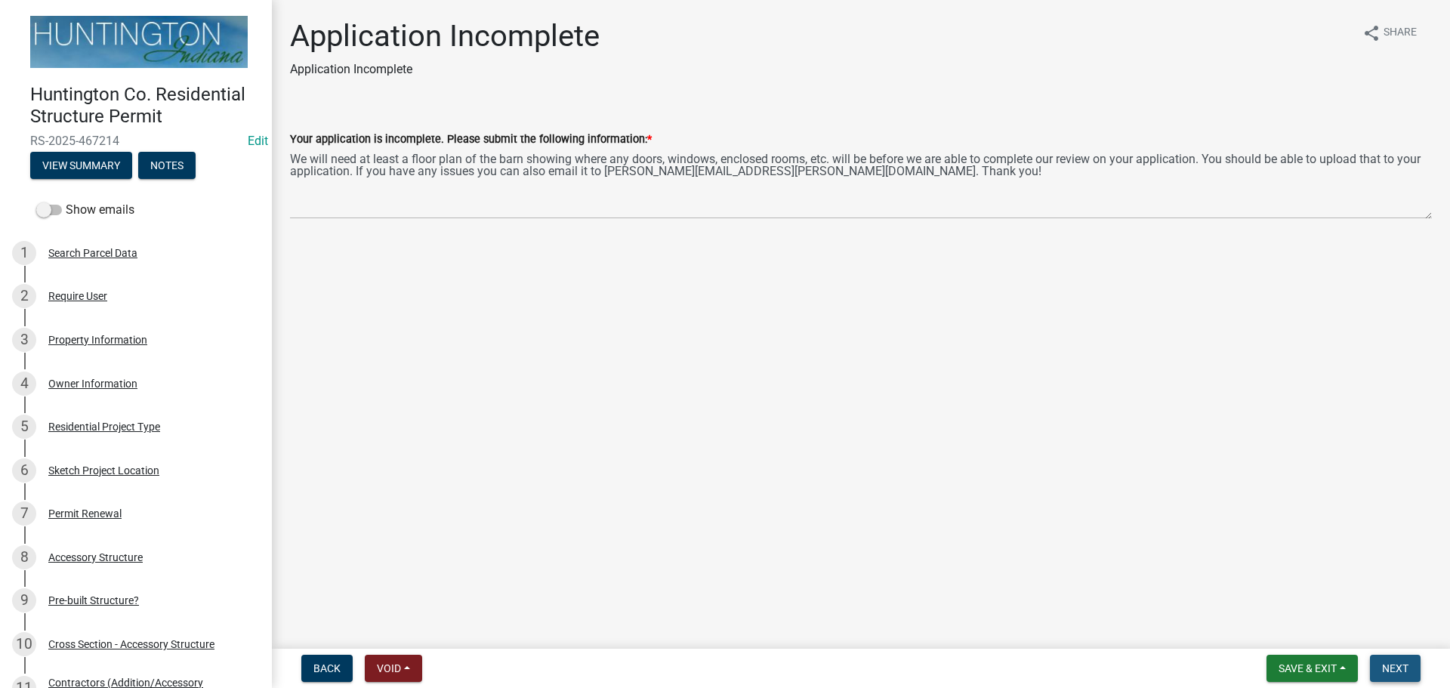
drag, startPoint x: 1391, startPoint y: 669, endPoint x: 1359, endPoint y: 576, distance: 98.1
click at [1391, 667] on span "Next" at bounding box center [1395, 668] width 26 height 12
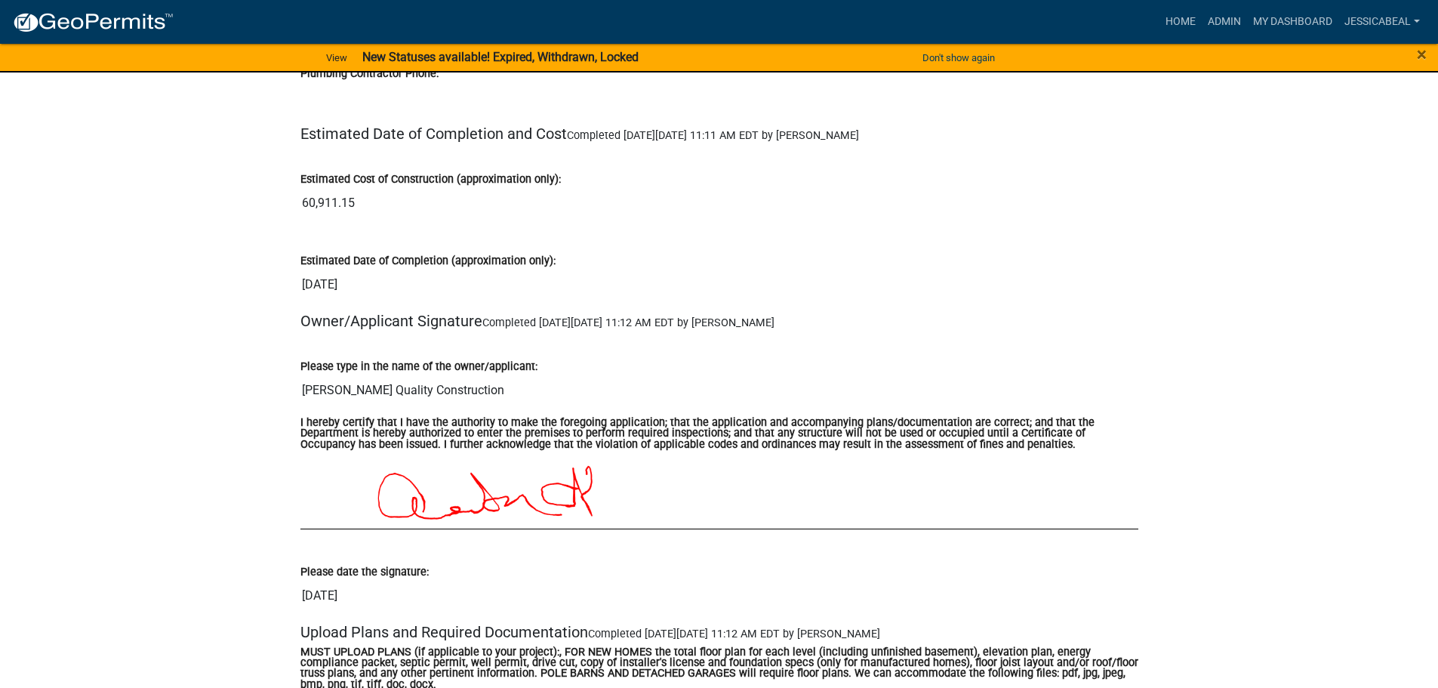
scroll to position [6417, 0]
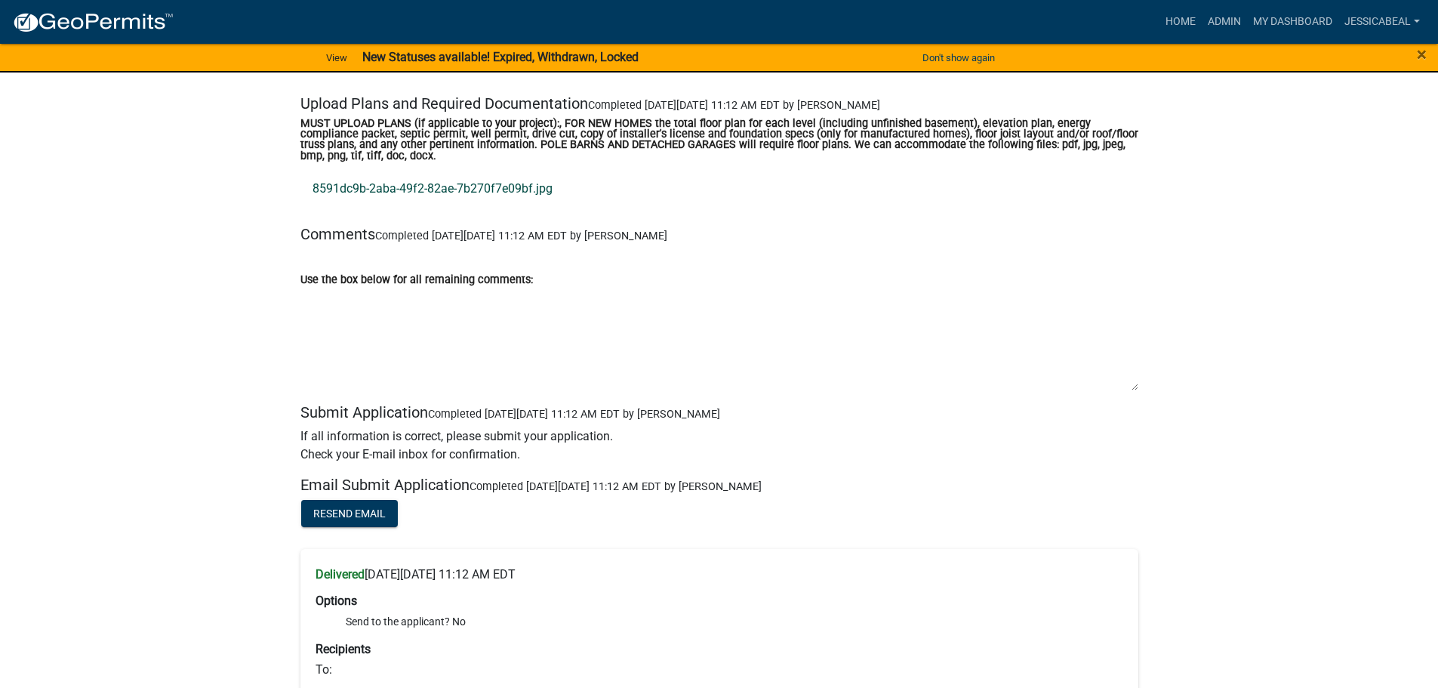
click at [340, 190] on link "8591dc9b-2aba-49f2-82ae-7b270f7e09bf.jpg" at bounding box center [719, 189] width 838 height 36
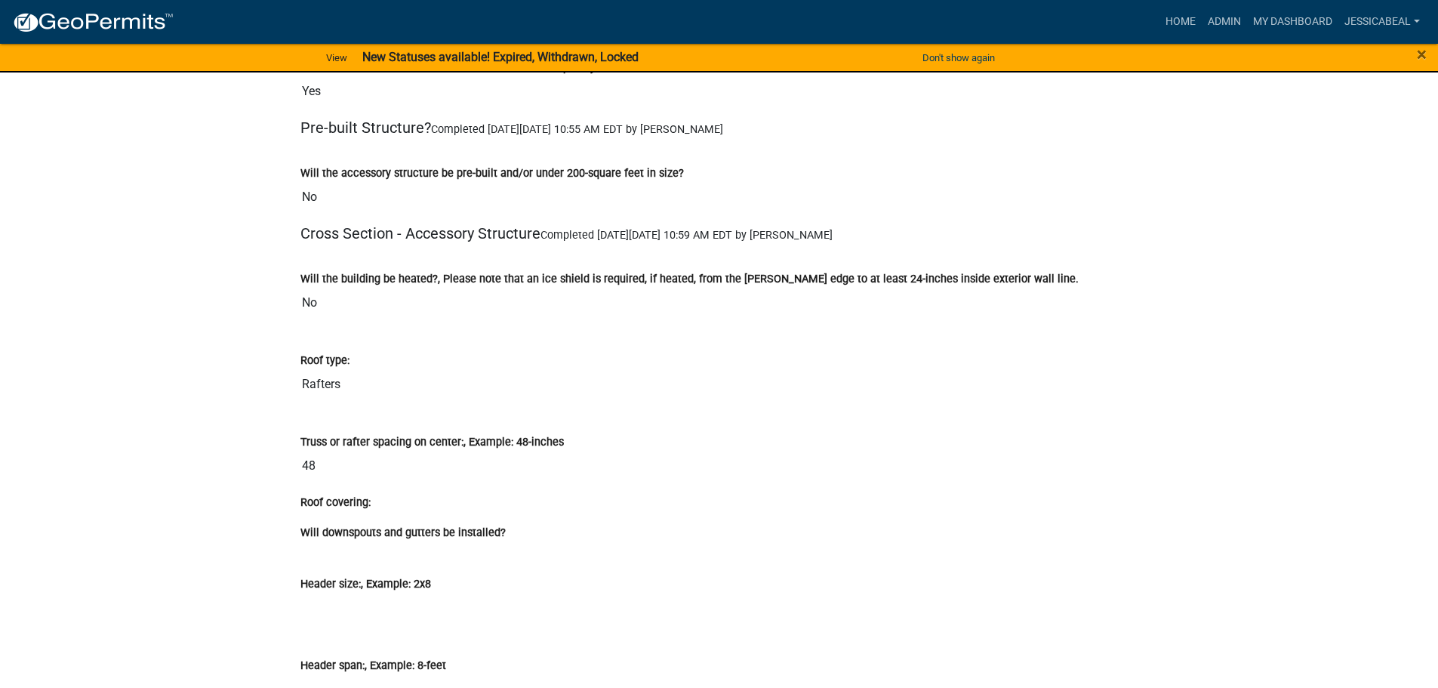
scroll to position [2793, 0]
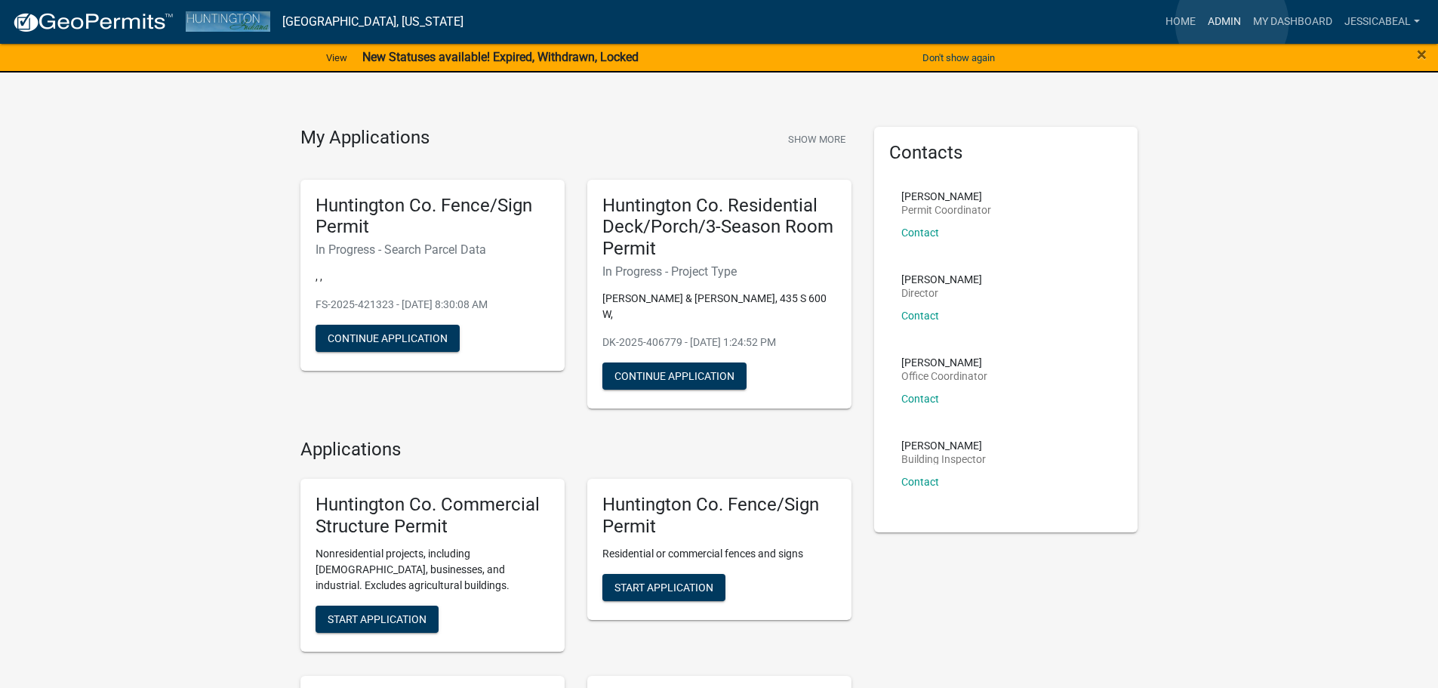
click at [1232, 23] on link "Admin" at bounding box center [1224, 22] width 45 height 29
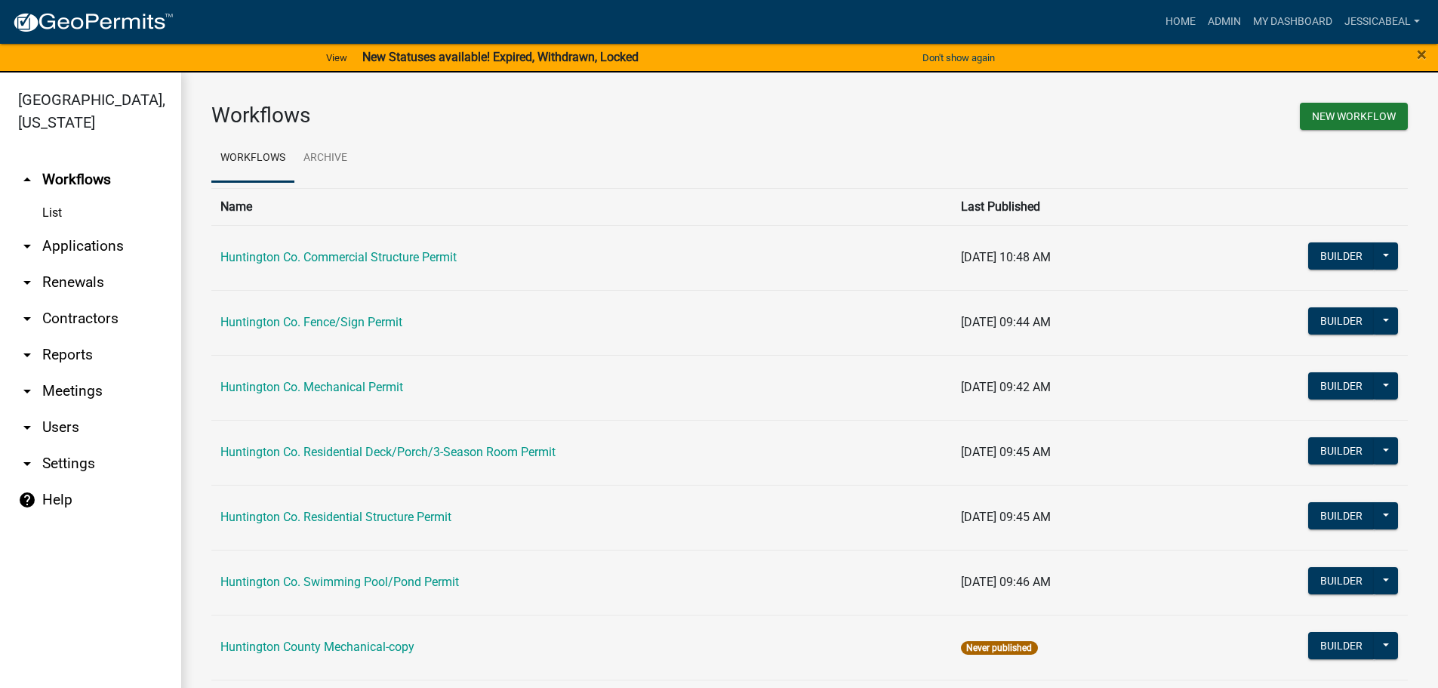
click at [94, 240] on link "arrow_drop_down Applications" at bounding box center [90, 246] width 181 height 36
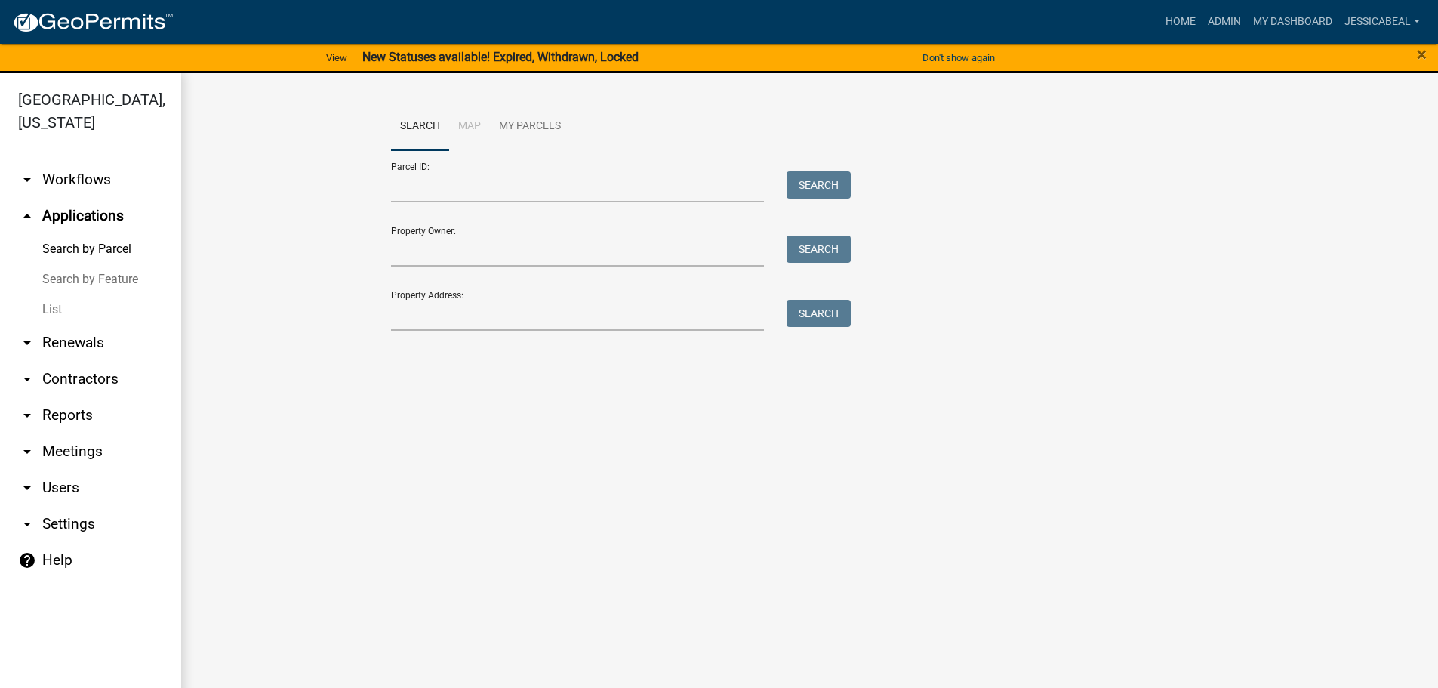
click at [52, 315] on link "List" at bounding box center [90, 309] width 181 height 30
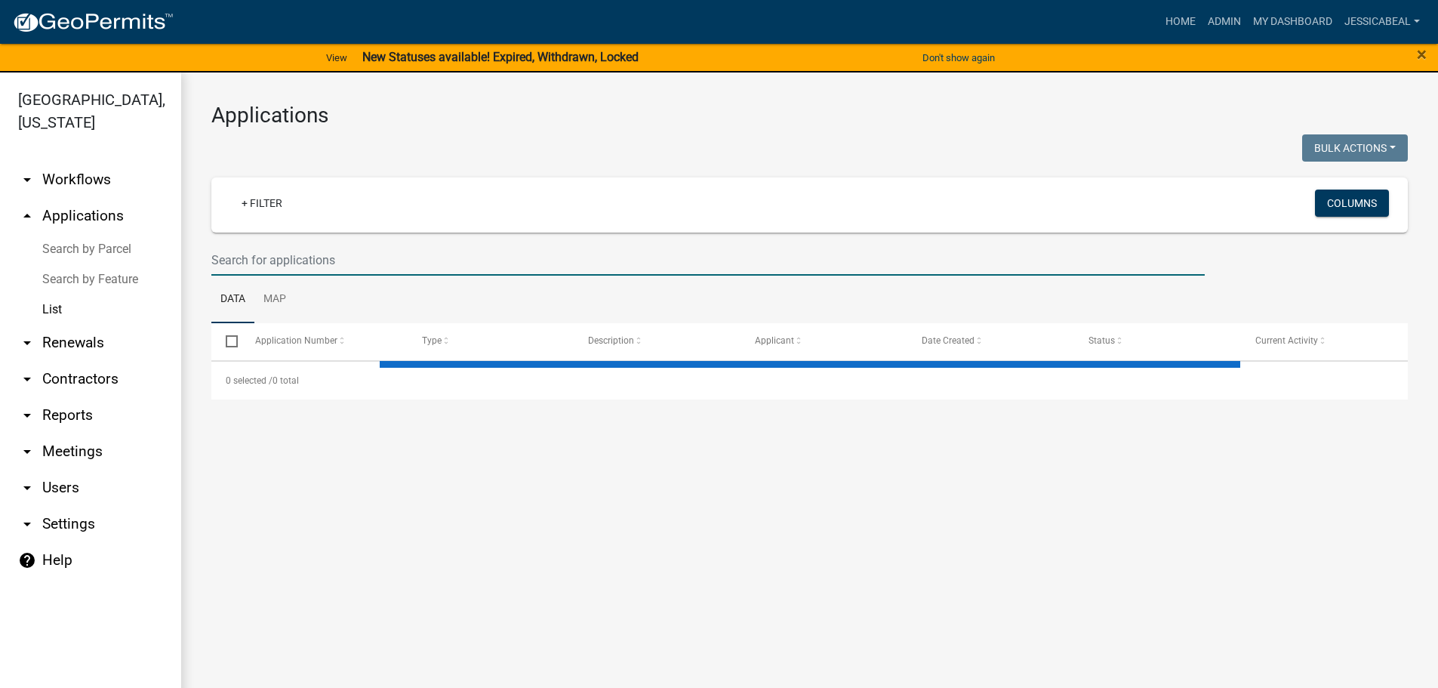
click at [380, 268] on input "text" at bounding box center [708, 260] width 994 height 31
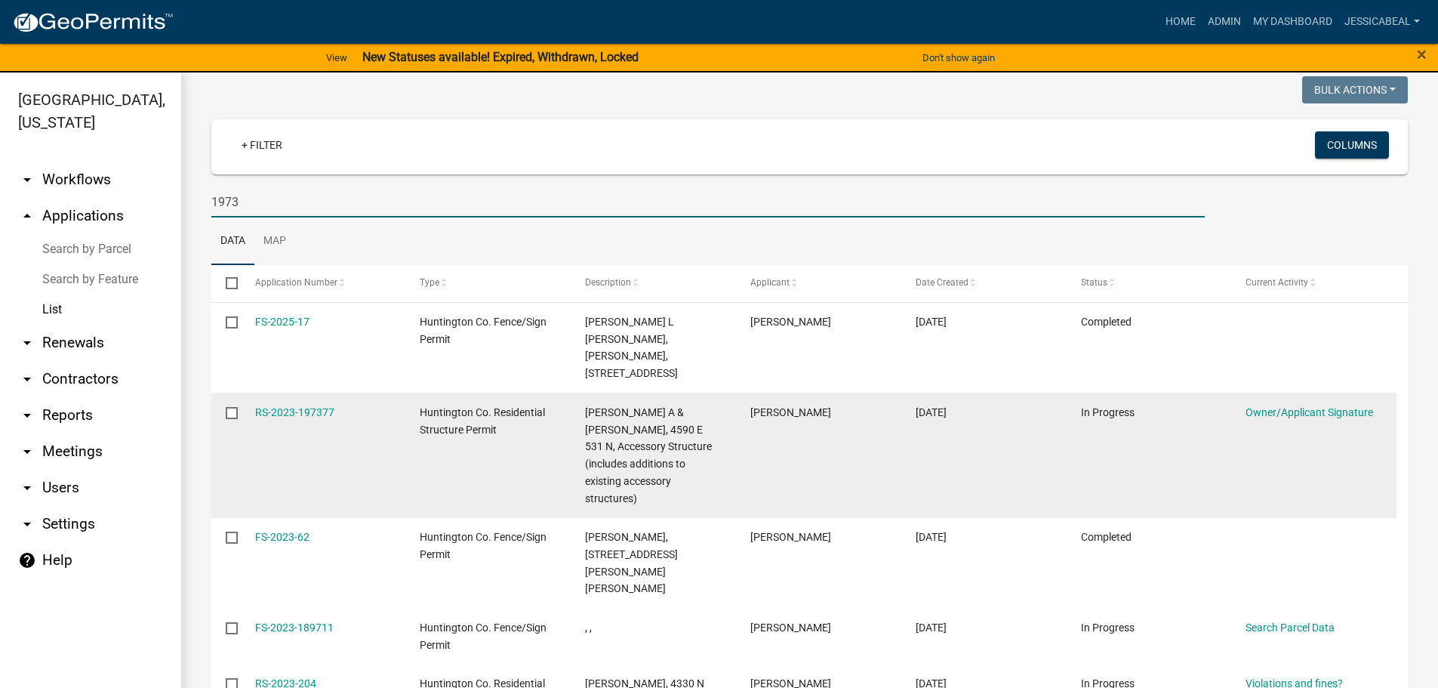
scroll to position [75, 0]
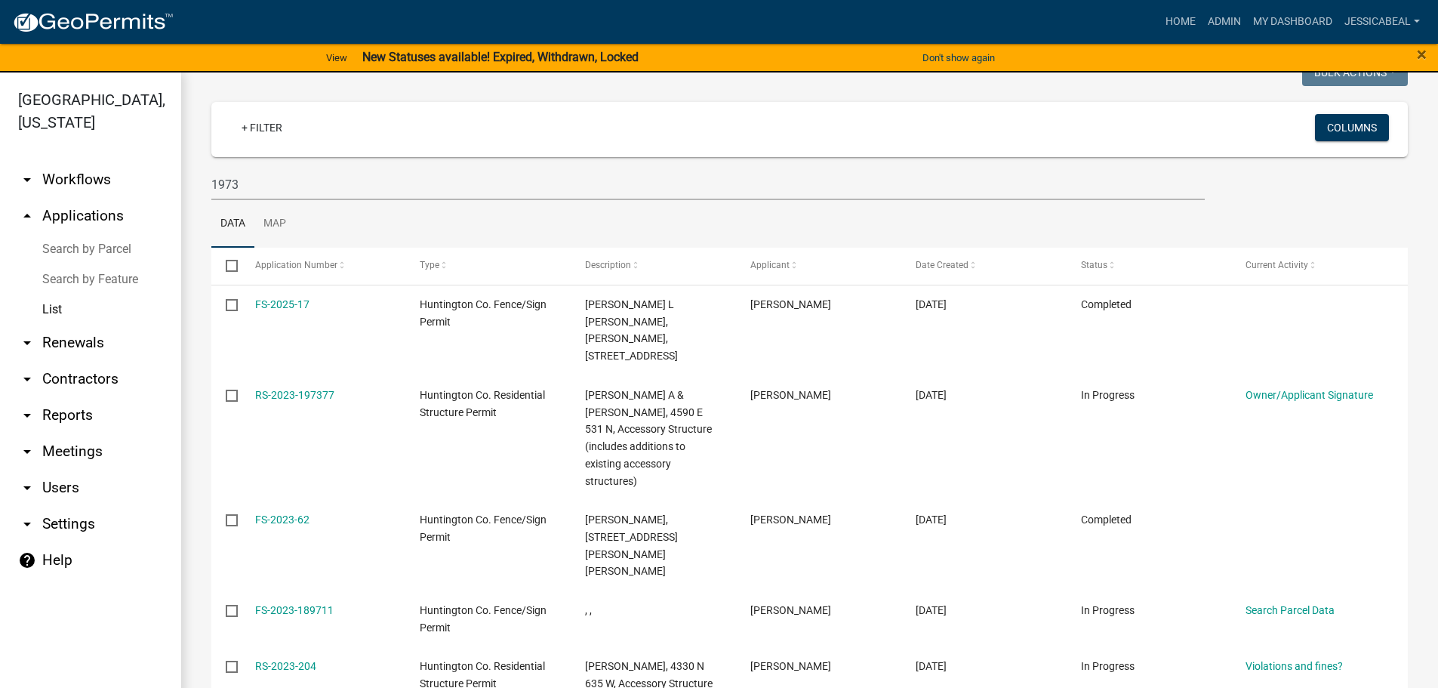
click at [260, 167] on wm-filter-builder "+ Filter Columns 1973" at bounding box center [809, 151] width 1197 height 98
drag, startPoint x: 258, startPoint y: 184, endPoint x: 144, endPoint y: 202, distance: 115.3
click at [144, 202] on div "Huntington County, Indiana arrow_drop_down Workflows List arrow_drop_up Applica…" at bounding box center [719, 388] width 1438 height 633
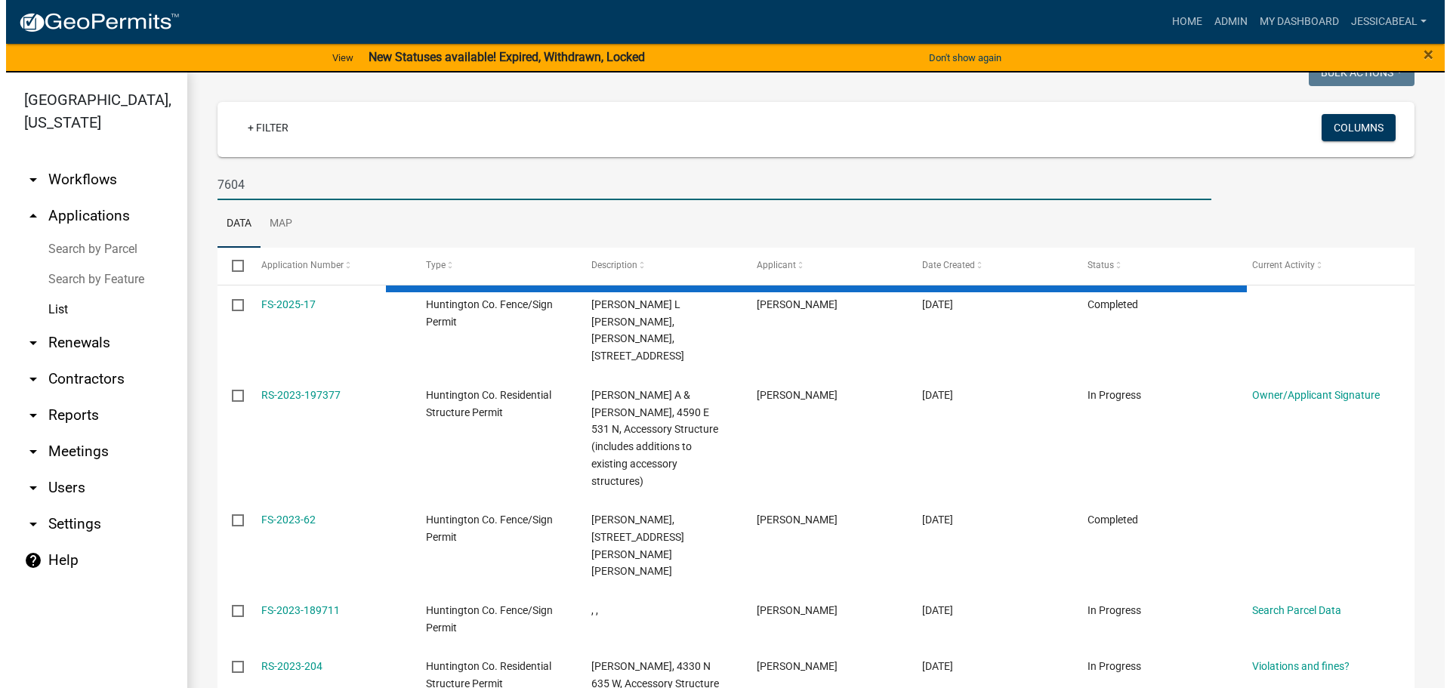
scroll to position [0, 0]
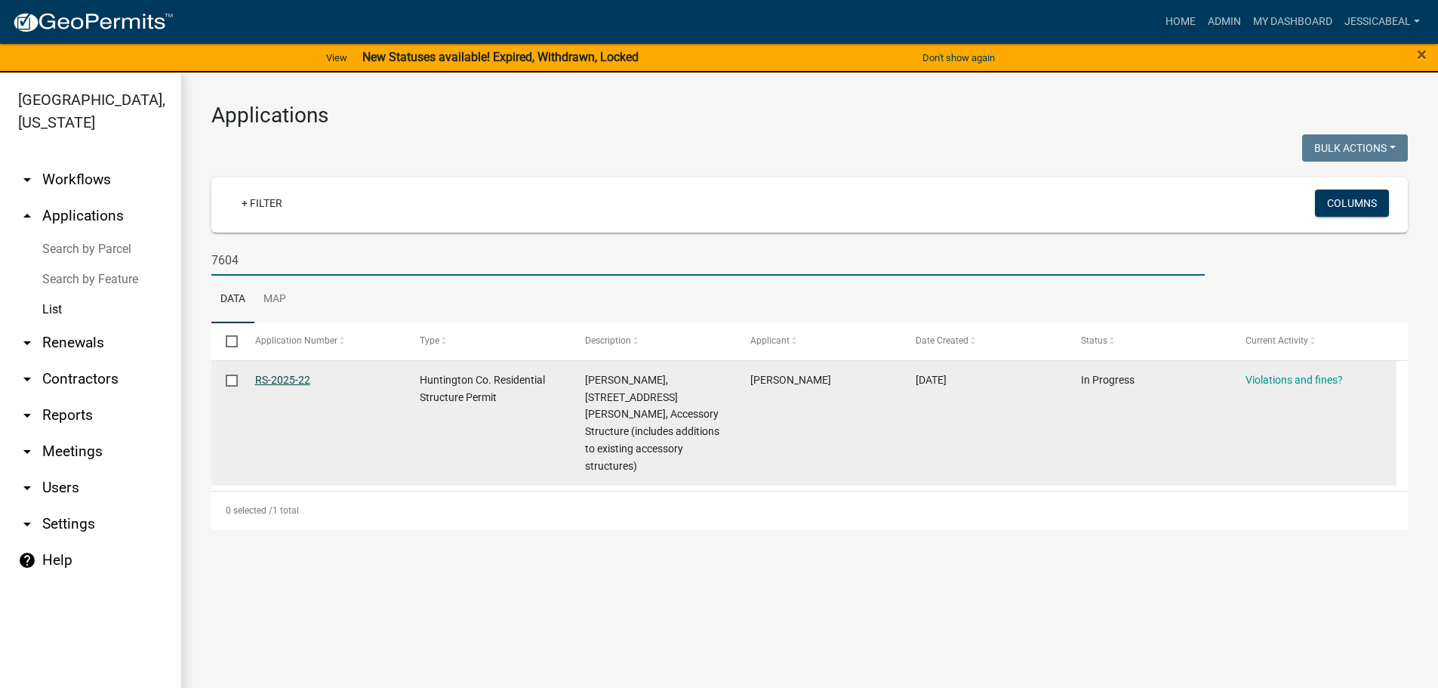
type input "7604"
click at [266, 374] on link "RS-2025-22" at bounding box center [282, 380] width 55 height 12
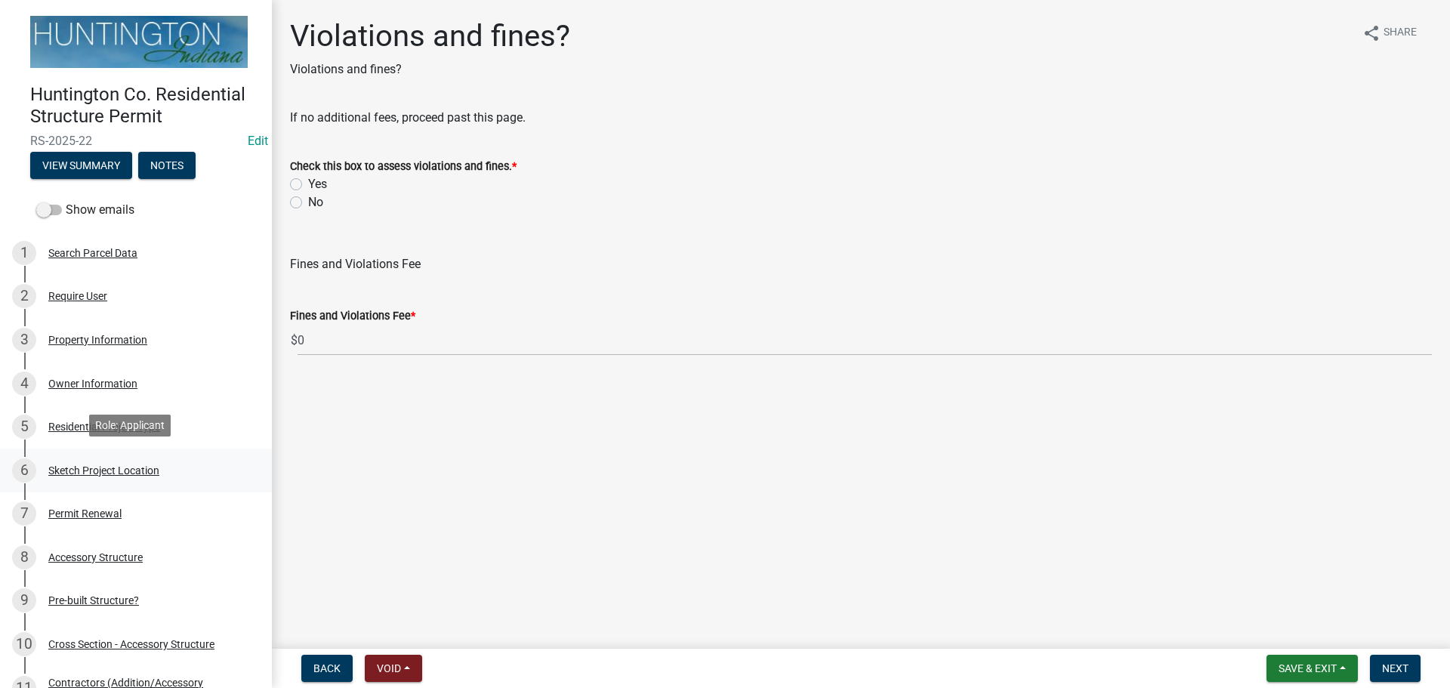
click at [50, 465] on div "Sketch Project Location" at bounding box center [103, 470] width 111 height 11
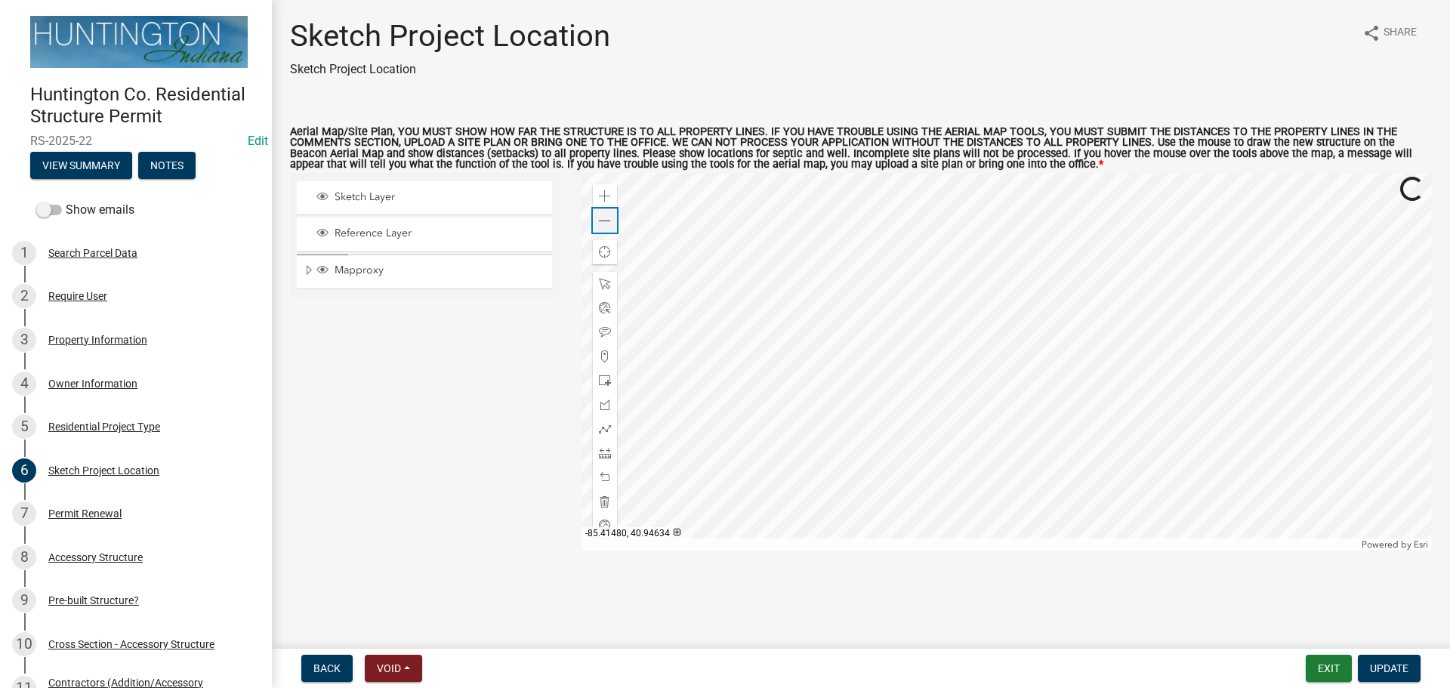
click at [599, 217] on span at bounding box center [605, 221] width 12 height 12
click at [610, 455] on span at bounding box center [605, 453] width 12 height 12
click at [980, 260] on div at bounding box center [1006, 361] width 851 height 377
click at [604, 448] on span at bounding box center [605, 453] width 12 height 12
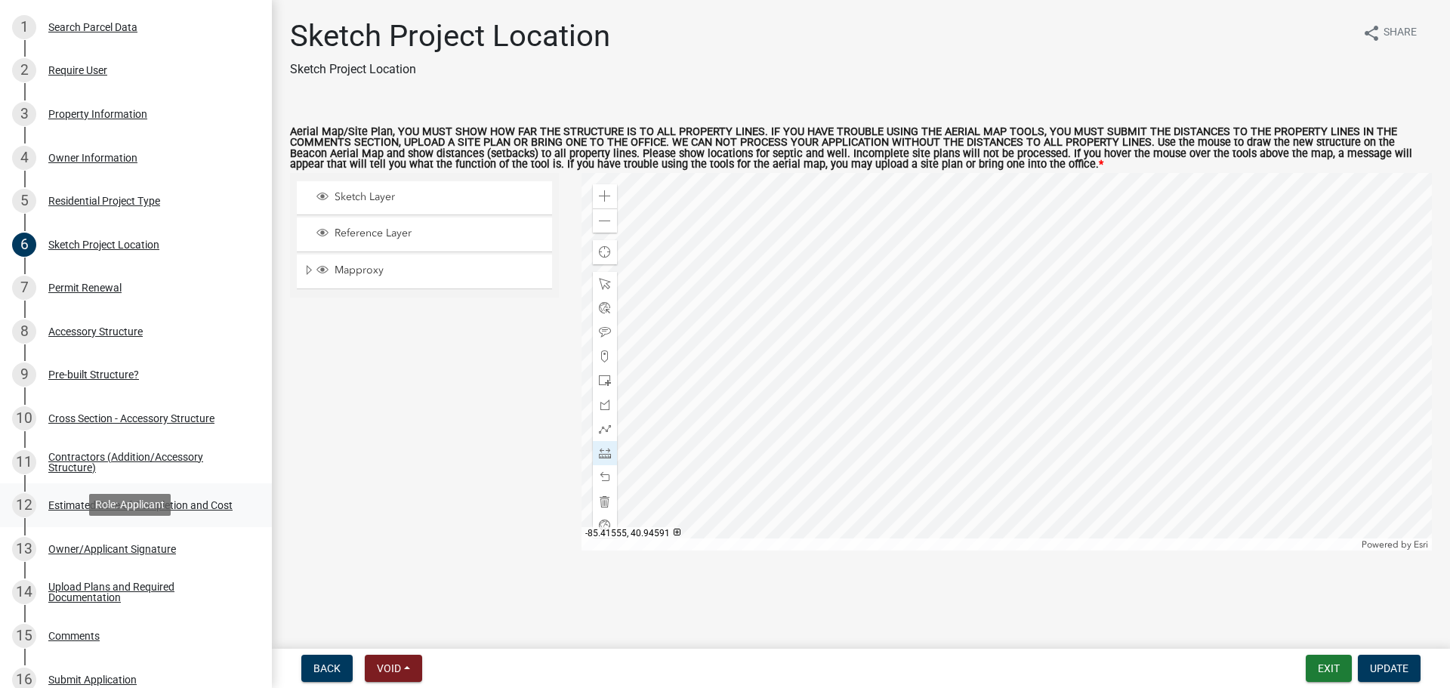
scroll to position [226, 0]
click at [89, 329] on div "Accessory Structure" at bounding box center [95, 330] width 94 height 11
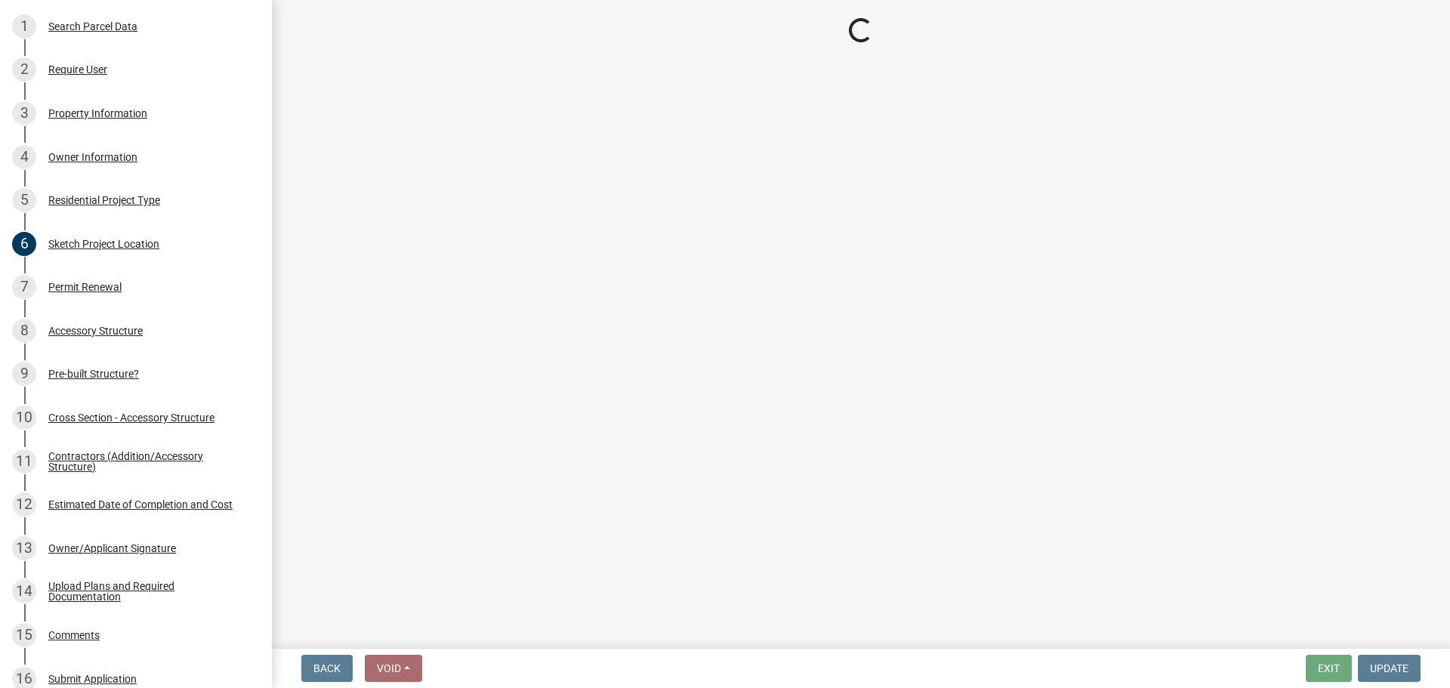
select select "b13dc926-991e-4e5f-bffc-d00822840ec1"
select select "c17fc483-a0b5-456f-9424-68ebdf5cb3a4"
select select "e290cb59-fde3-4413-9642-22cae6324ace"
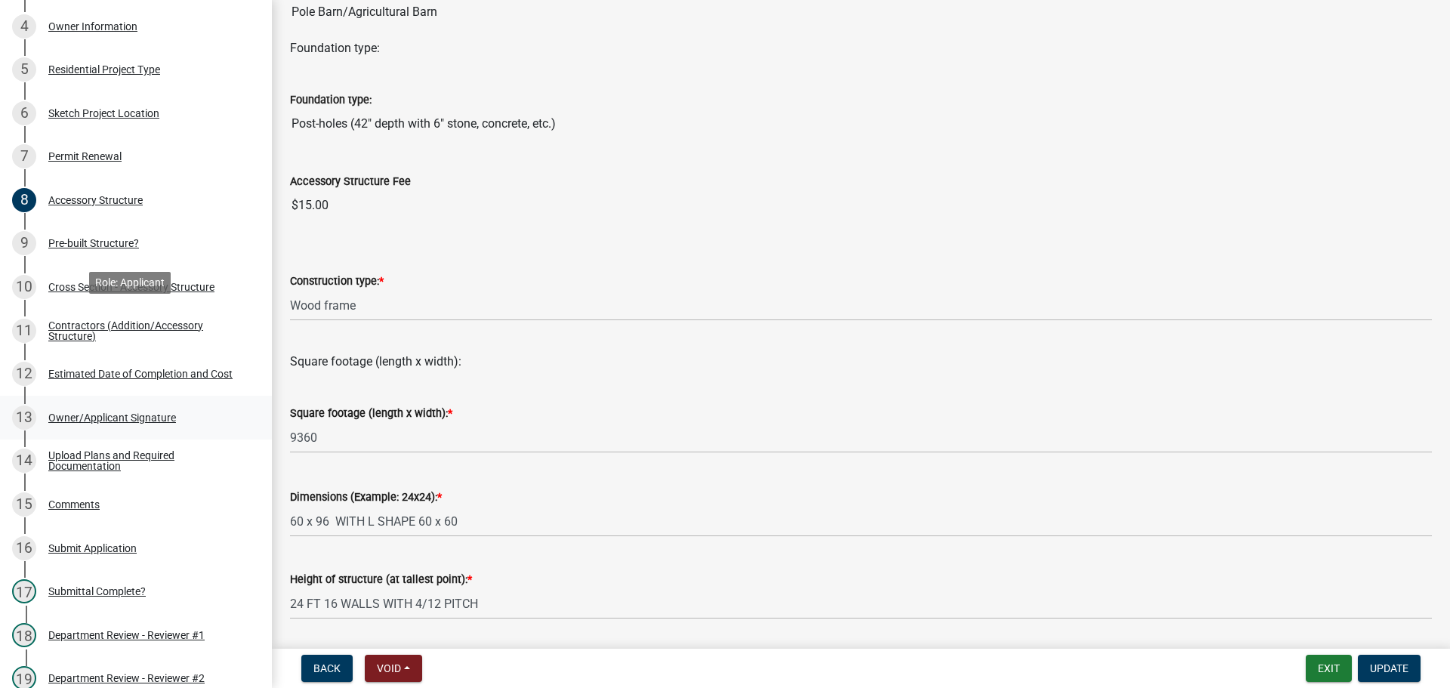
scroll to position [453, 0]
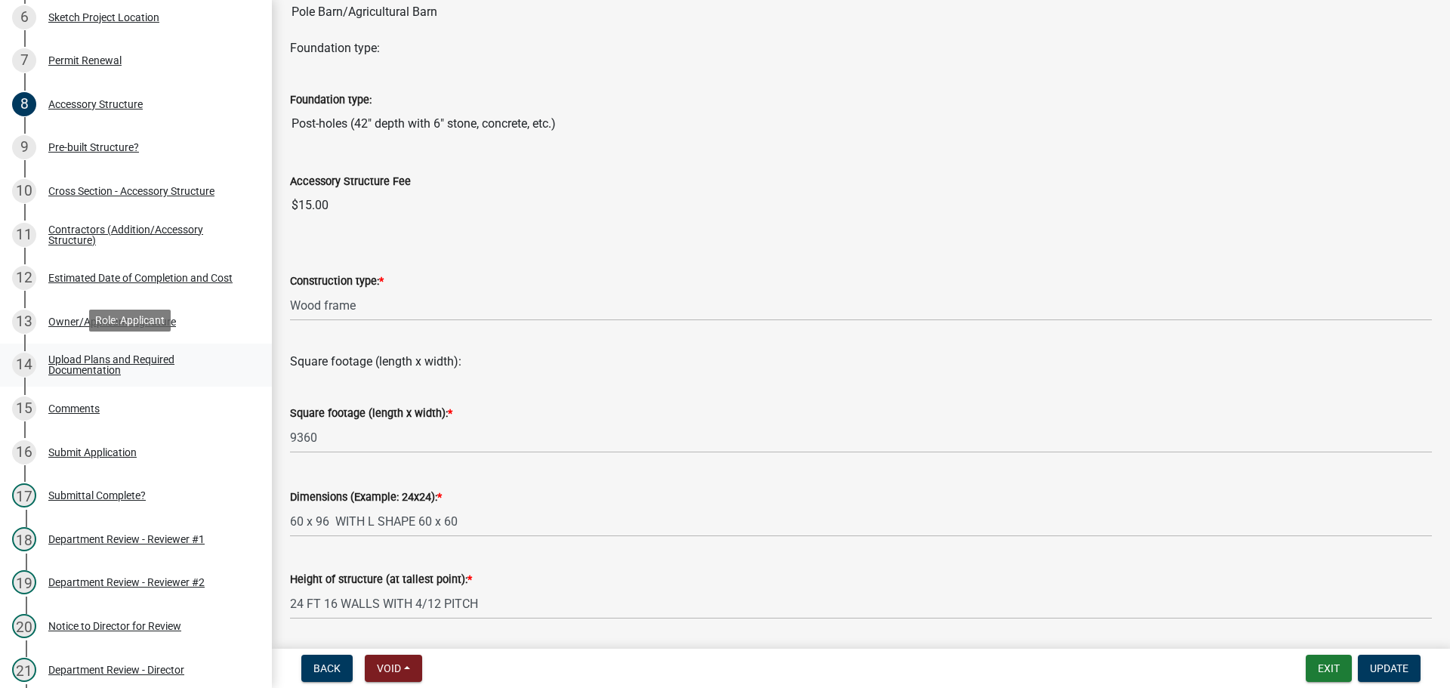
click at [117, 362] on div "Upload Plans and Required Documentation" at bounding box center [147, 364] width 199 height 21
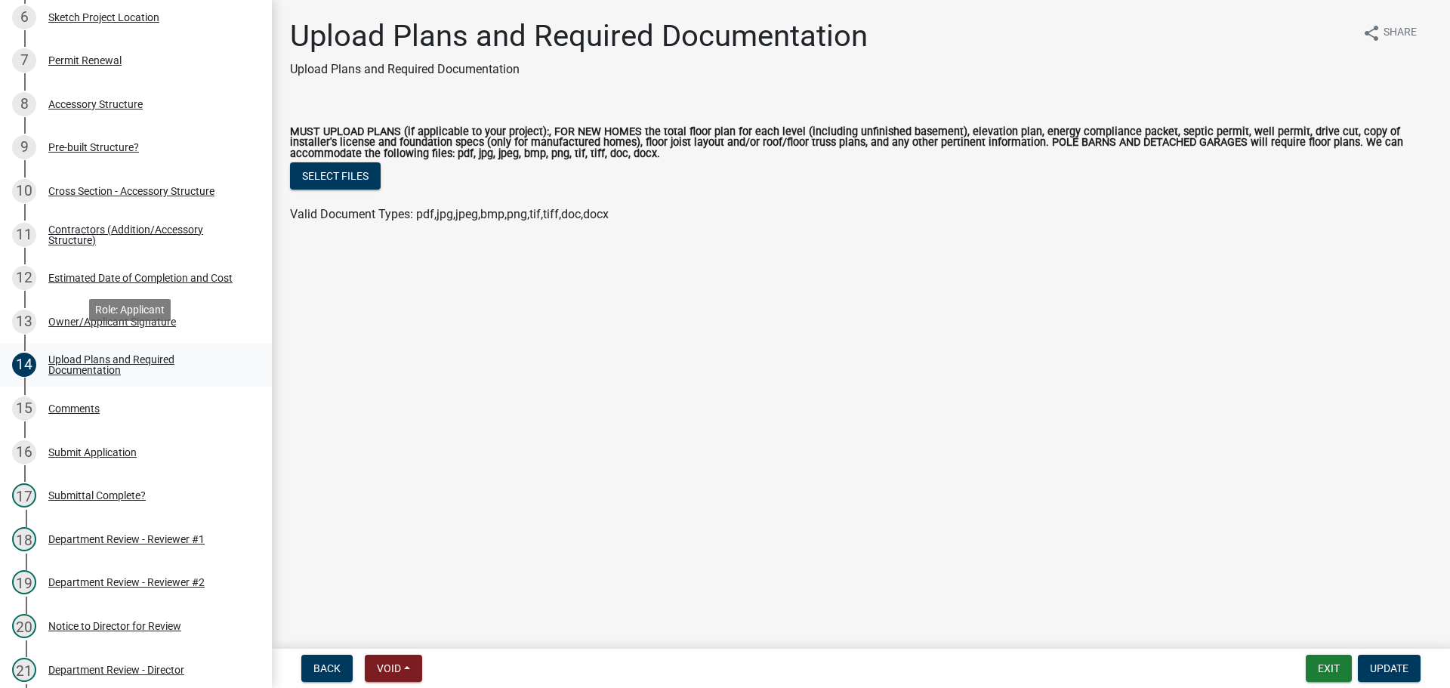
scroll to position [528, 0]
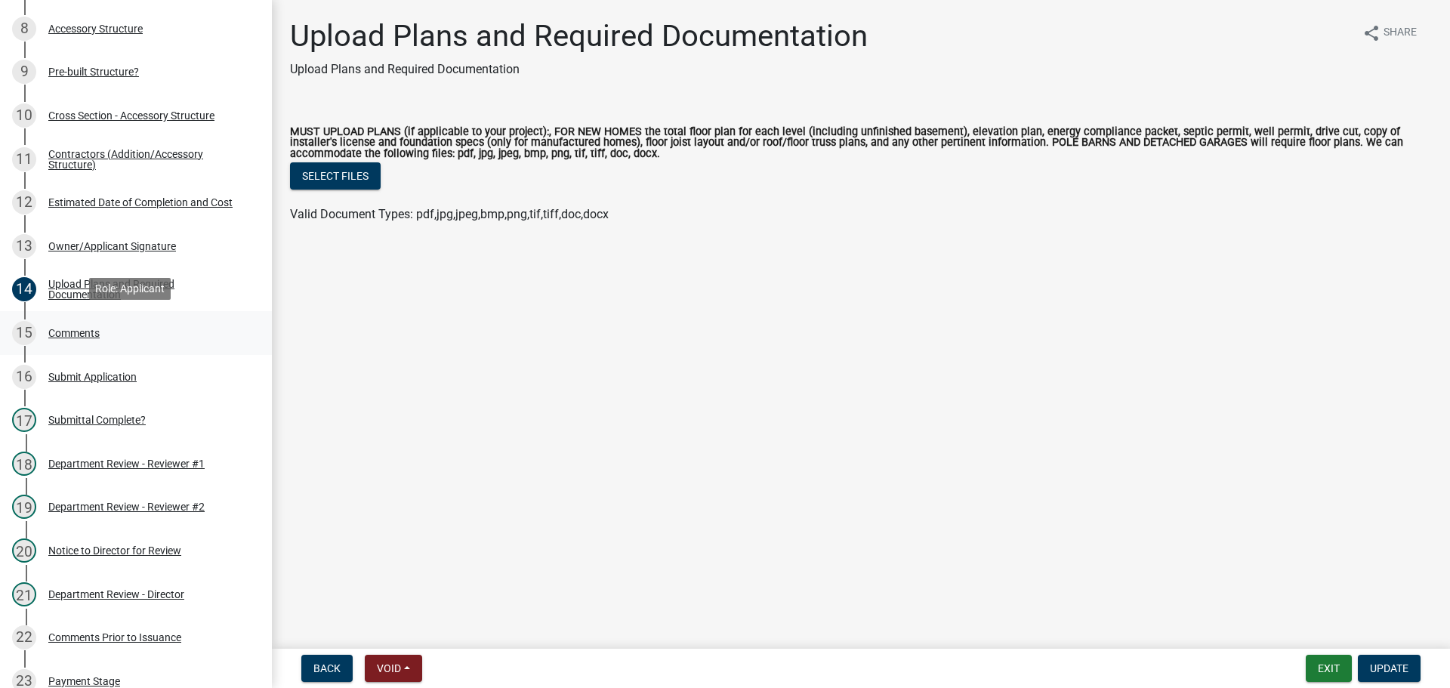
click at [76, 332] on div "Comments" at bounding box center [73, 333] width 51 height 11
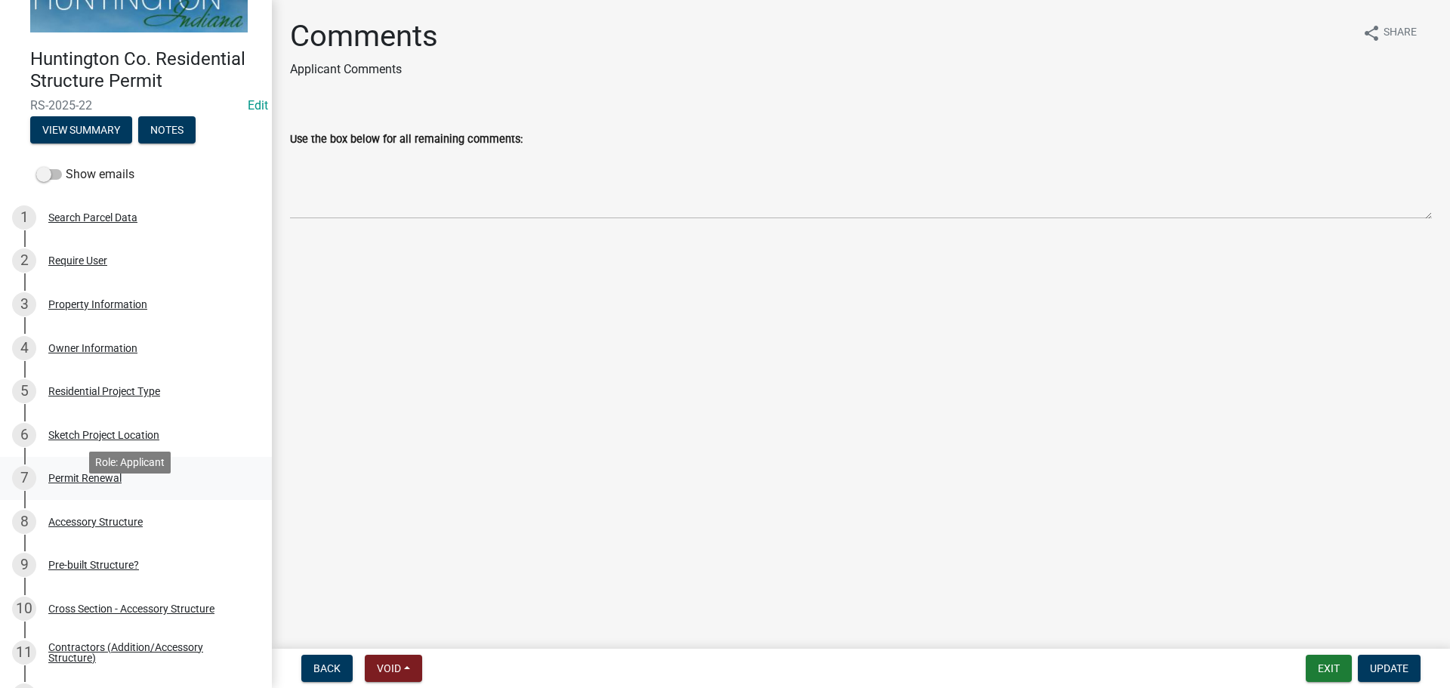
scroll to position [0, 0]
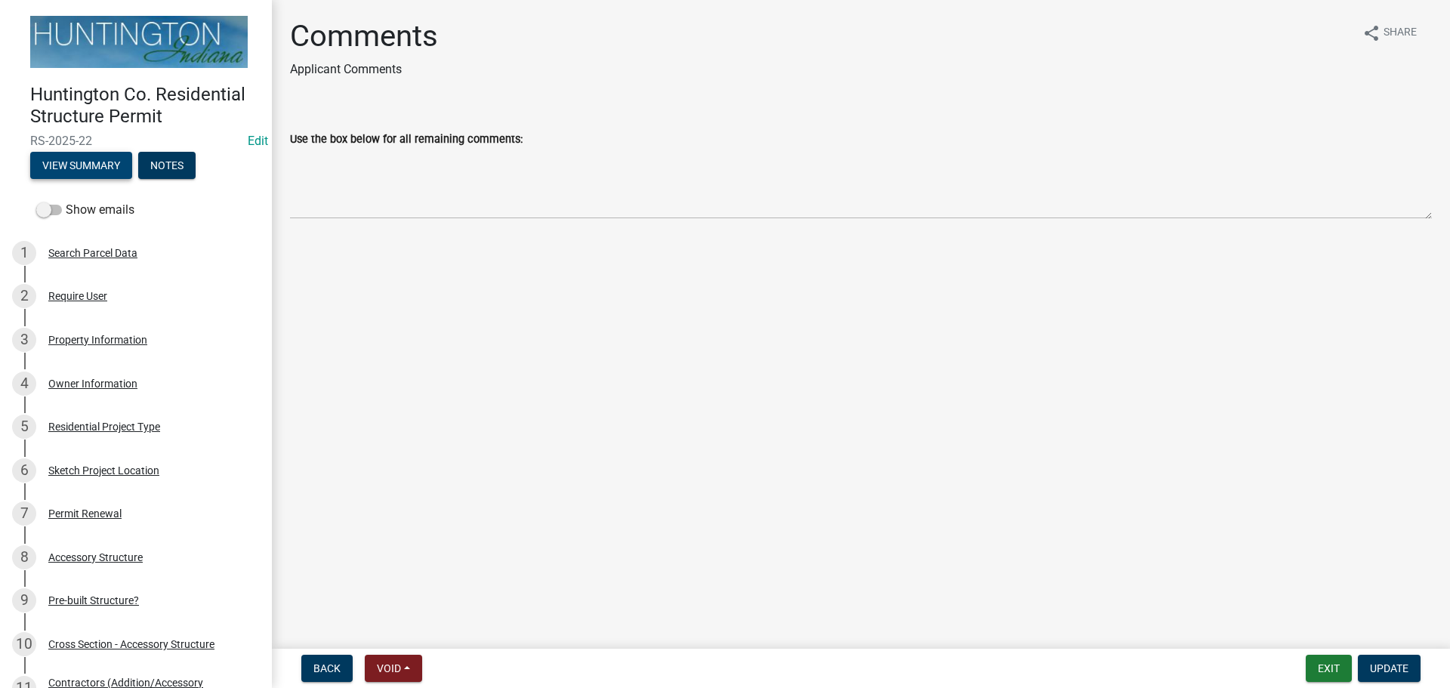
click at [105, 163] on button "View Summary" at bounding box center [81, 165] width 102 height 27
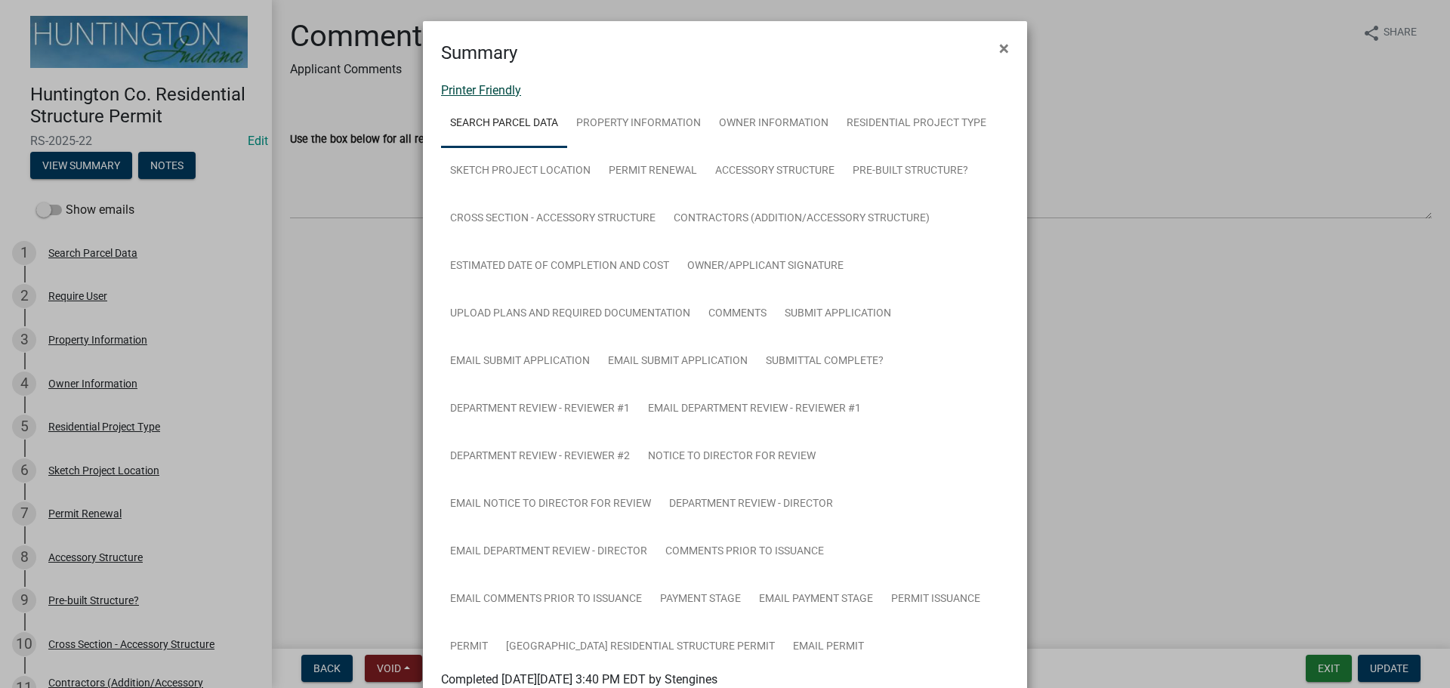
click at [476, 85] on link "Printer Friendly" at bounding box center [481, 90] width 80 height 14
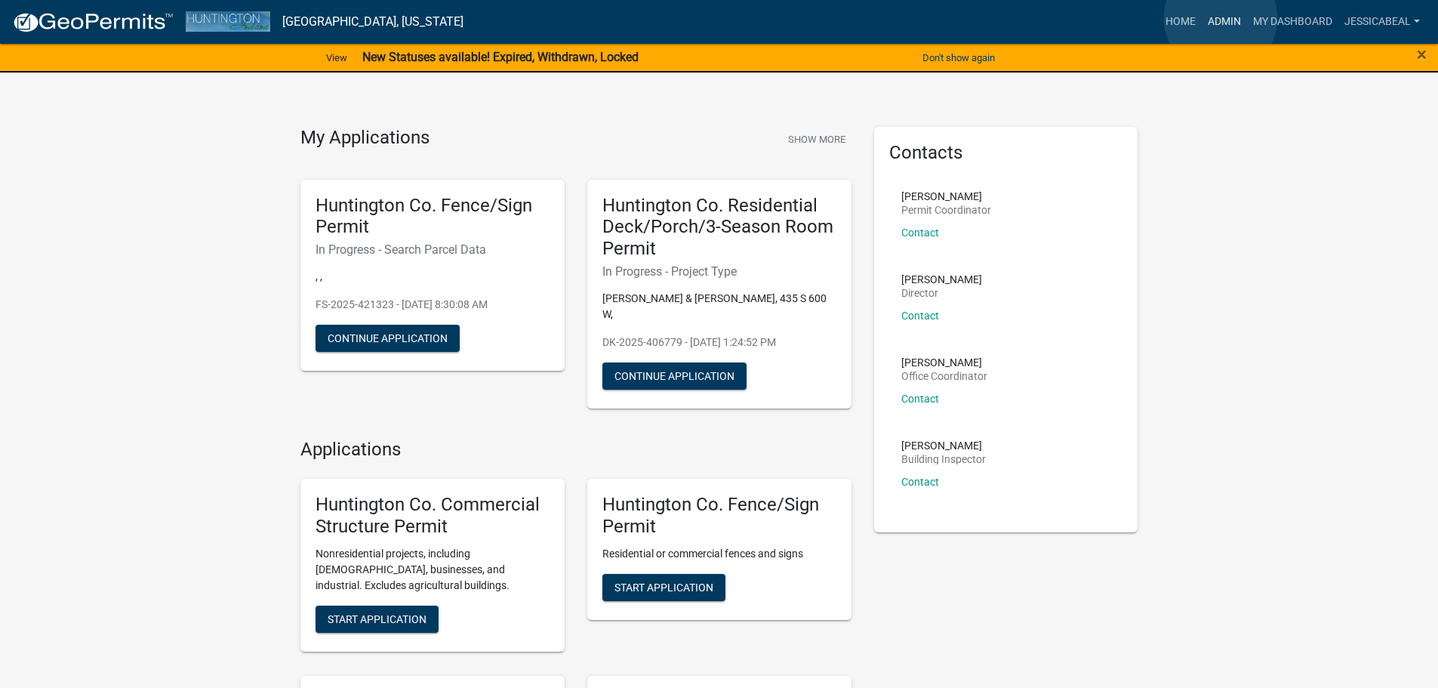
click at [1221, 18] on link "Admin" at bounding box center [1224, 22] width 45 height 29
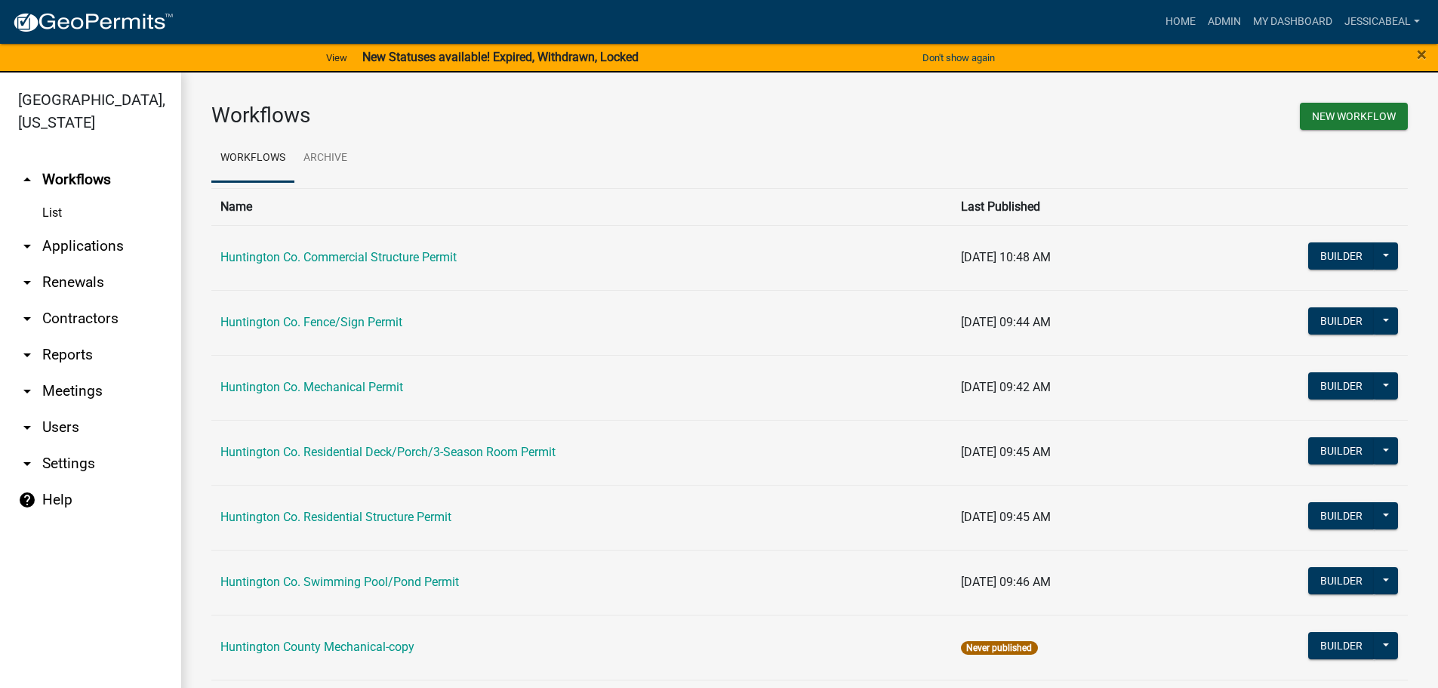
click at [55, 244] on link "arrow_drop_down Applications" at bounding box center [90, 246] width 181 height 36
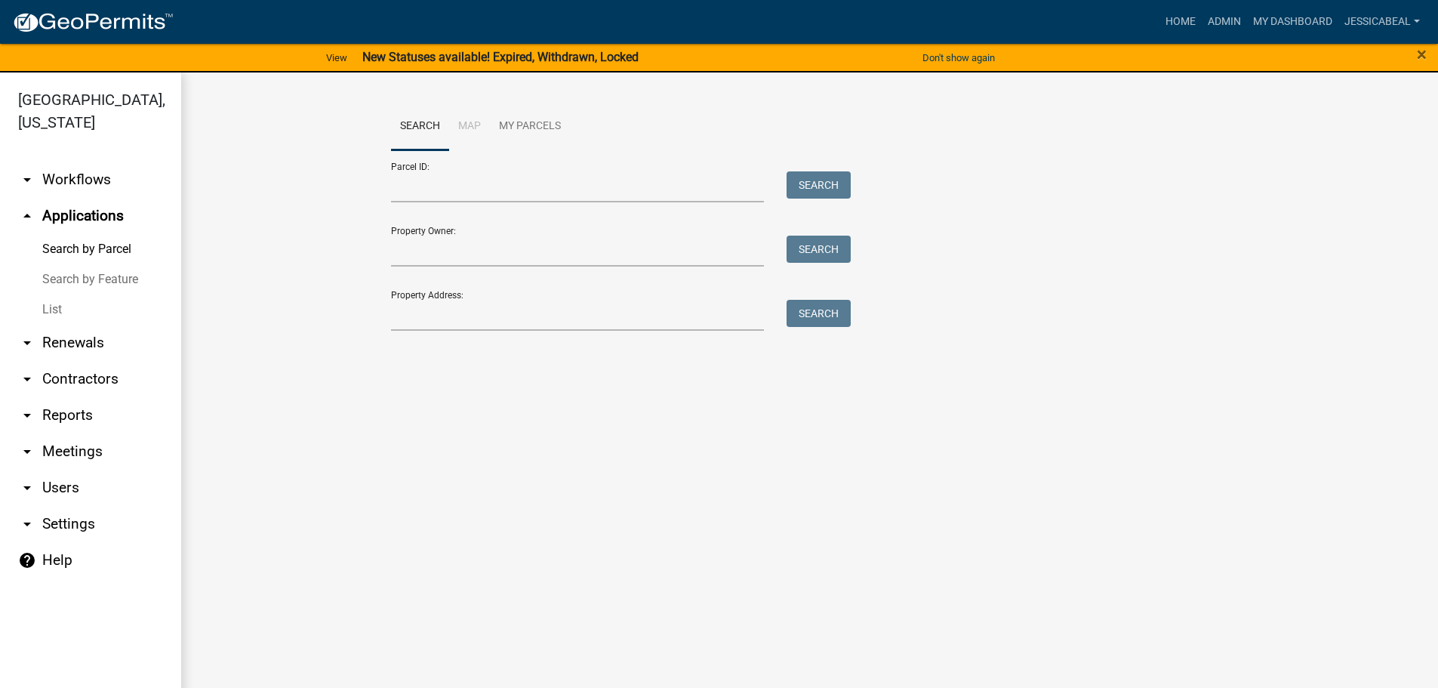
click at [53, 313] on link "List" at bounding box center [90, 309] width 181 height 30
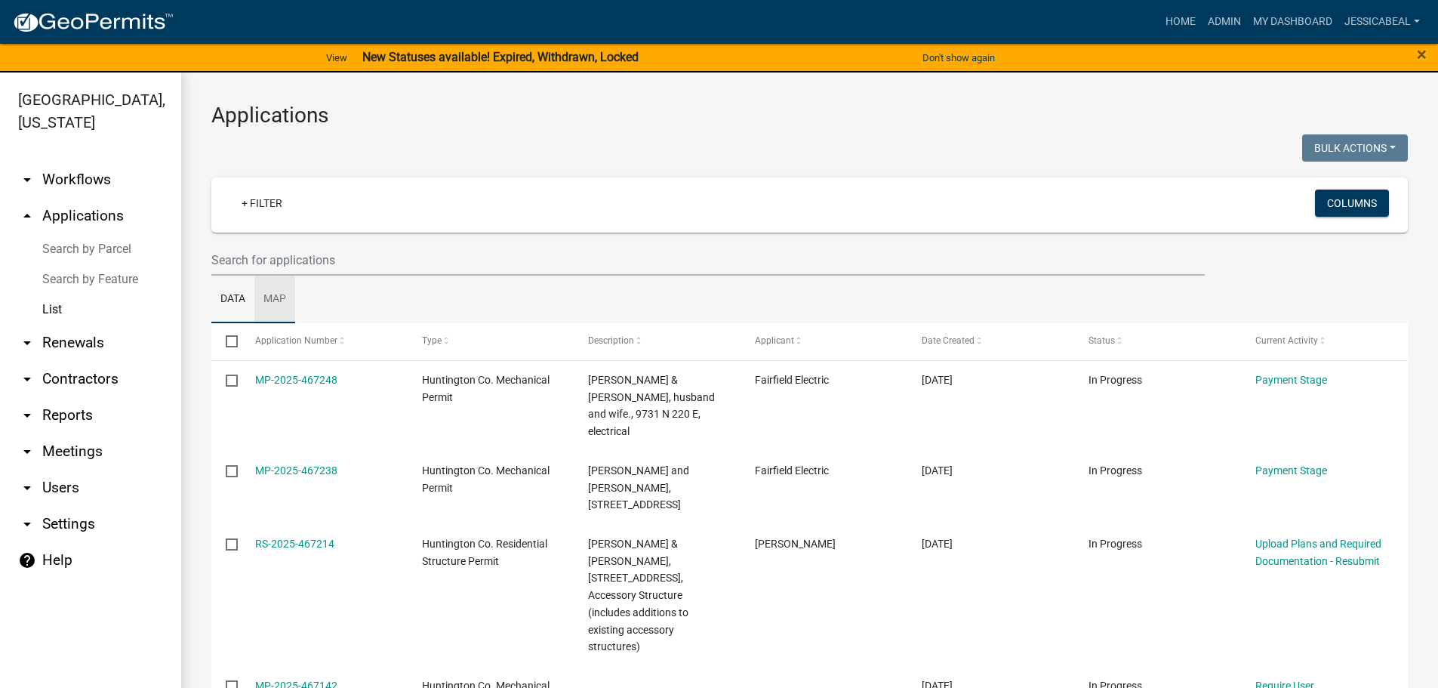
click at [262, 276] on link "Map" at bounding box center [274, 300] width 41 height 48
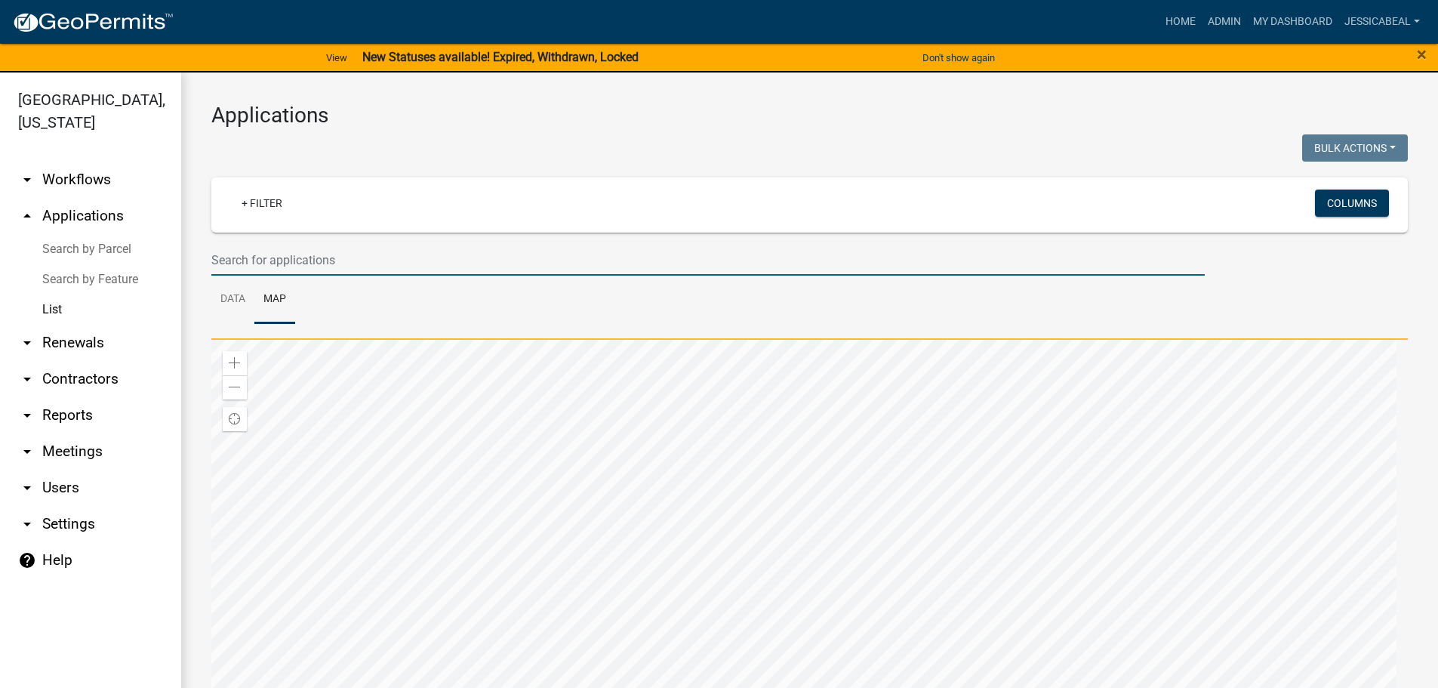
click at [261, 255] on input "text" at bounding box center [708, 260] width 994 height 31
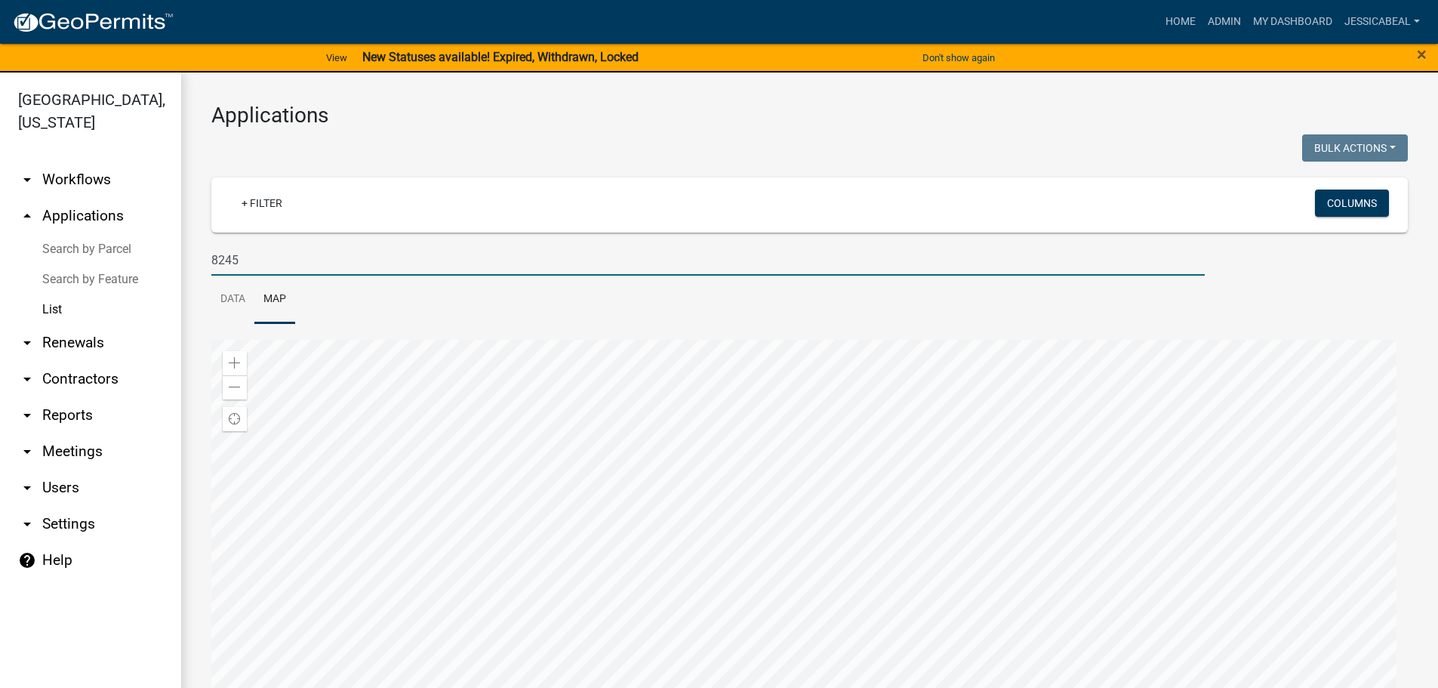
type input "8245"
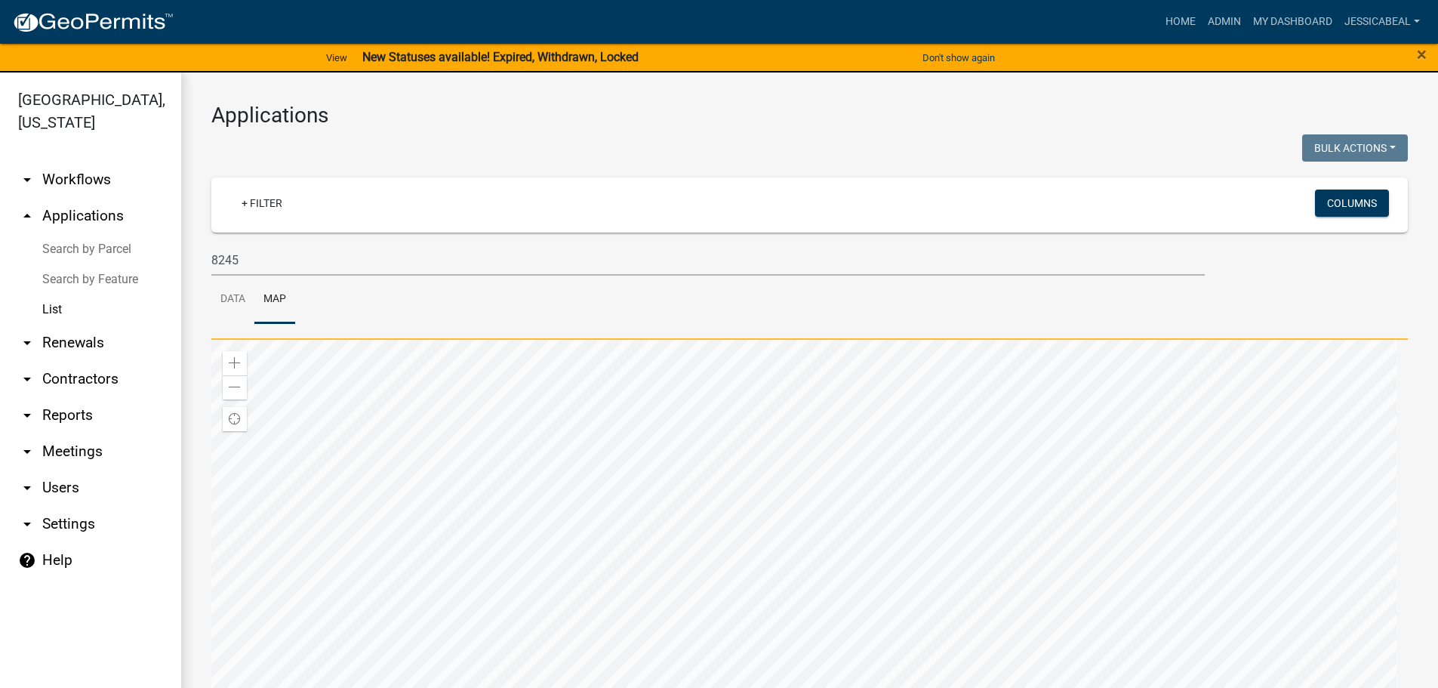
click at [43, 315] on link "List" at bounding box center [90, 309] width 181 height 30
click at [238, 294] on link "Data" at bounding box center [232, 300] width 43 height 48
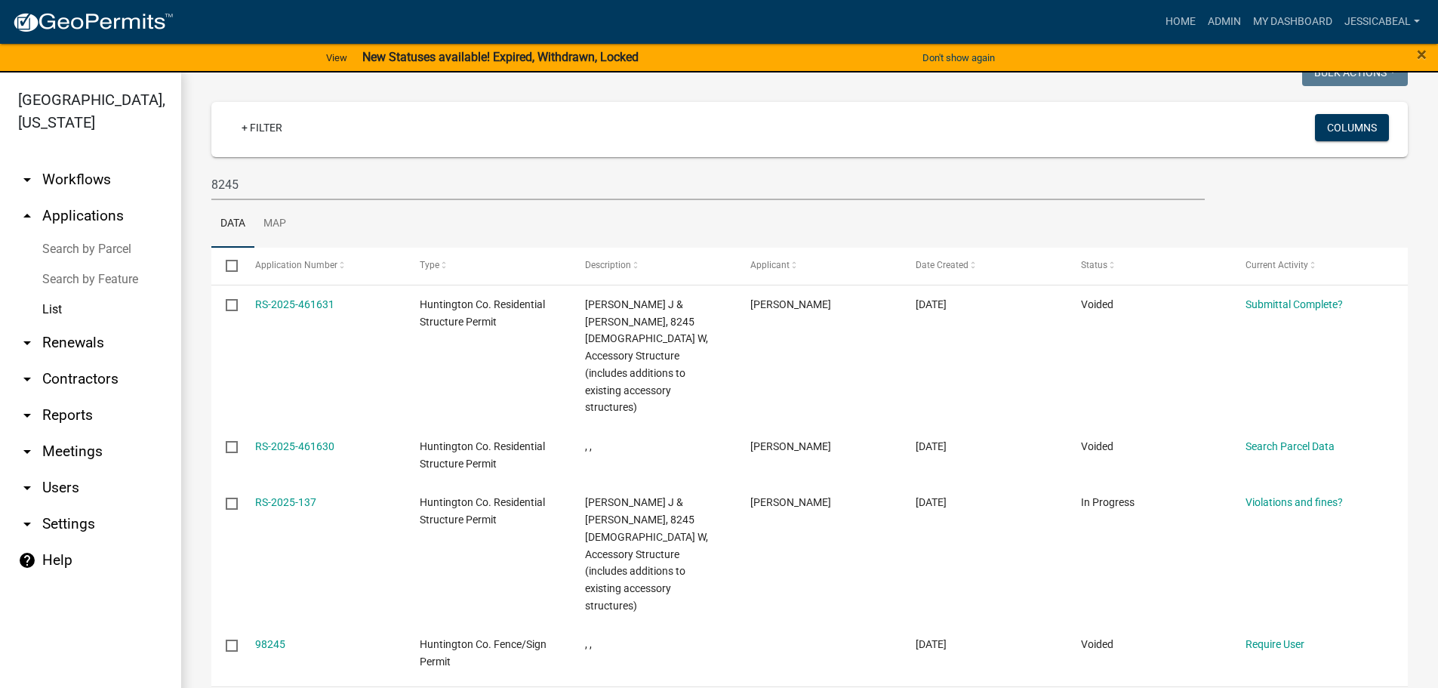
scroll to position [56, 0]
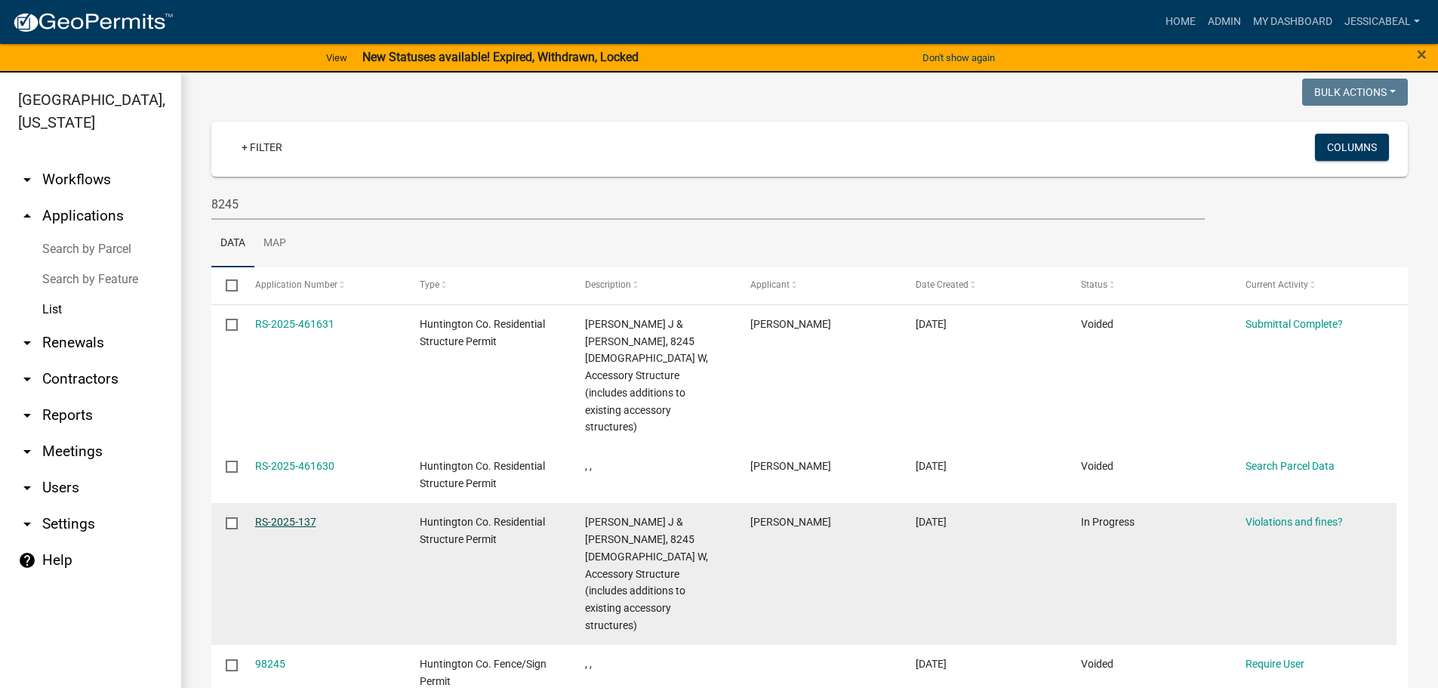
click at [308, 516] on link "RS-2025-137" at bounding box center [285, 522] width 61 height 12
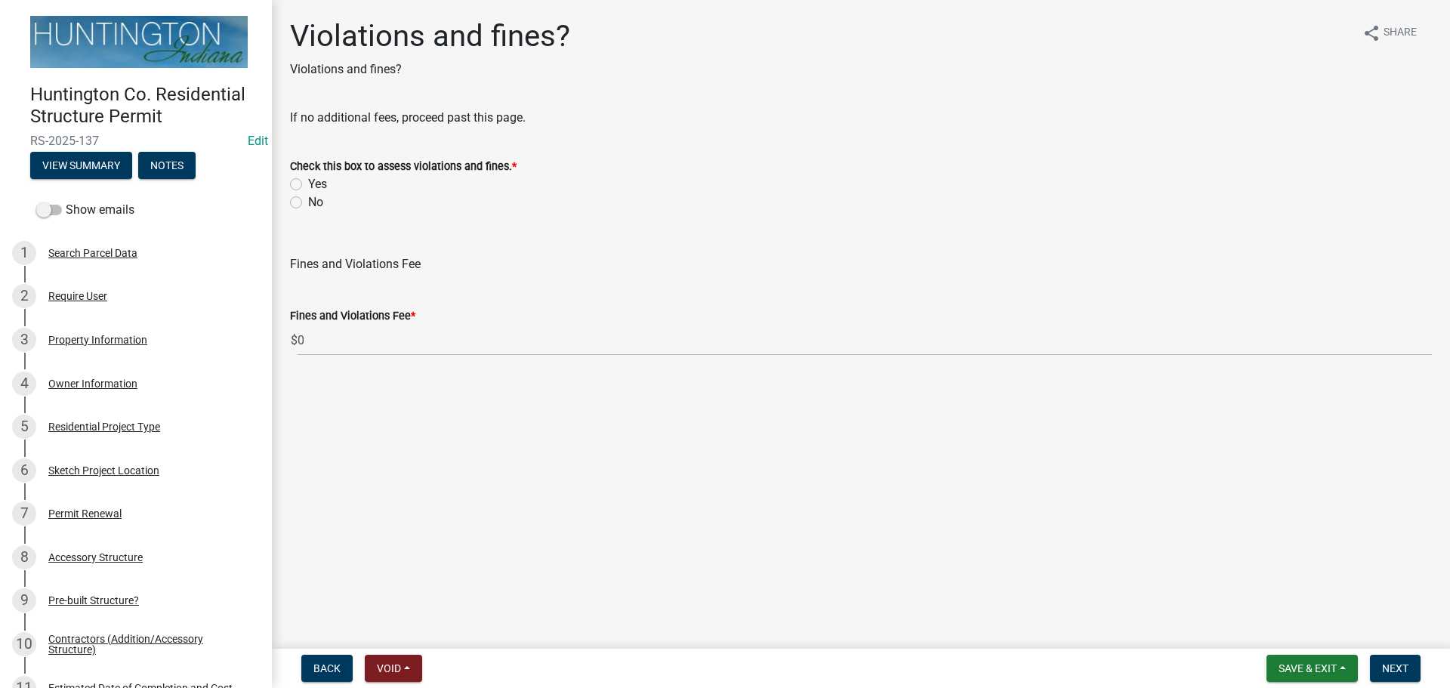
drag, startPoint x: 297, startPoint y: 203, endPoint x: 355, endPoint y: 224, distance: 61.1
click at [308, 203] on label "No" at bounding box center [315, 202] width 15 height 18
click at [308, 203] on input "No" at bounding box center [313, 198] width 10 height 10
radio input "true"
click at [1407, 667] on span "Next" at bounding box center [1395, 668] width 26 height 12
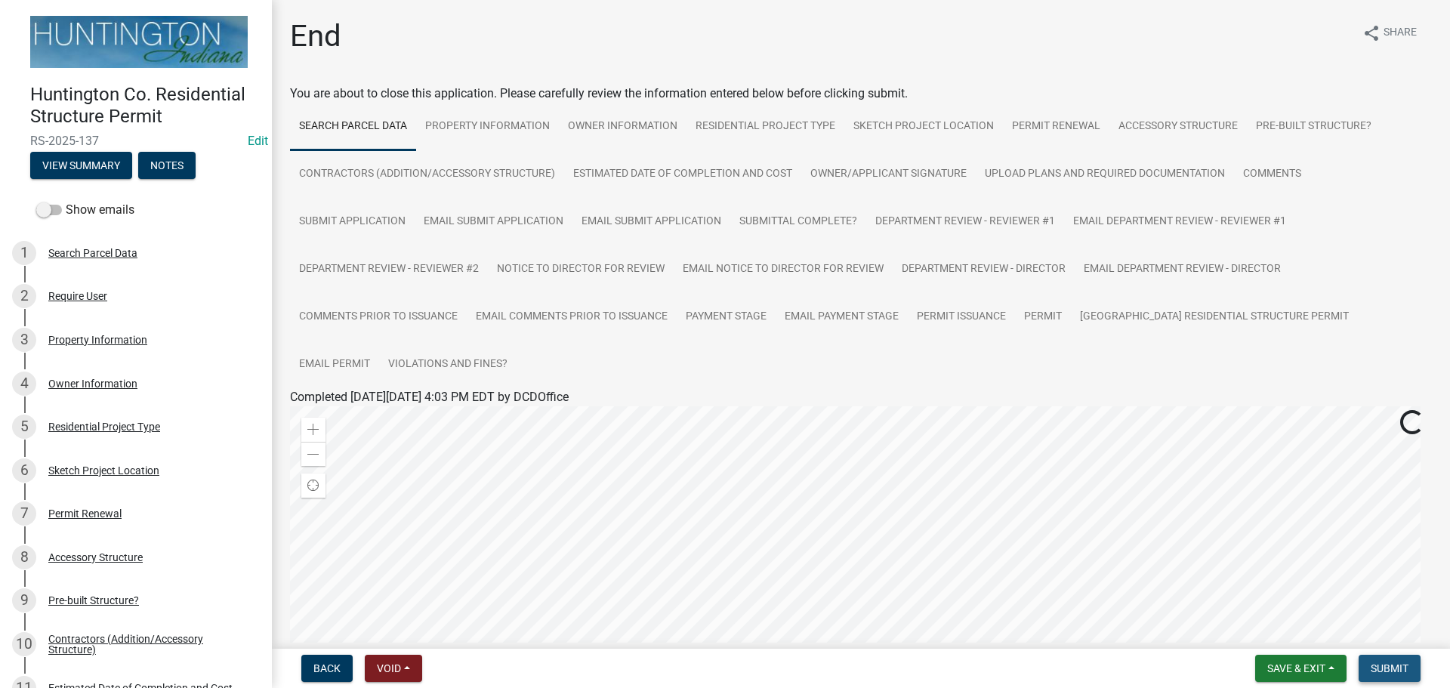
click at [1406, 675] on button "Submit" at bounding box center [1389, 668] width 62 height 27
